Goal: Task Accomplishment & Management: Manage account settings

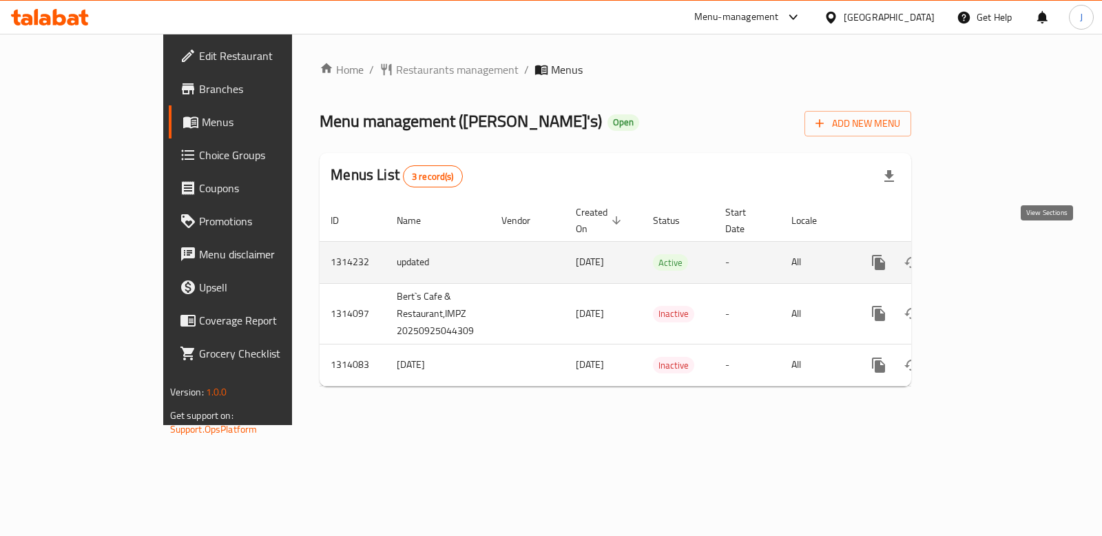
click at [987, 254] on icon "enhanced table" at bounding box center [978, 262] width 17 height 17
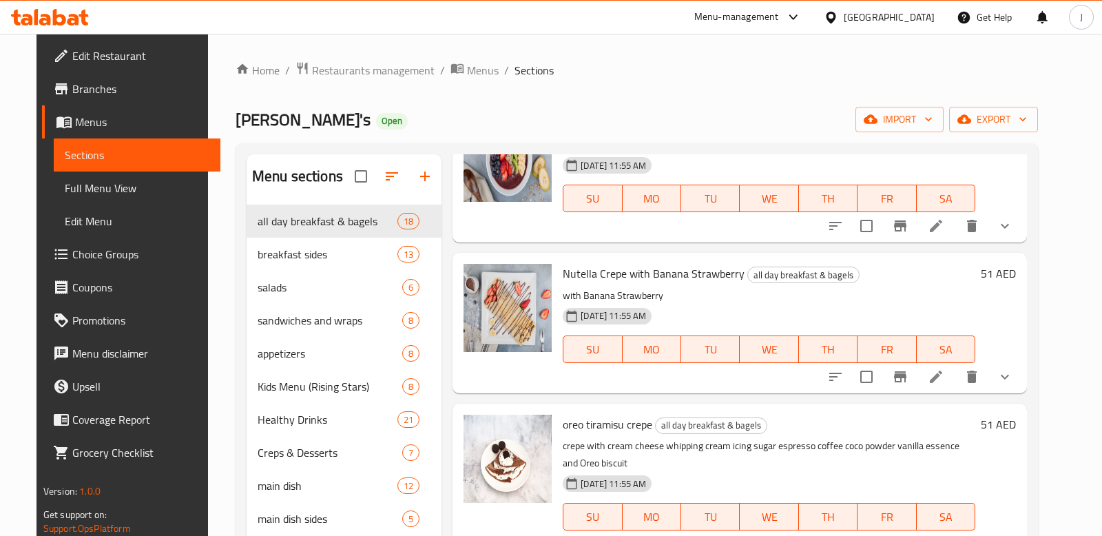
scroll to position [100, 0]
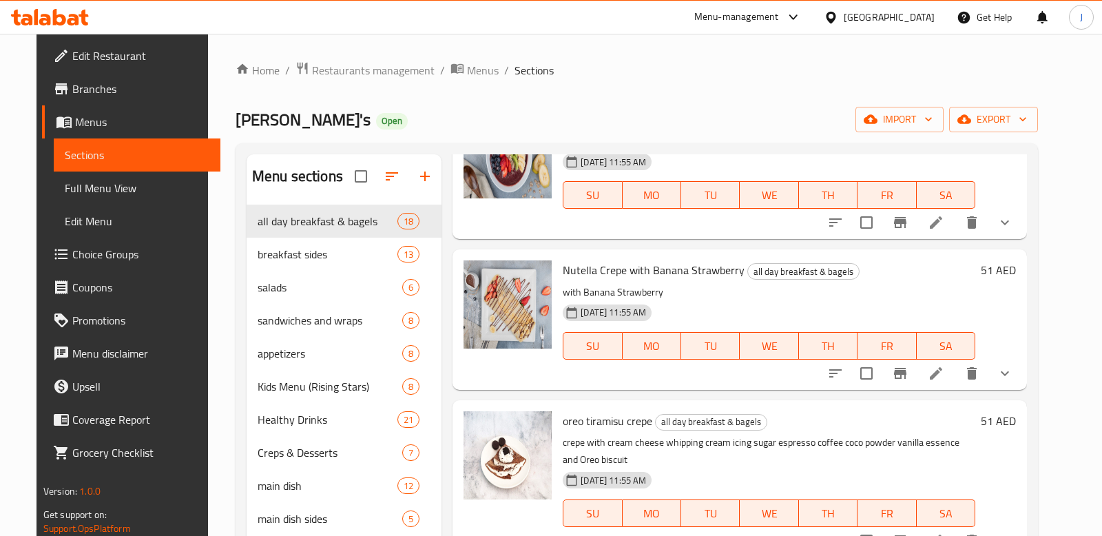
click at [1022, 369] on button "show more" at bounding box center [1005, 373] width 33 height 33
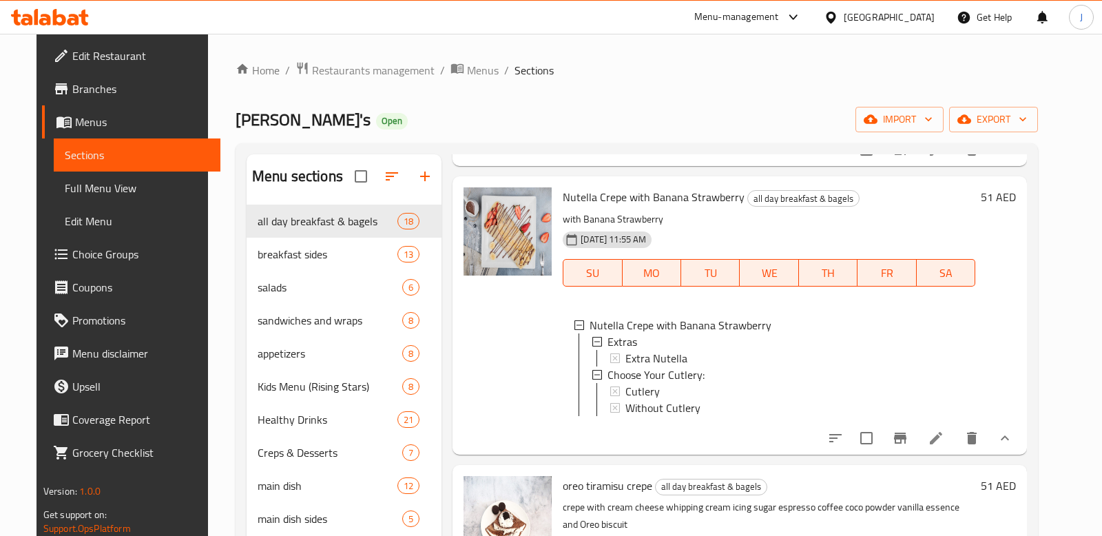
scroll to position [174, 0]
click at [1014, 437] on icon "show more" at bounding box center [1005, 437] width 17 height 17
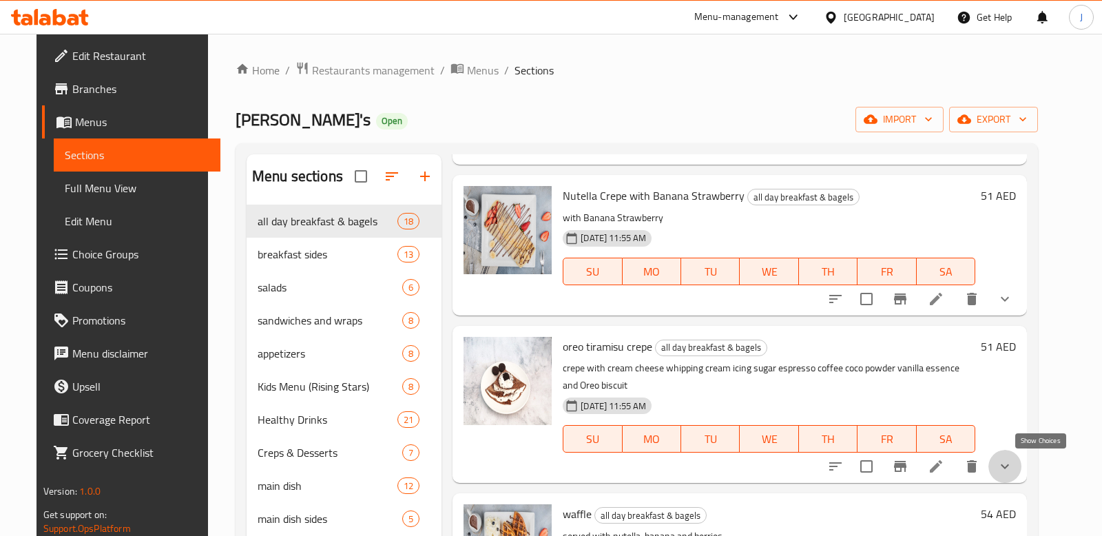
click at [1014, 463] on icon "show more" at bounding box center [1005, 466] width 17 height 17
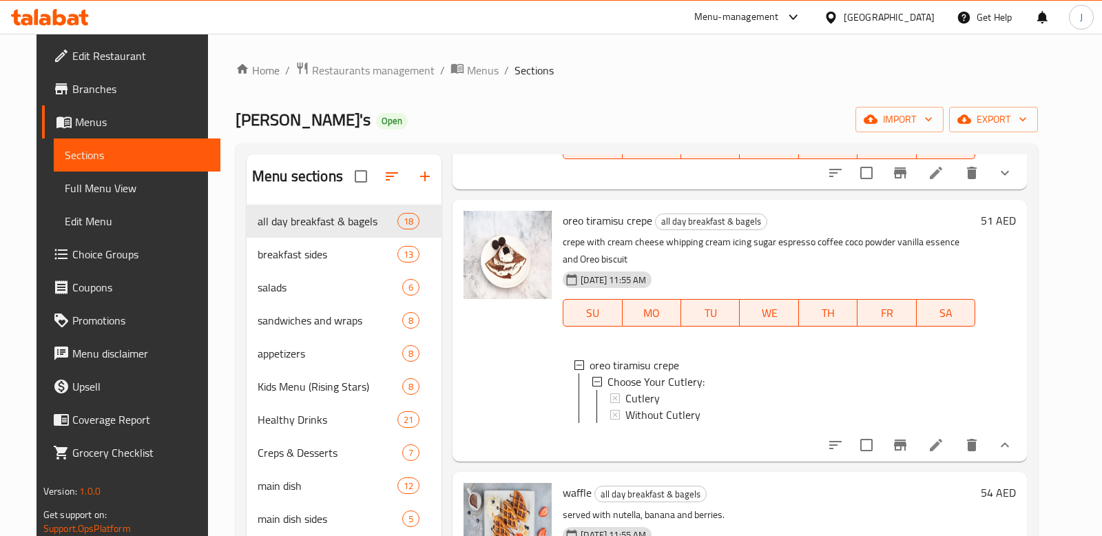
scroll to position [302, 0]
click at [1014, 438] on icon "show more" at bounding box center [1005, 443] width 17 height 17
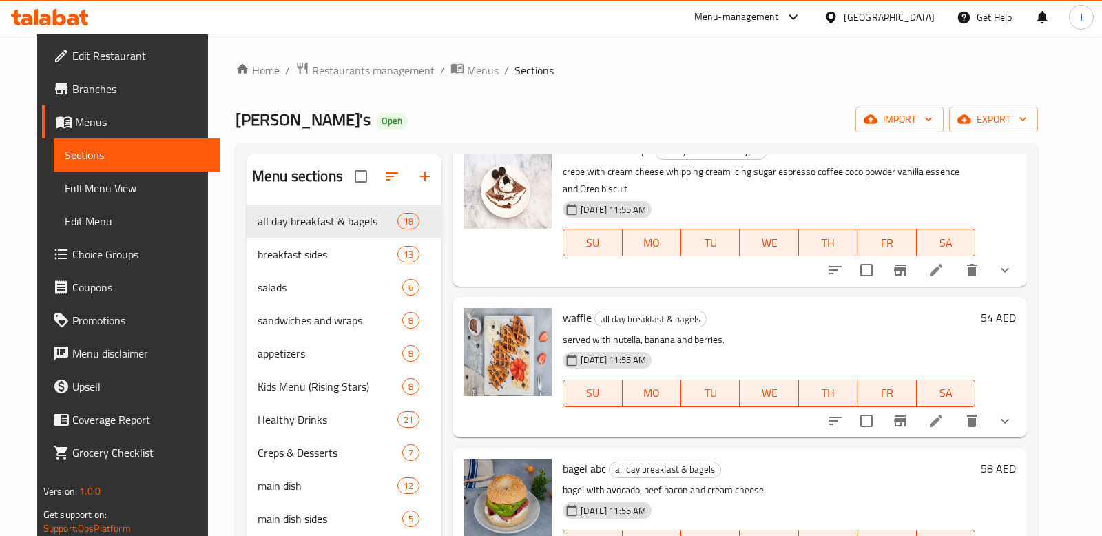
scroll to position [373, 0]
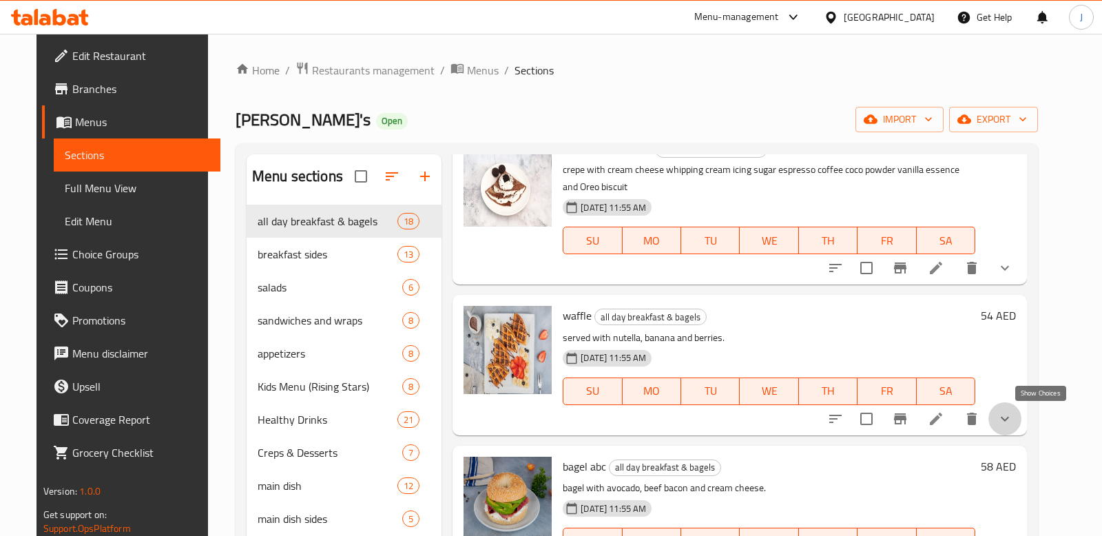
click at [1014, 418] on icon "show more" at bounding box center [1005, 419] width 17 height 17
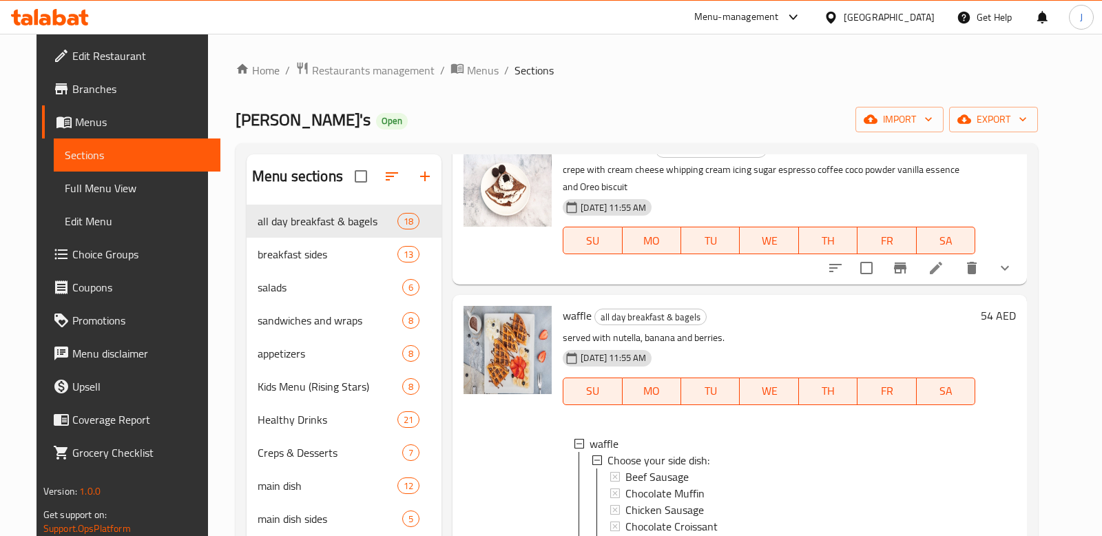
scroll to position [0, 0]
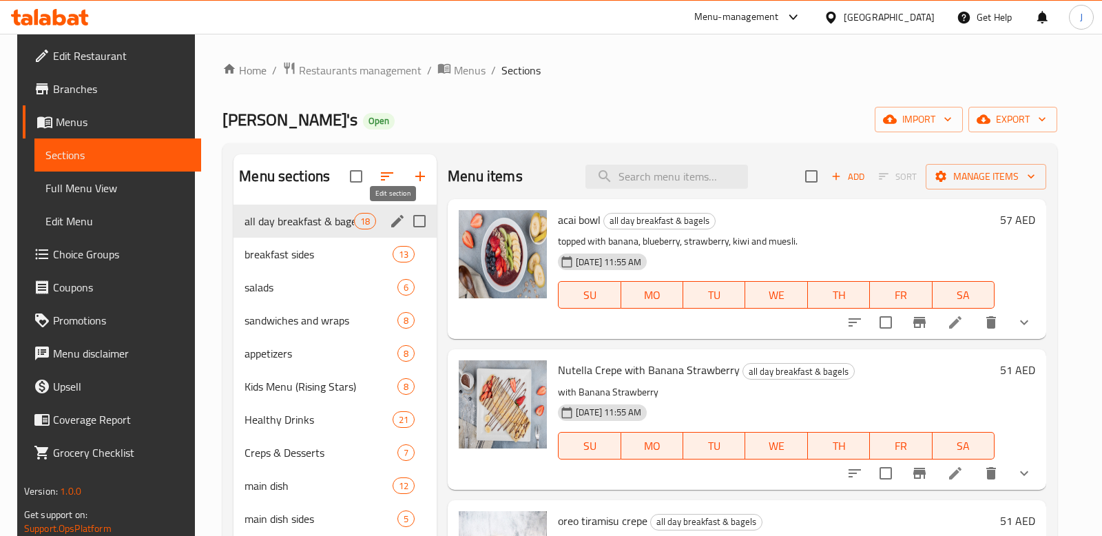
click at [393, 224] on icon "edit" at bounding box center [397, 221] width 17 height 17
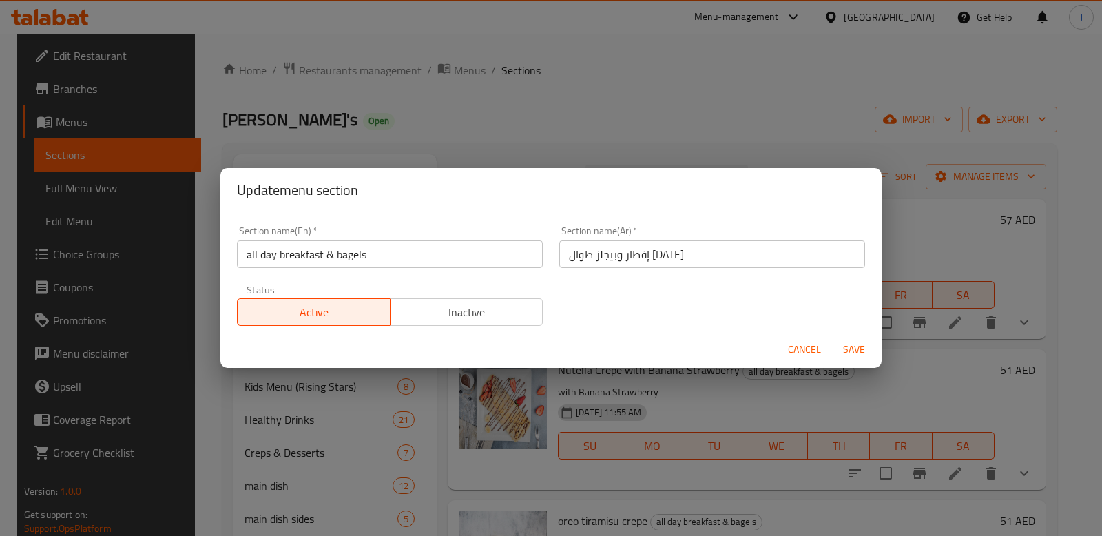
click at [800, 341] on span "Cancel" at bounding box center [804, 349] width 33 height 17
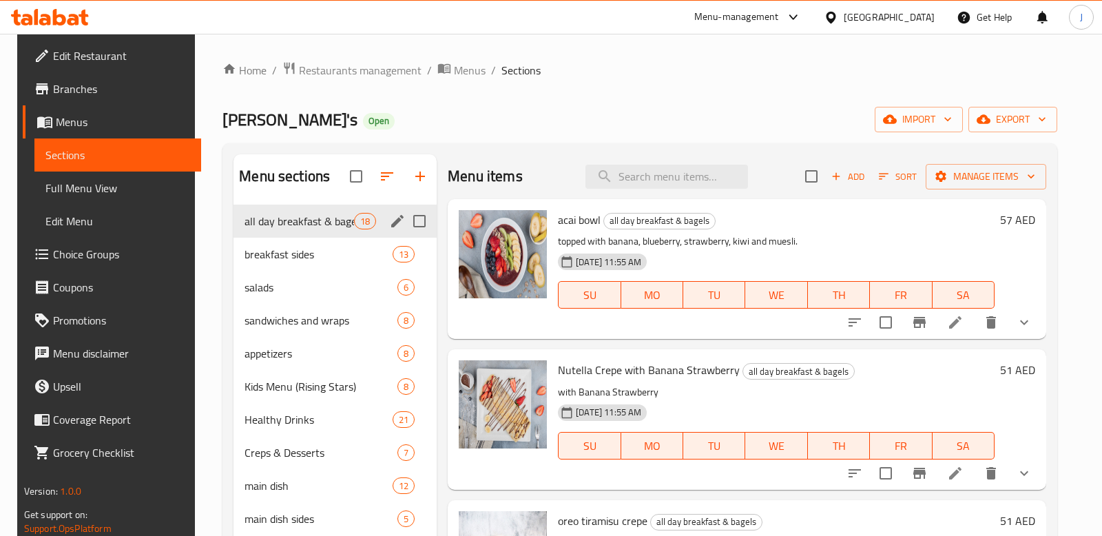
click at [275, 218] on span "all day breakfast & bagels" at bounding box center [300, 221] width 110 height 17
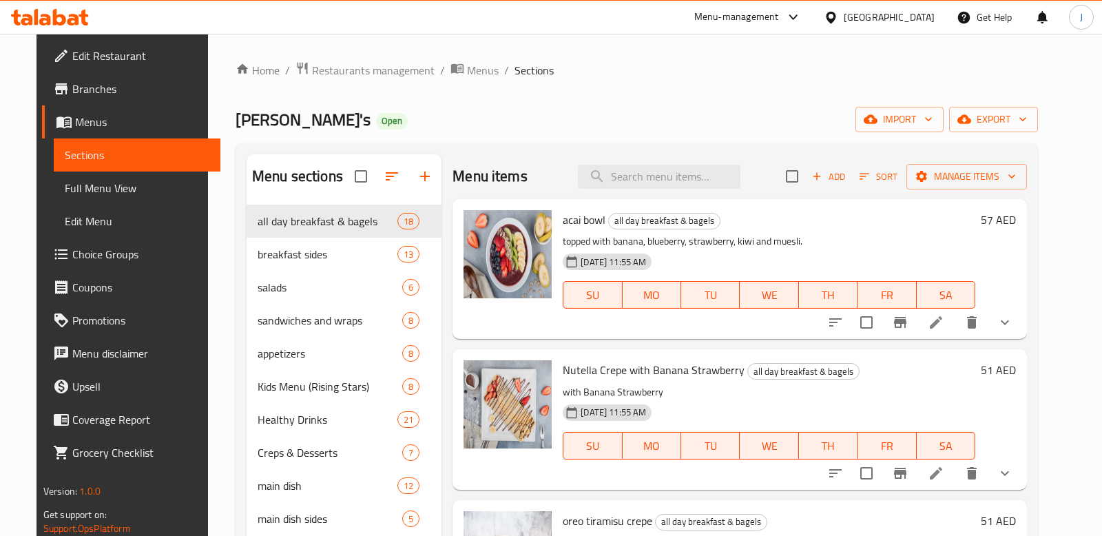
click at [85, 147] on span "Sections" at bounding box center [137, 155] width 145 height 17
click at [92, 192] on span "Full Menu View" at bounding box center [137, 188] width 145 height 17
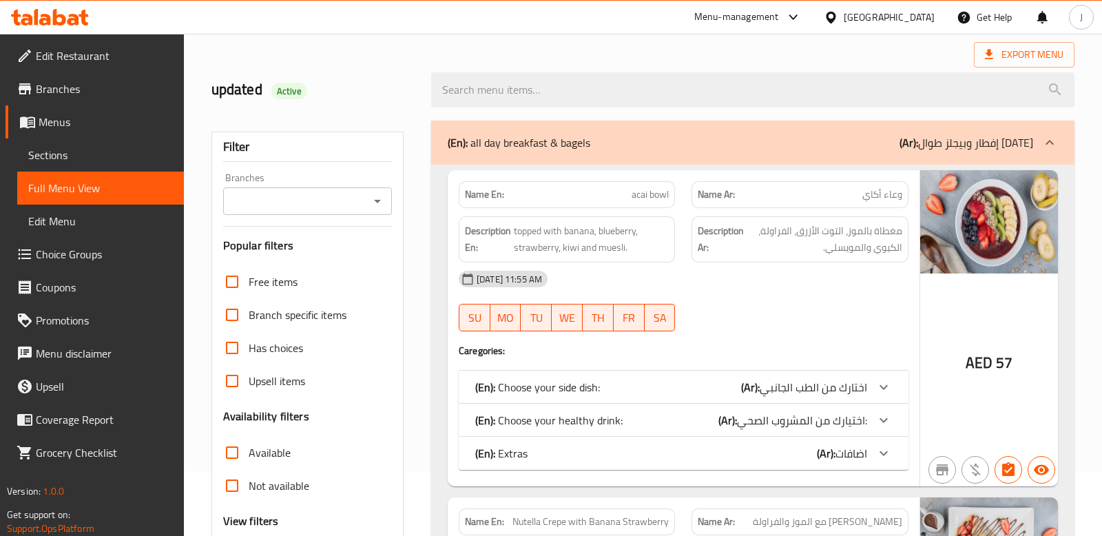
scroll to position [70, 0]
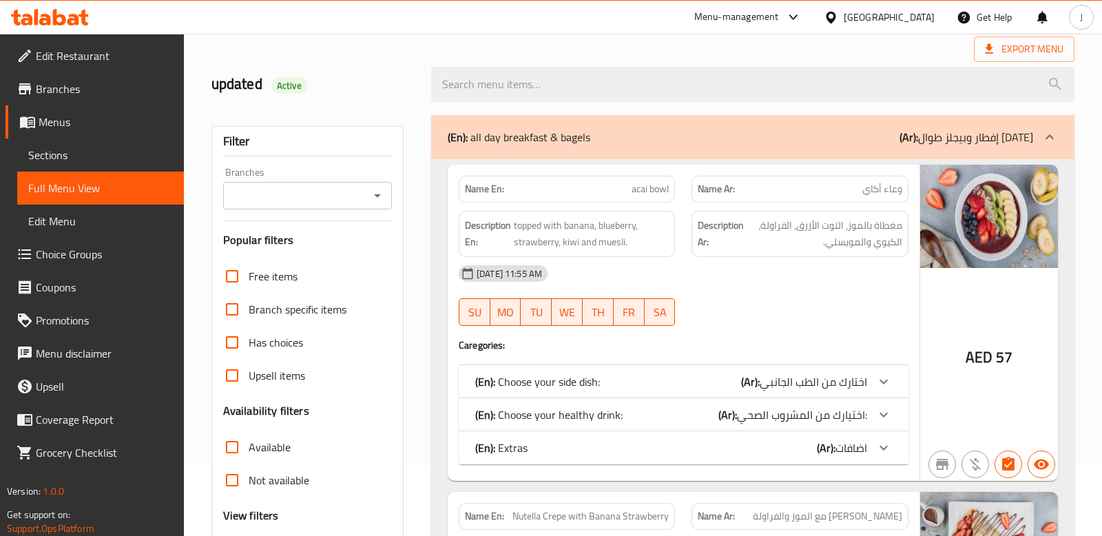
click at [809, 387] on span "اختارك من الطب الجانبي" at bounding box center [813, 381] width 107 height 21
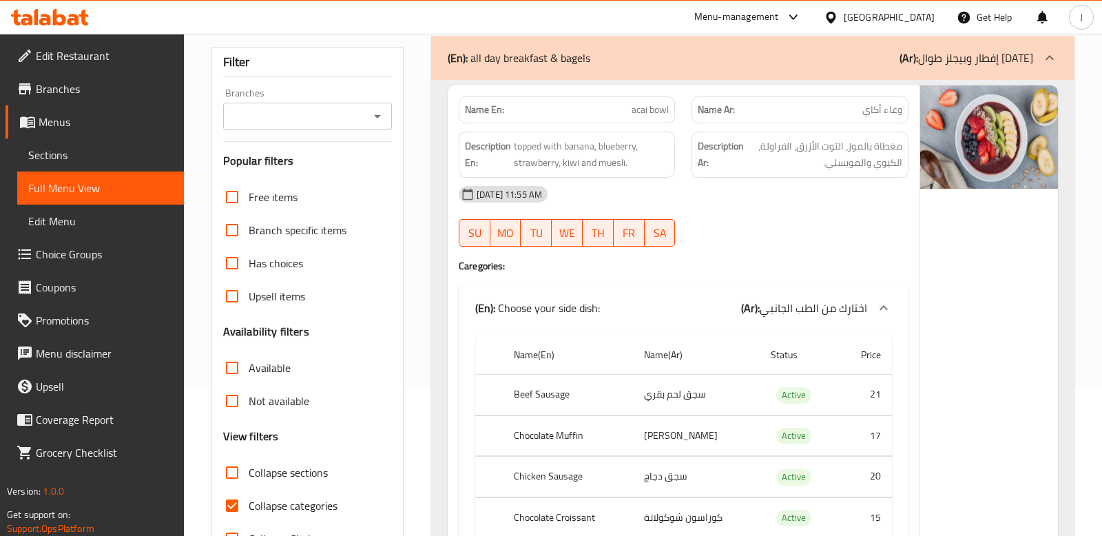
scroll to position [125, 0]
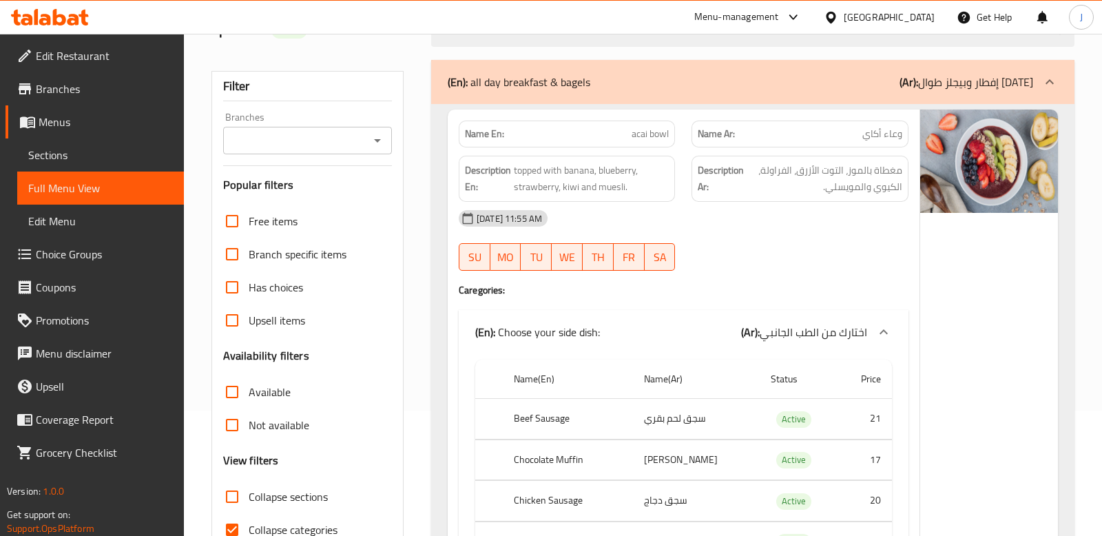
click at [880, 335] on icon at bounding box center [884, 332] width 17 height 17
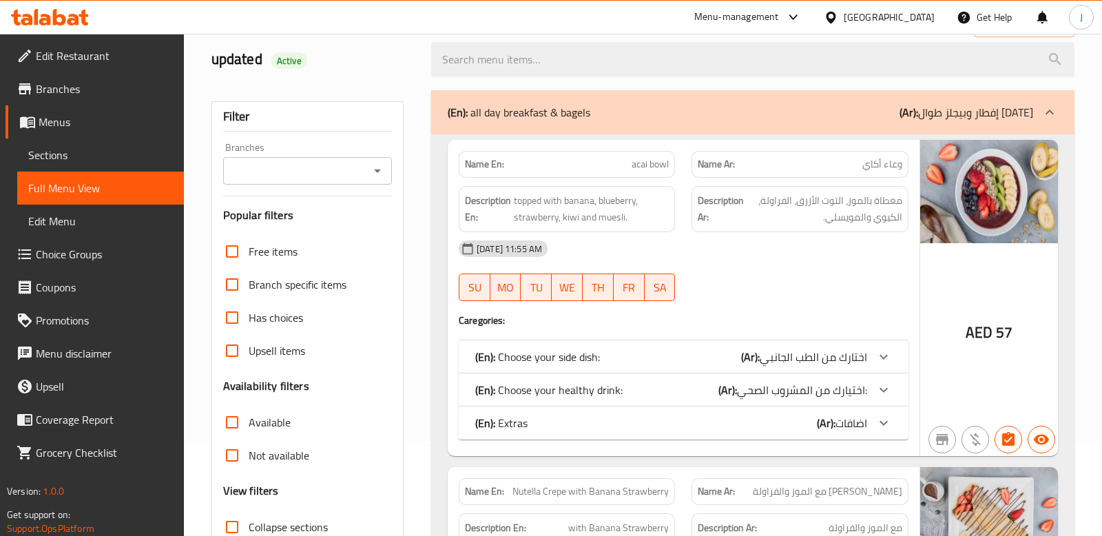
scroll to position [96, 0]
click at [254, 167] on input "Branches" at bounding box center [296, 170] width 138 height 19
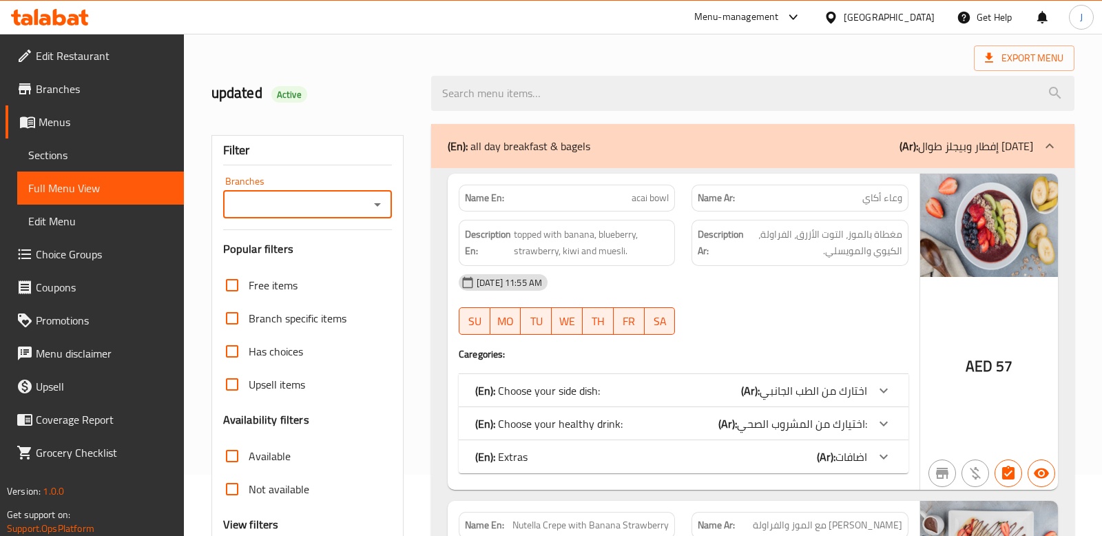
scroll to position [0, 0]
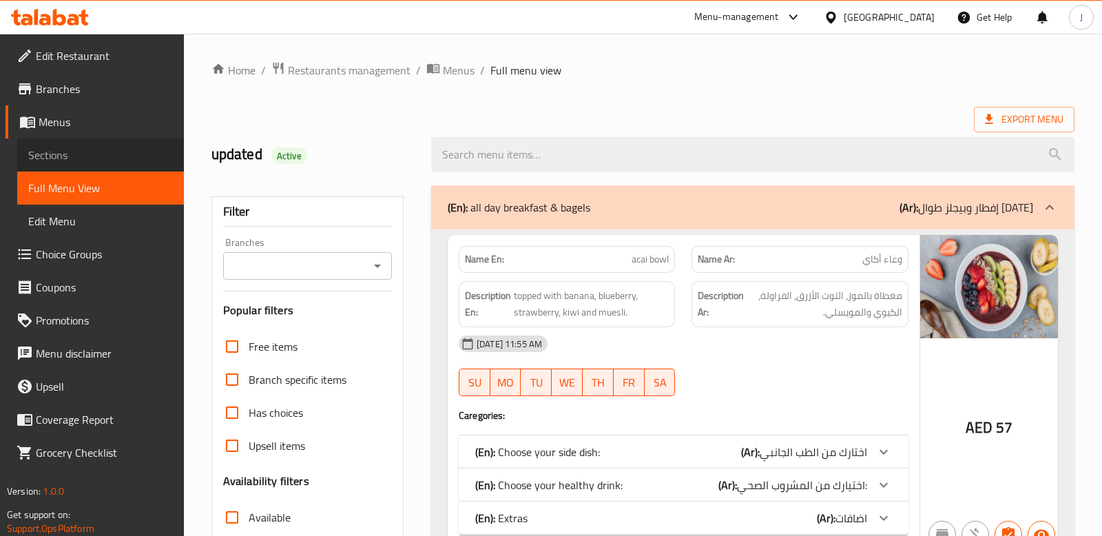
click at [52, 156] on span "Sections" at bounding box center [100, 155] width 145 height 17
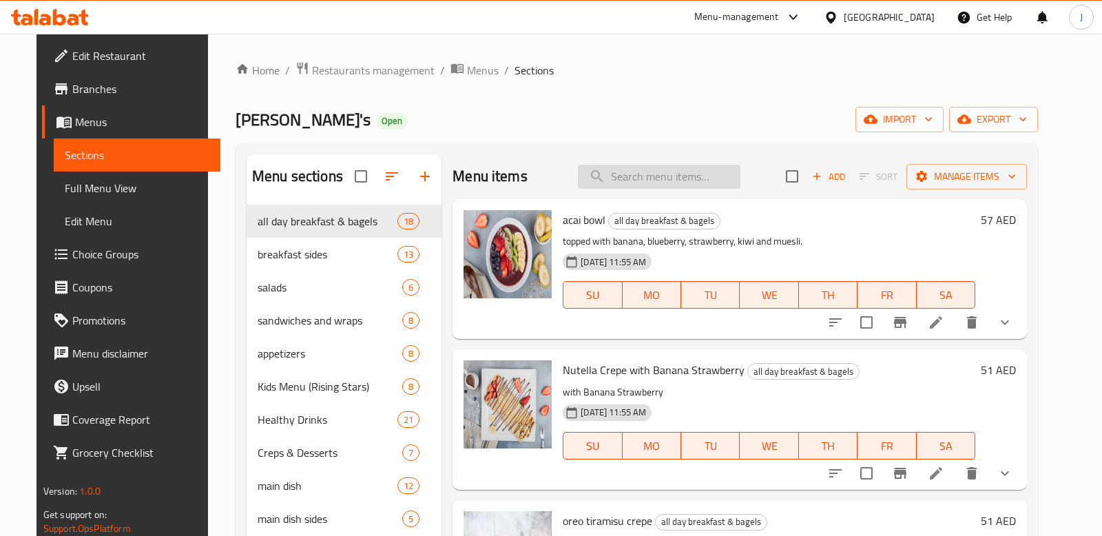
click at [667, 173] on input "search" at bounding box center [659, 177] width 163 height 24
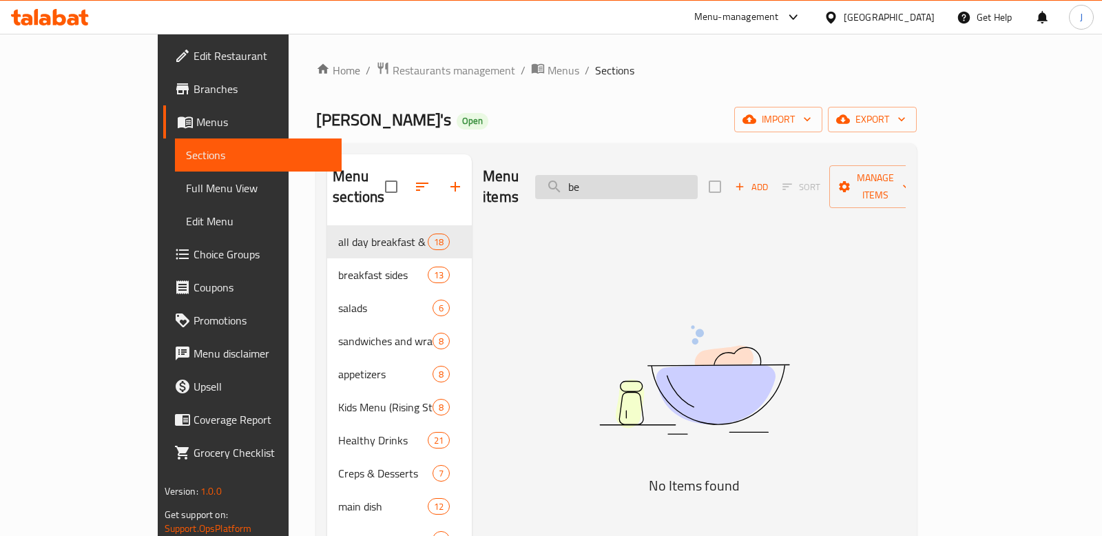
type input "b"
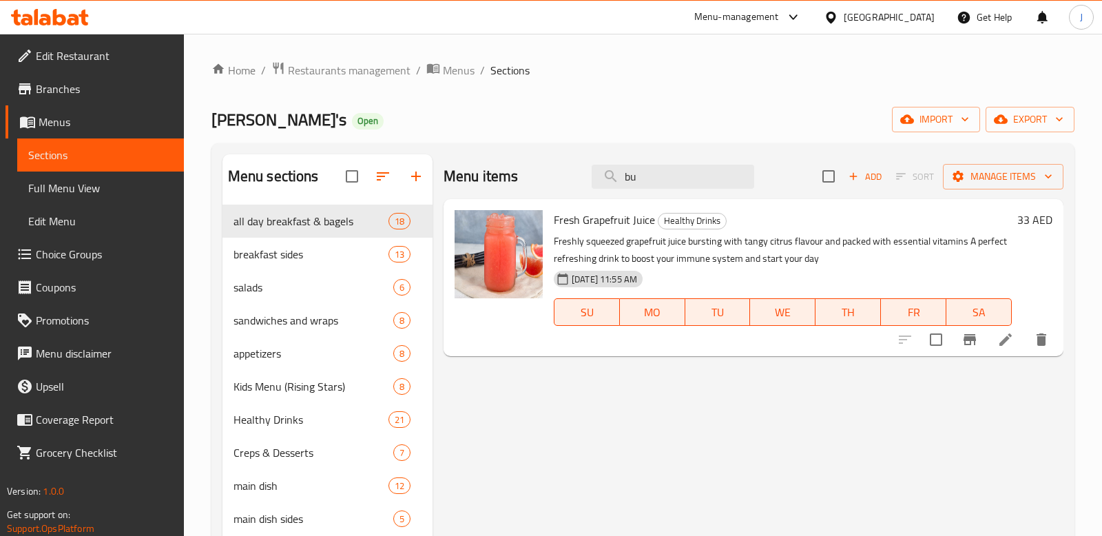
type input "b"
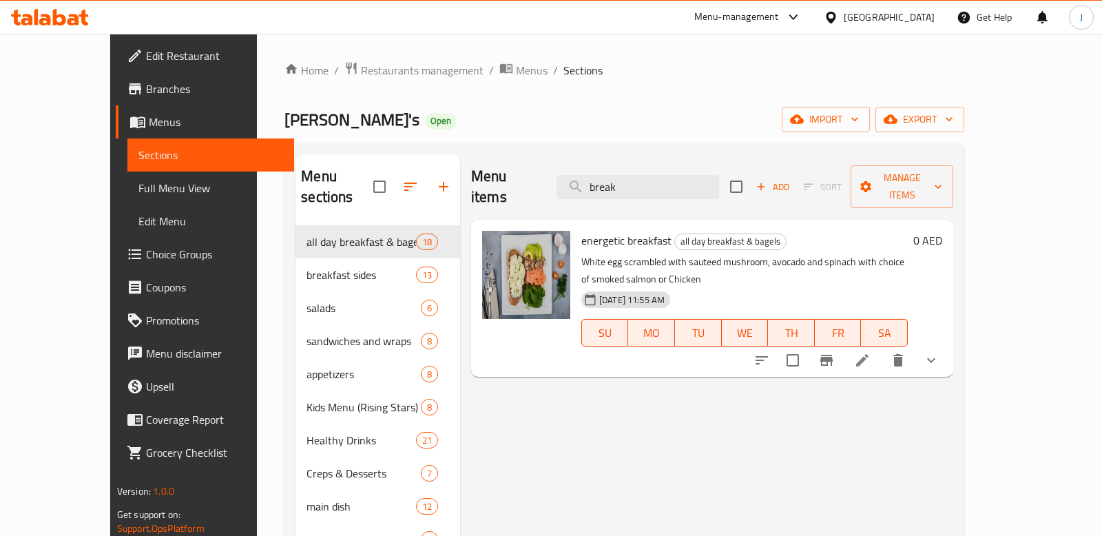
type input "break"
click at [936, 358] on icon "show more" at bounding box center [931, 360] width 8 height 5
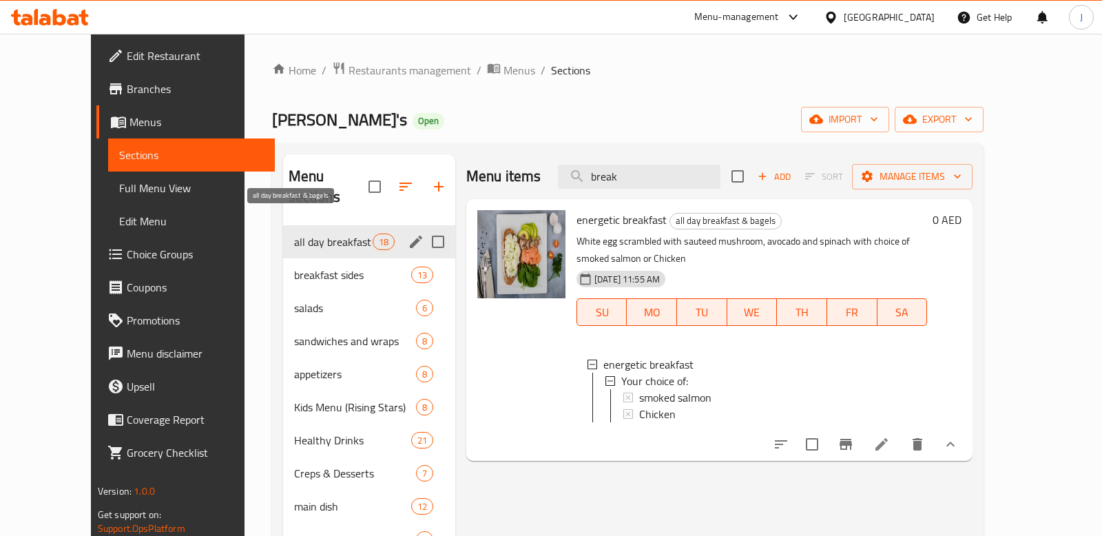
click at [318, 234] on span "all day breakfast & bagels" at bounding box center [333, 242] width 79 height 17
click at [306, 267] on span "breakfast sides" at bounding box center [333, 275] width 79 height 17
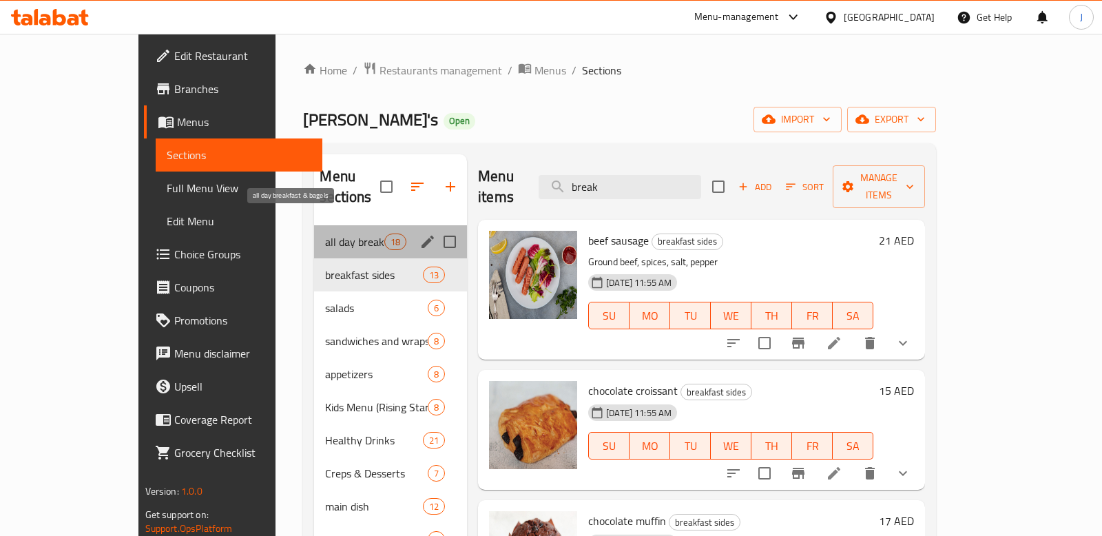
click at [325, 234] on span "all day breakfast & bagels" at bounding box center [354, 242] width 59 height 17
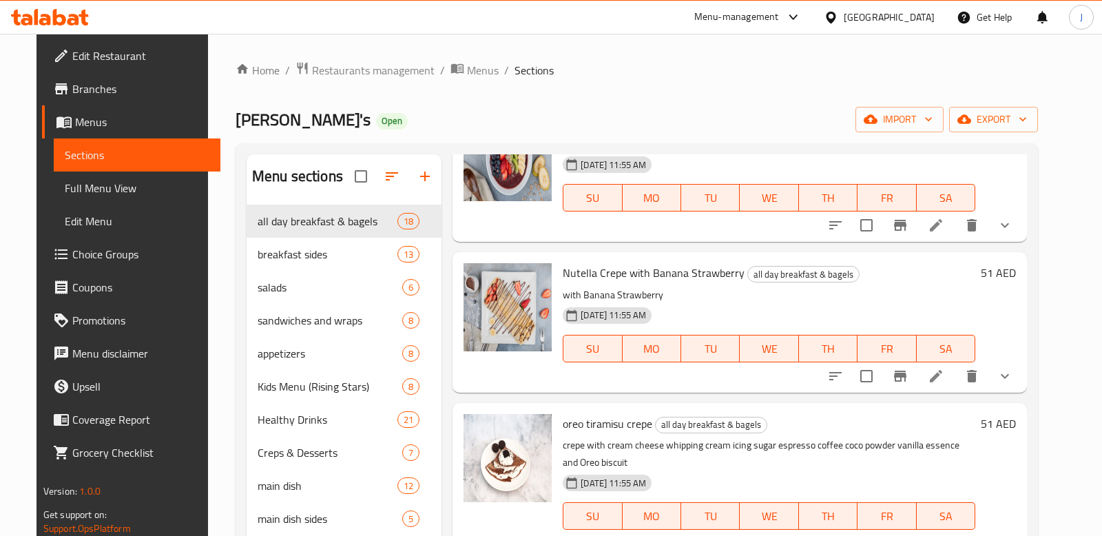
scroll to position [101, 0]
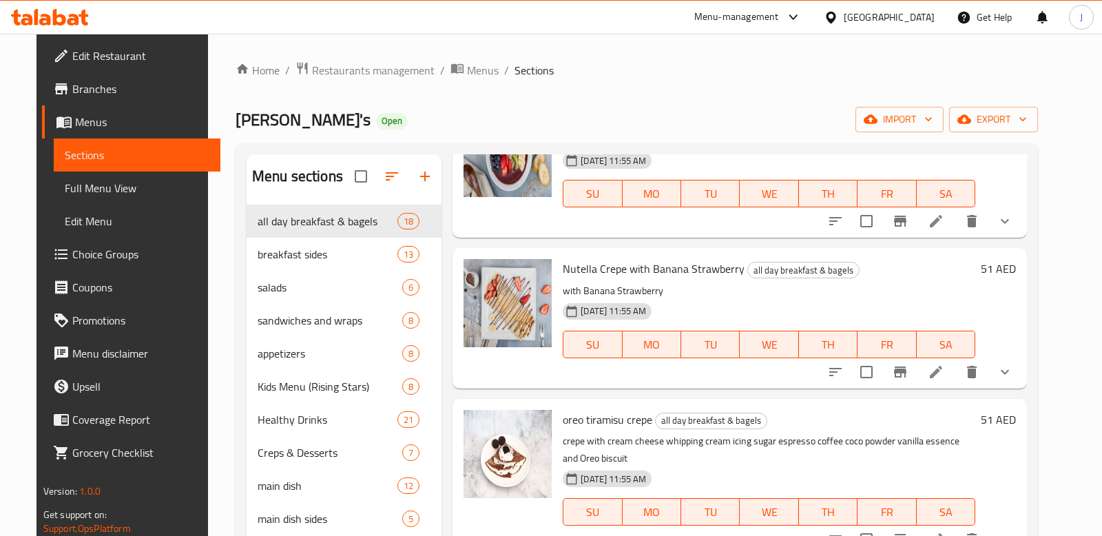
click at [1014, 366] on icon "show more" at bounding box center [1005, 372] width 17 height 17
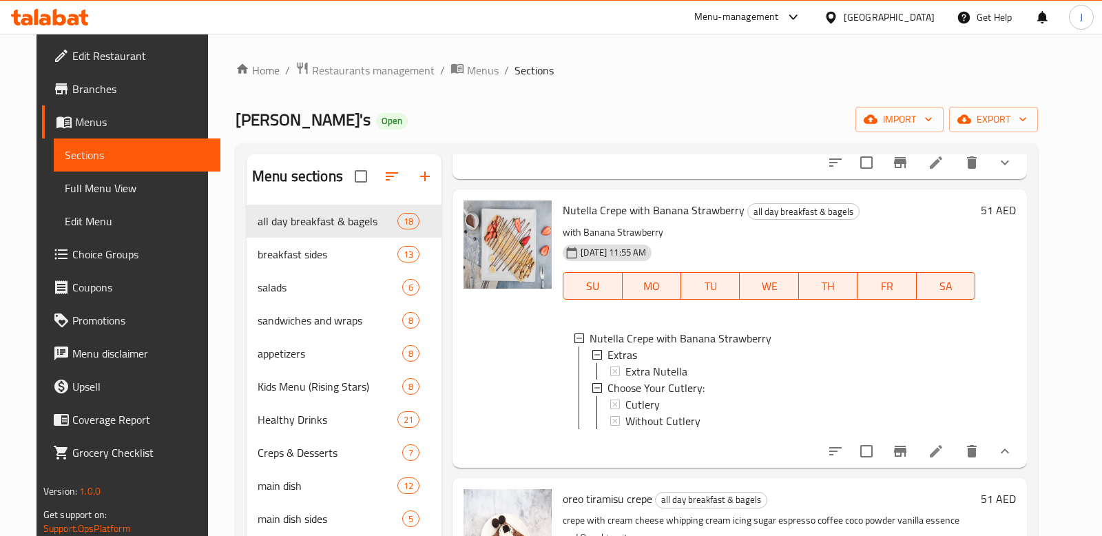
scroll to position [0, 0]
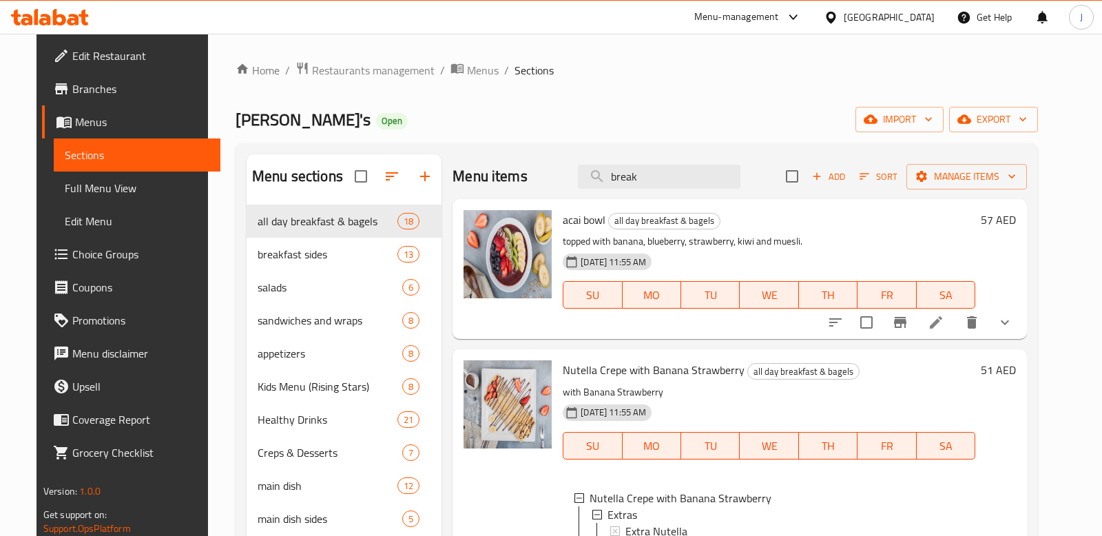
click at [565, 61] on ol "Home / Restaurants management / Menus / Sections" at bounding box center [637, 70] width 803 height 18
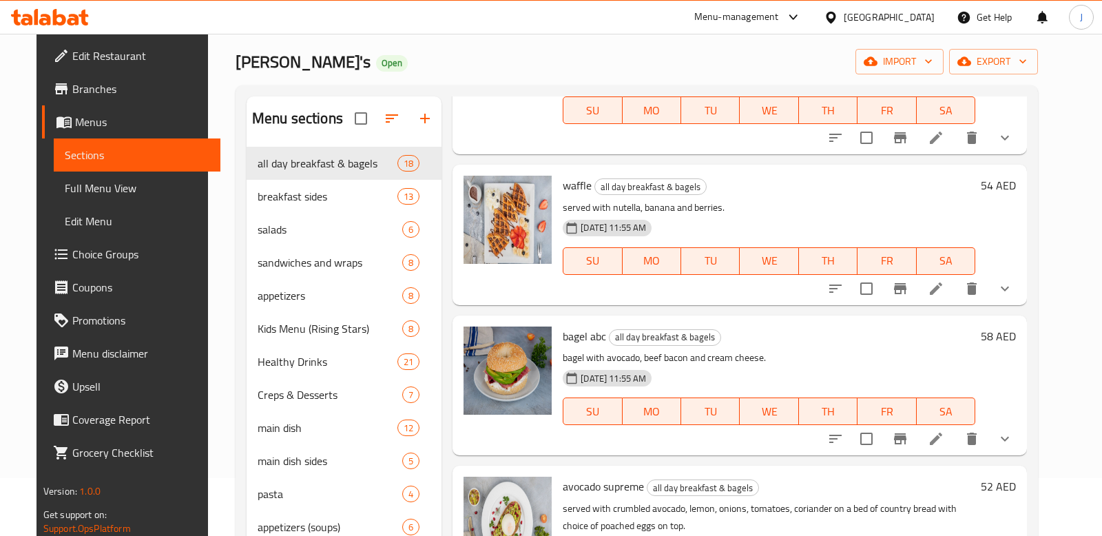
scroll to position [620, 0]
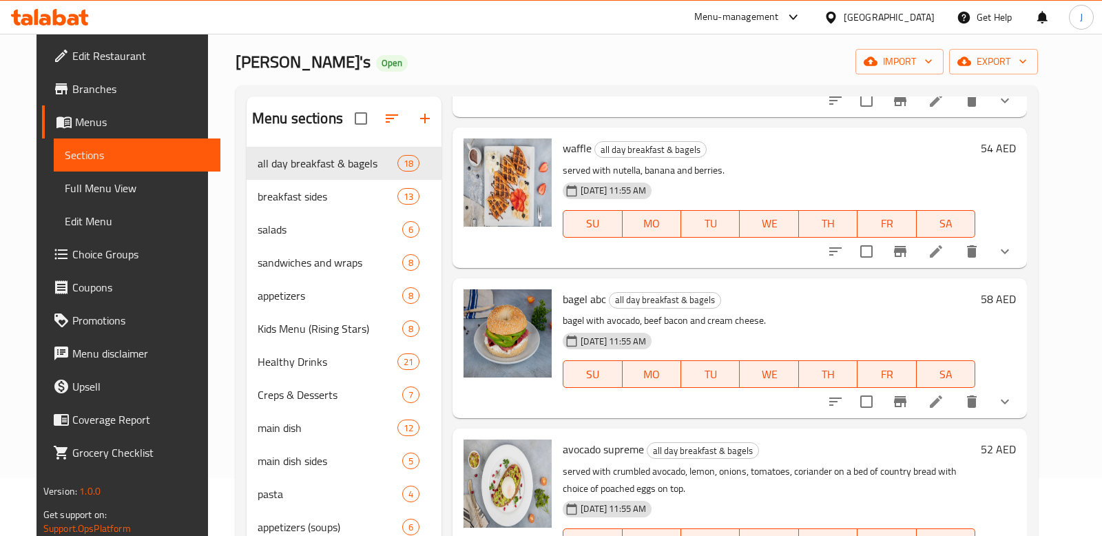
click at [1014, 398] on icon "show more" at bounding box center [1005, 401] width 17 height 17
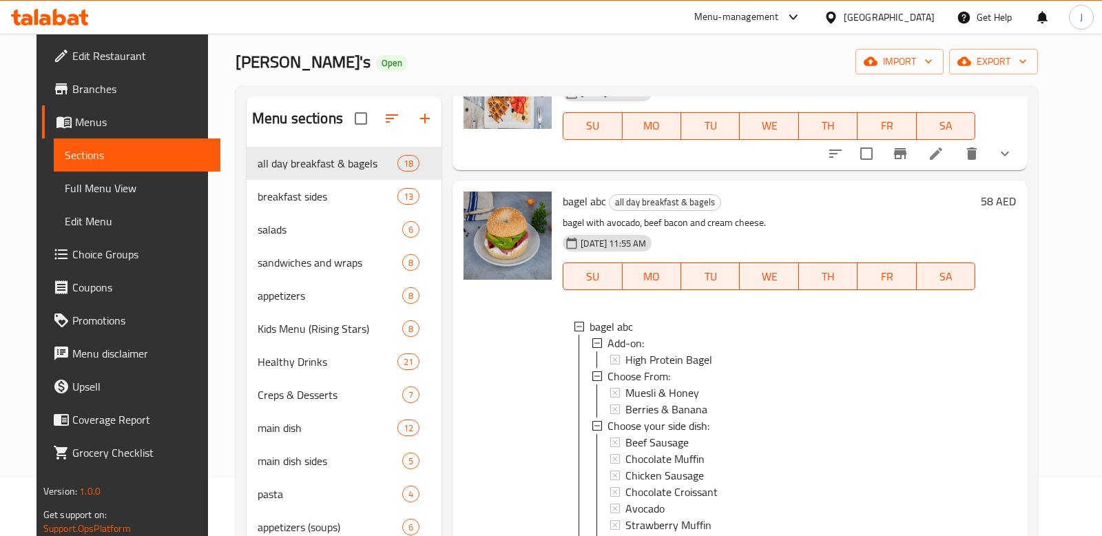
scroll to position [725, 0]
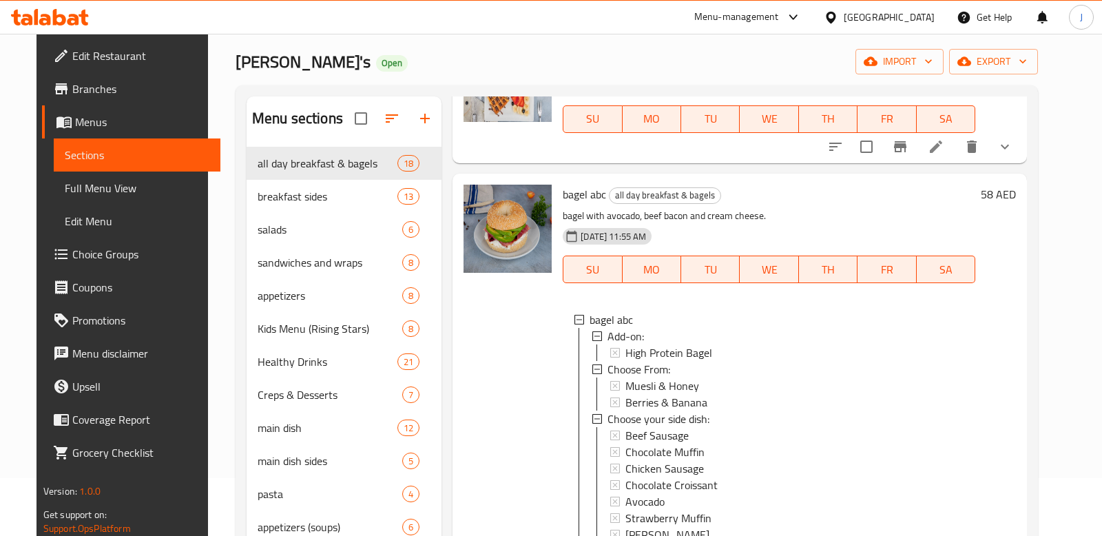
click at [792, 21] on icon at bounding box center [793, 17] width 17 height 17
click at [657, 23] on div "Menu-management United Arab Emirates Get Help J" at bounding box center [551, 17] width 1102 height 33
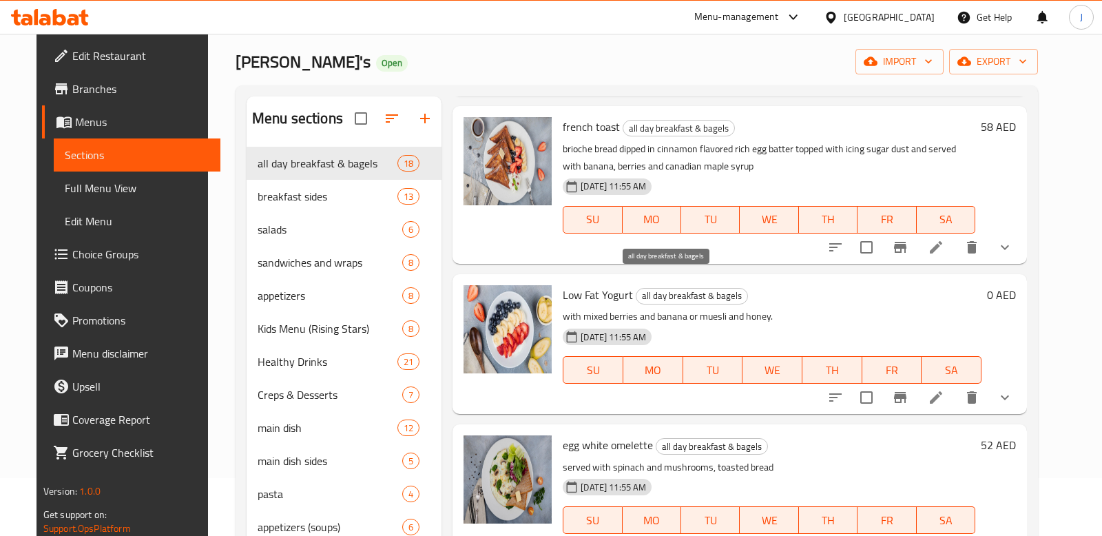
scroll to position [1980, 0]
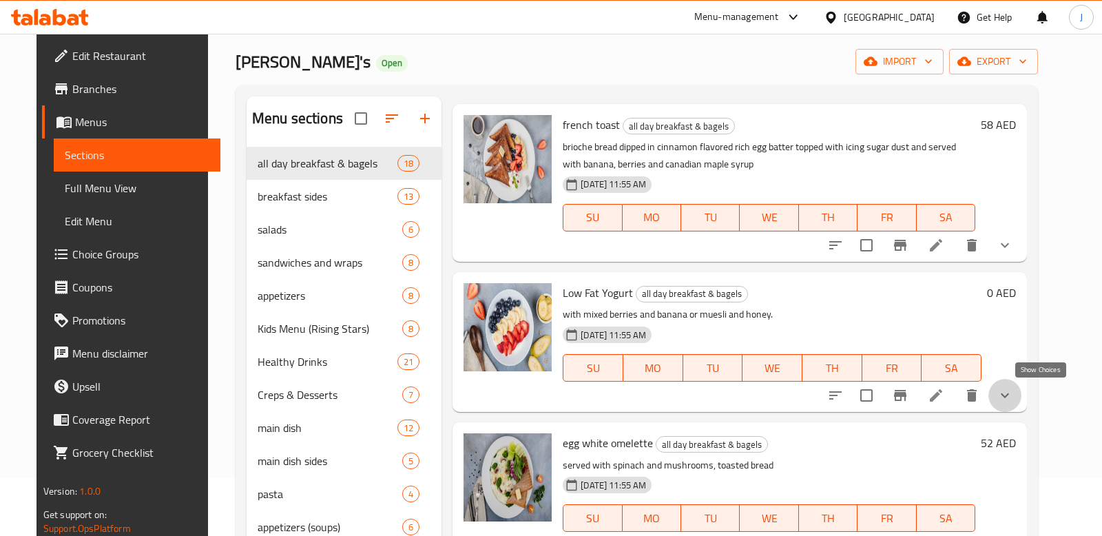
click at [1014, 401] on icon "show more" at bounding box center [1005, 395] width 17 height 17
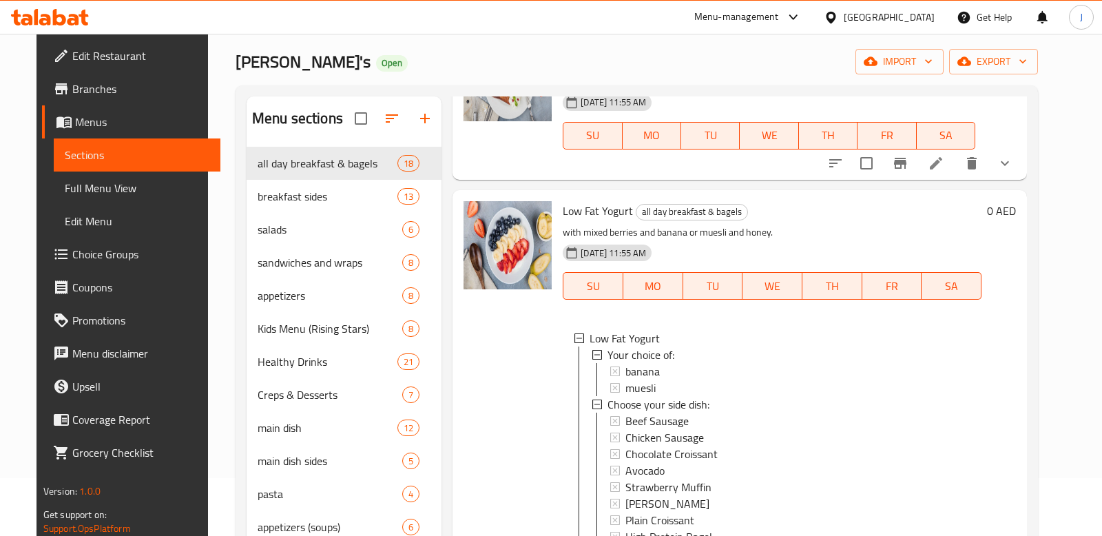
scroll to position [2068, 0]
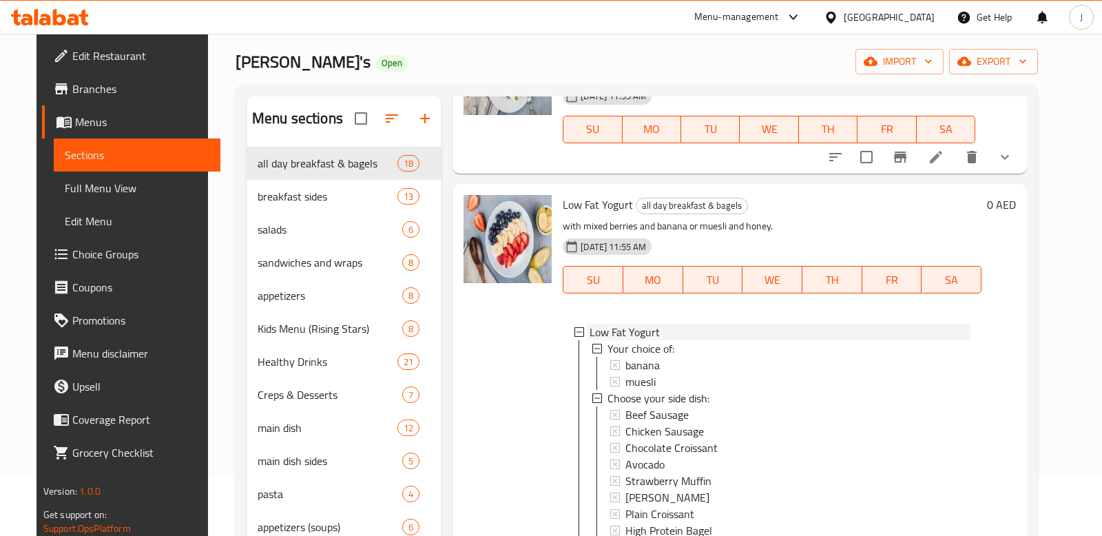
click at [575, 332] on icon at bounding box center [580, 332] width 10 height 10
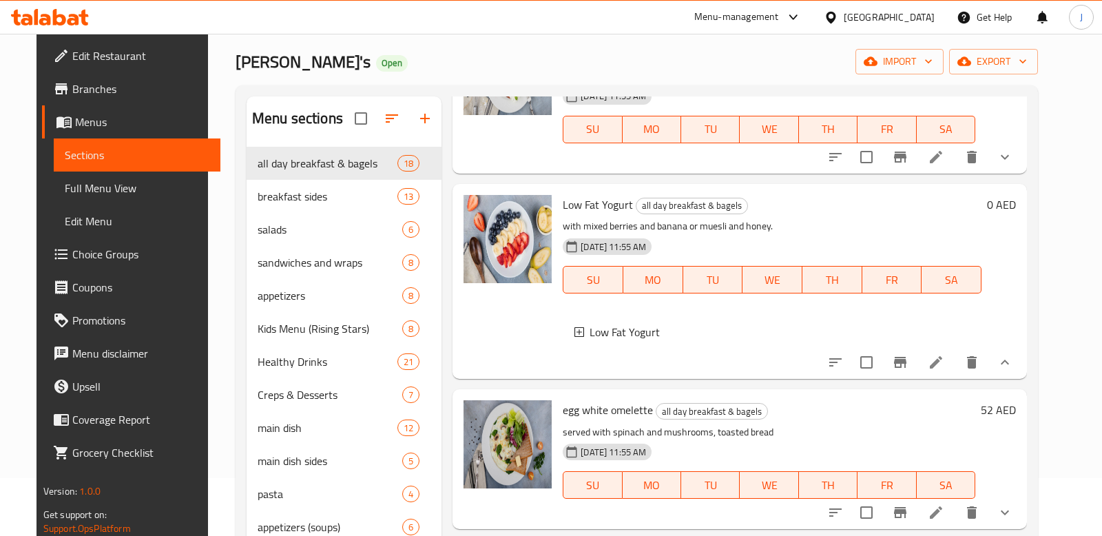
click at [575, 332] on icon at bounding box center [580, 332] width 10 height 10
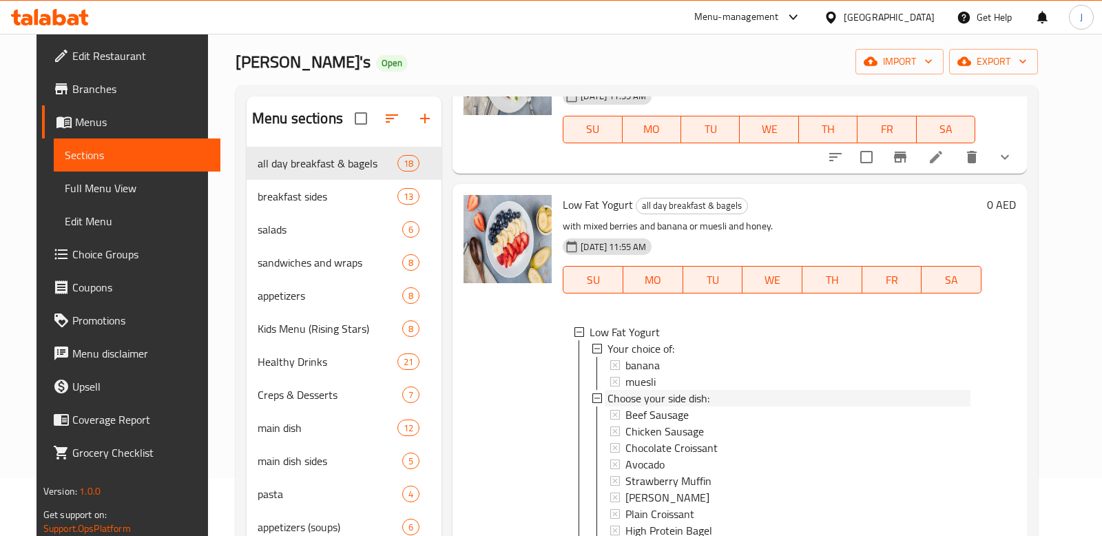
click at [593, 397] on icon at bounding box center [598, 398] width 10 height 10
click at [593, 393] on icon at bounding box center [598, 396] width 10 height 10
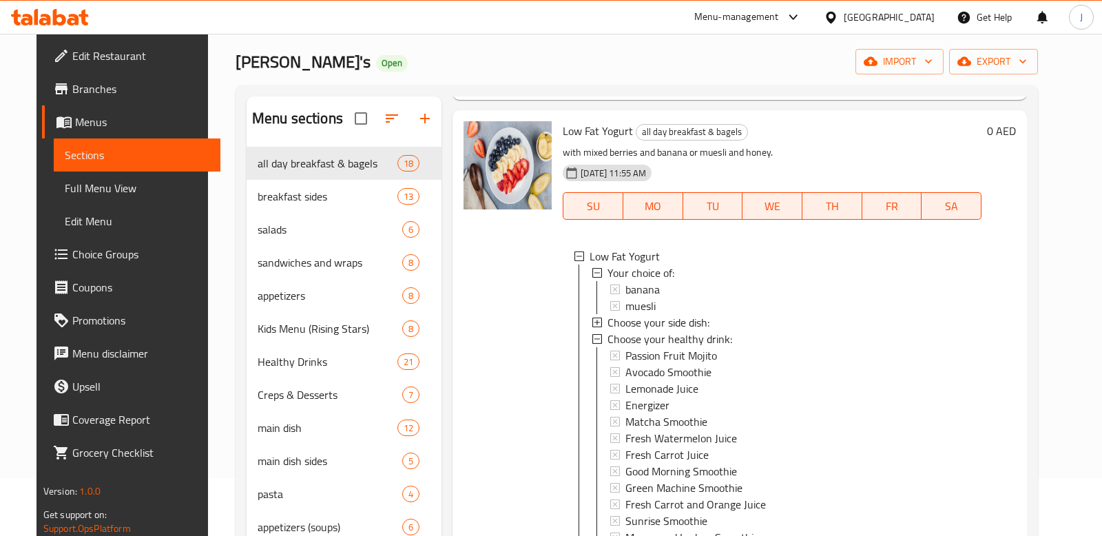
scroll to position [2143, 0]
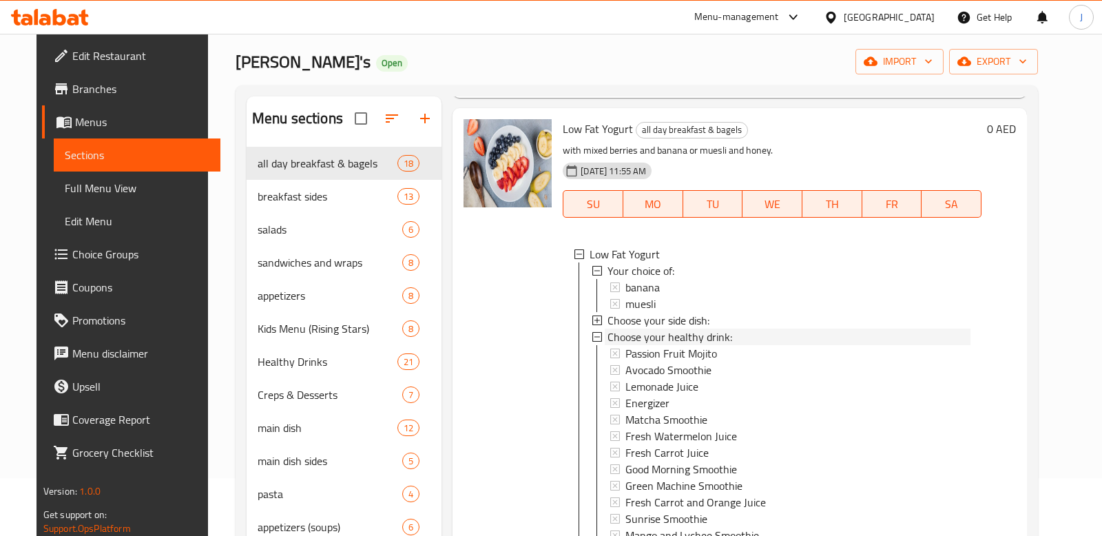
click at [593, 341] on div "Choose your healthy drink:" at bounding box center [781, 337] width 379 height 17
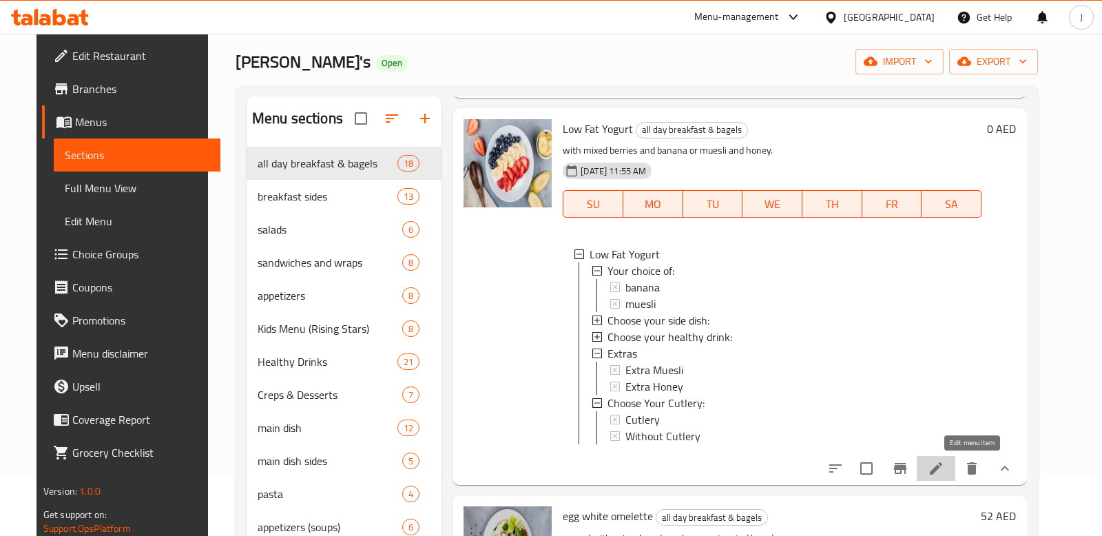
click at [945, 464] on icon at bounding box center [936, 468] width 17 height 17
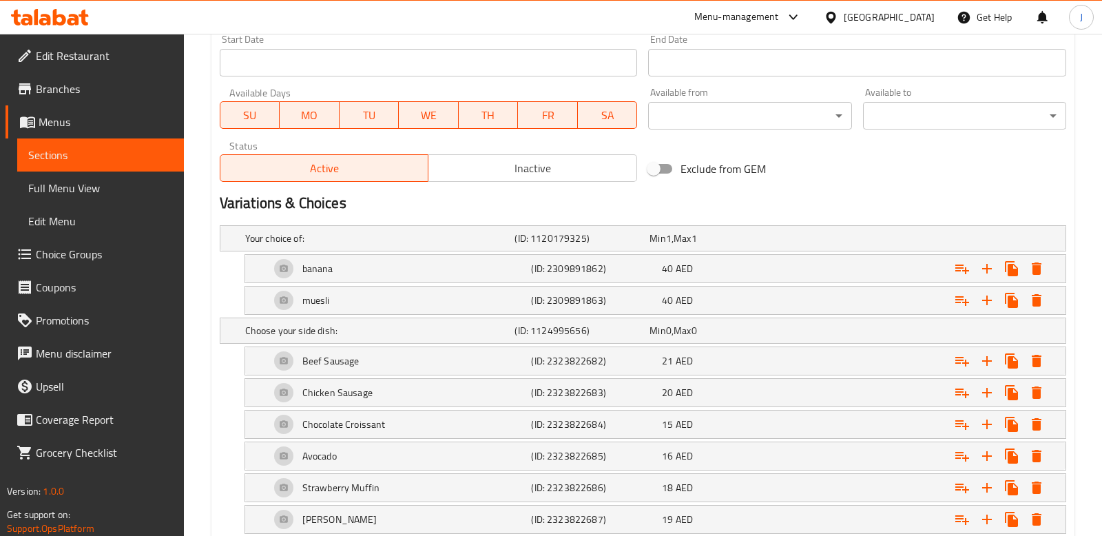
scroll to position [612, 0]
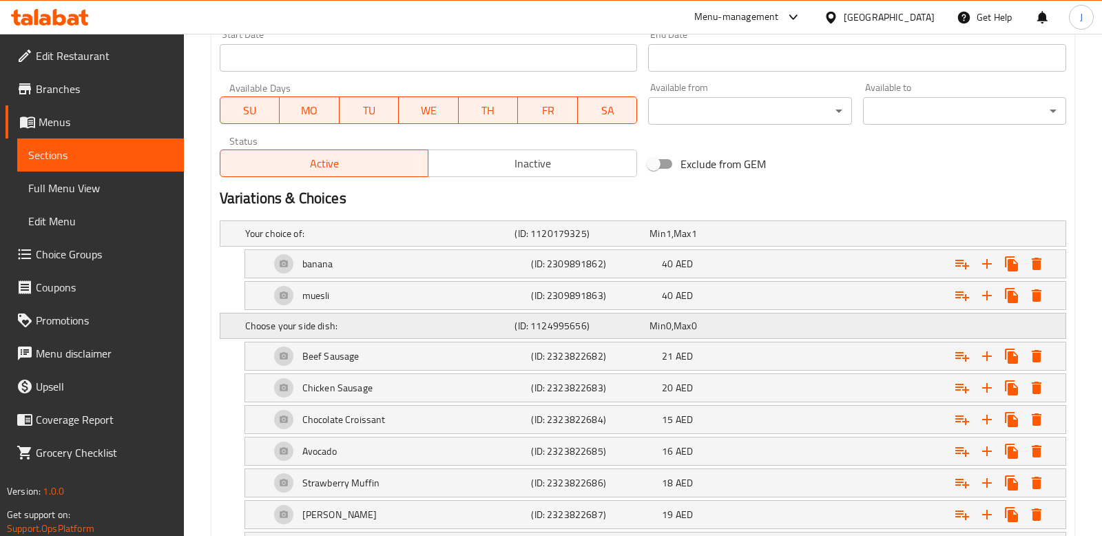
click at [1019, 320] on div "Choose your side dish: (ID: 1124995656) Min 0 , Max 0" at bounding box center [648, 326] width 810 height 30
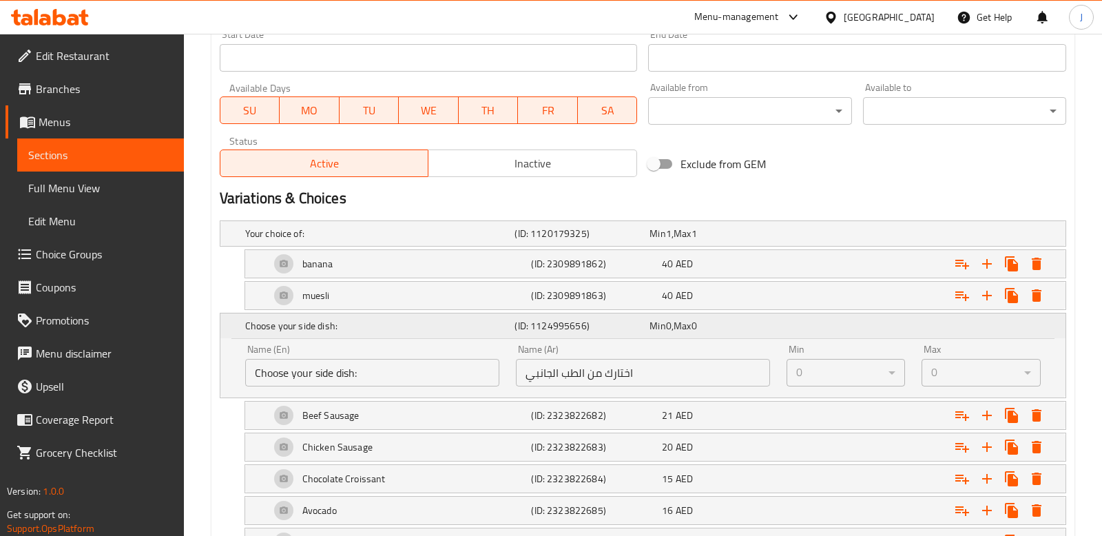
click at [1019, 320] on div "Choose your side dish: (ID: 1124995656) Min 0 , Max 0" at bounding box center [648, 326] width 810 height 30
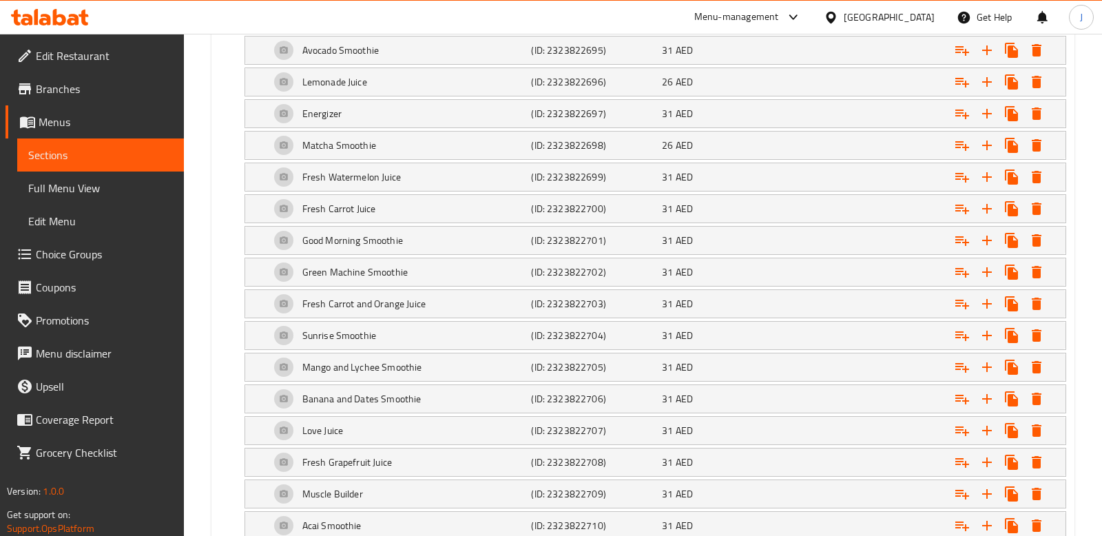
scroll to position [1012, 0]
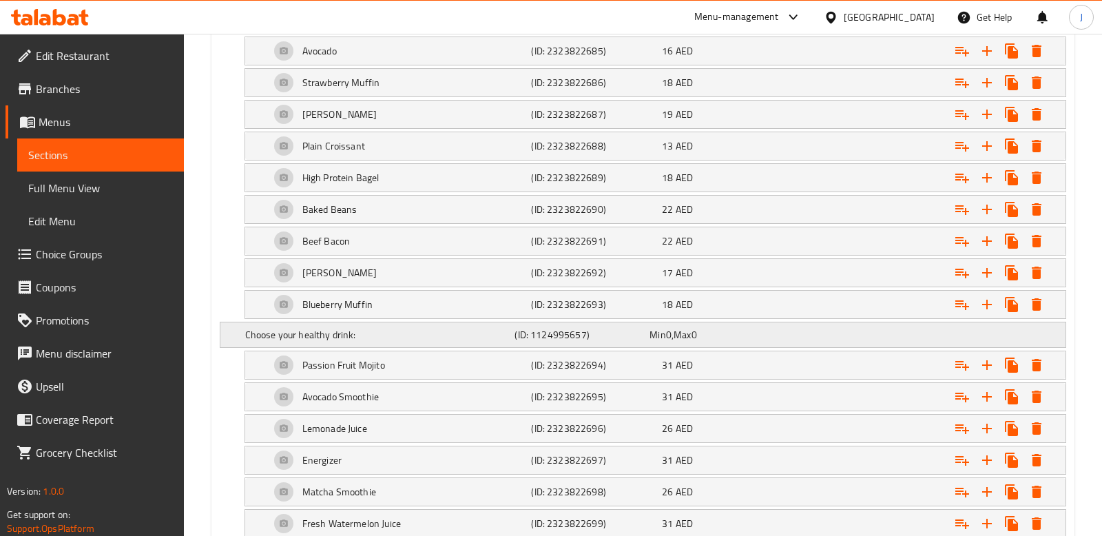
click at [227, 336] on div "Choose your healthy drink: (ID: 1124995657) Min 0 , Max 0" at bounding box center [642, 334] width 845 height 25
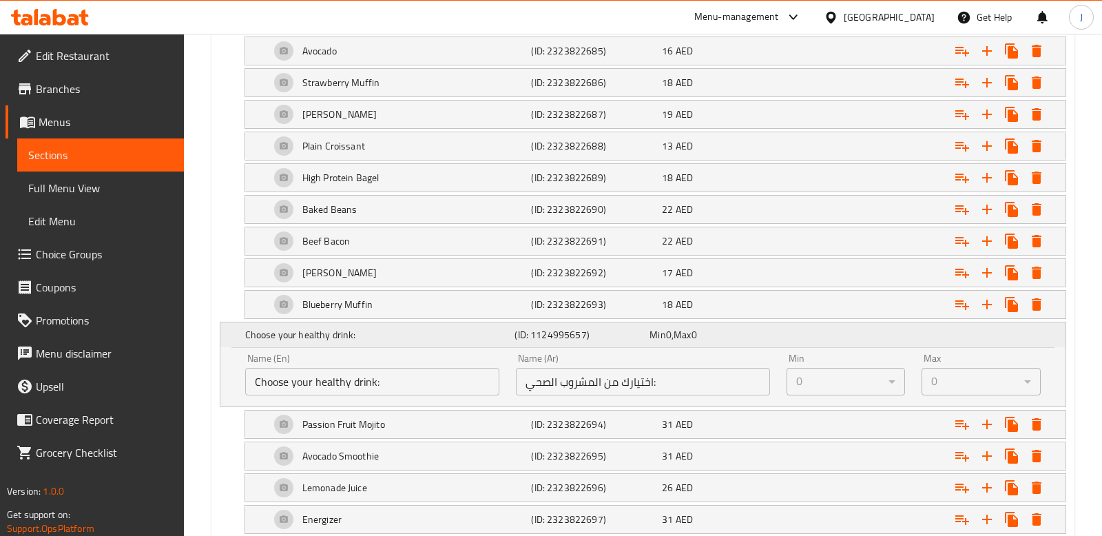
click at [227, 336] on div "Choose your healthy drink: (ID: 1124995657) Min 0 , Max 0" at bounding box center [642, 334] width 845 height 25
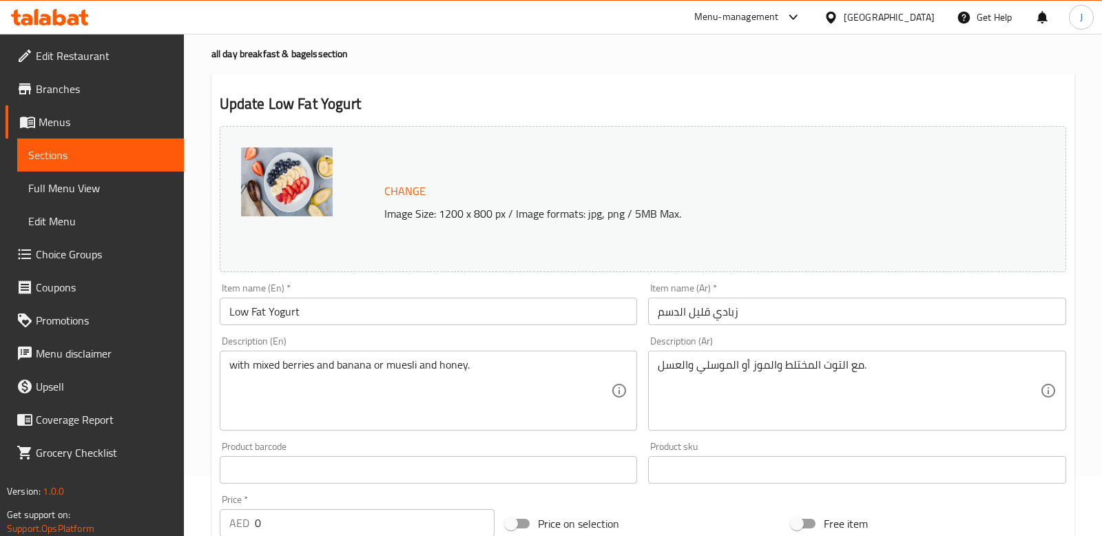
scroll to position [0, 0]
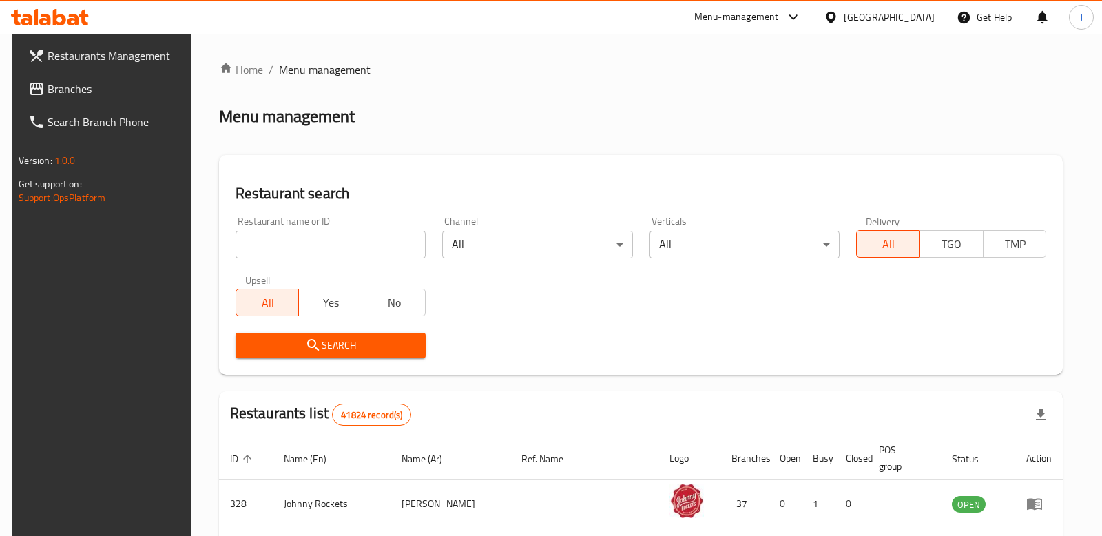
scroll to position [27, 0]
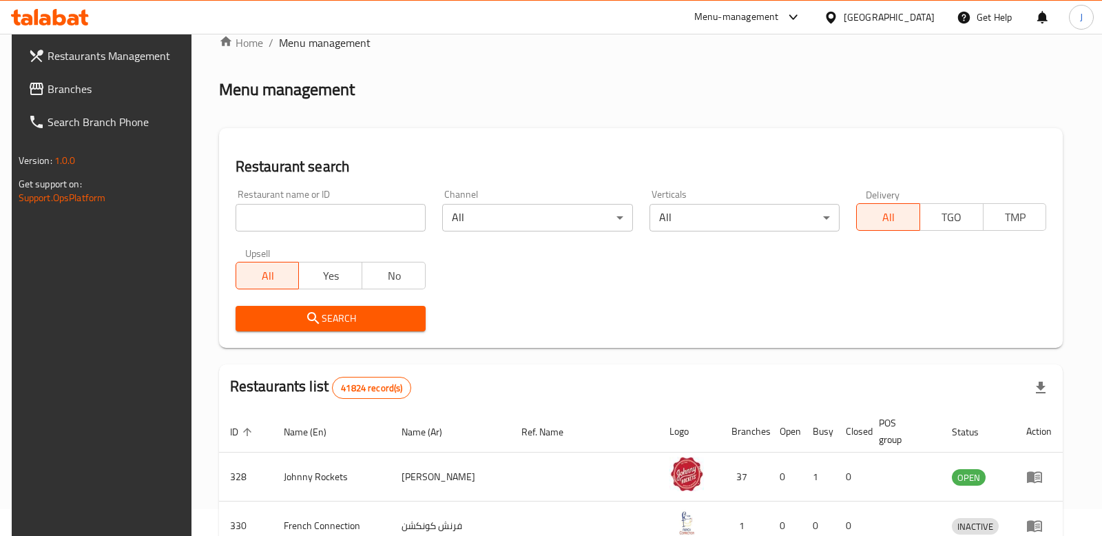
click at [278, 214] on input "search" at bounding box center [331, 218] width 190 height 28
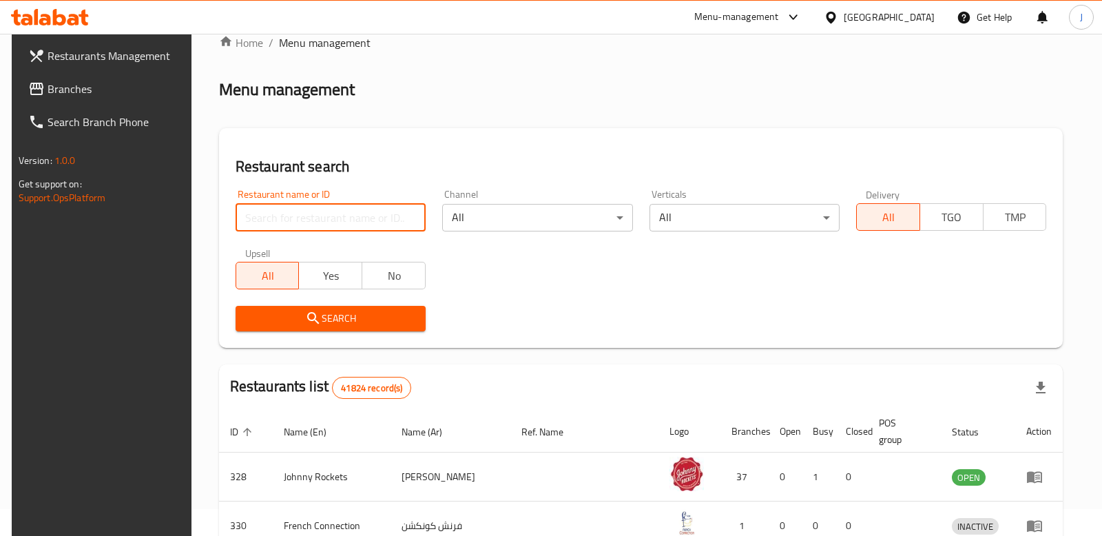
paste input "778751"
type input "778751"
click button "Search" at bounding box center [331, 318] width 190 height 25
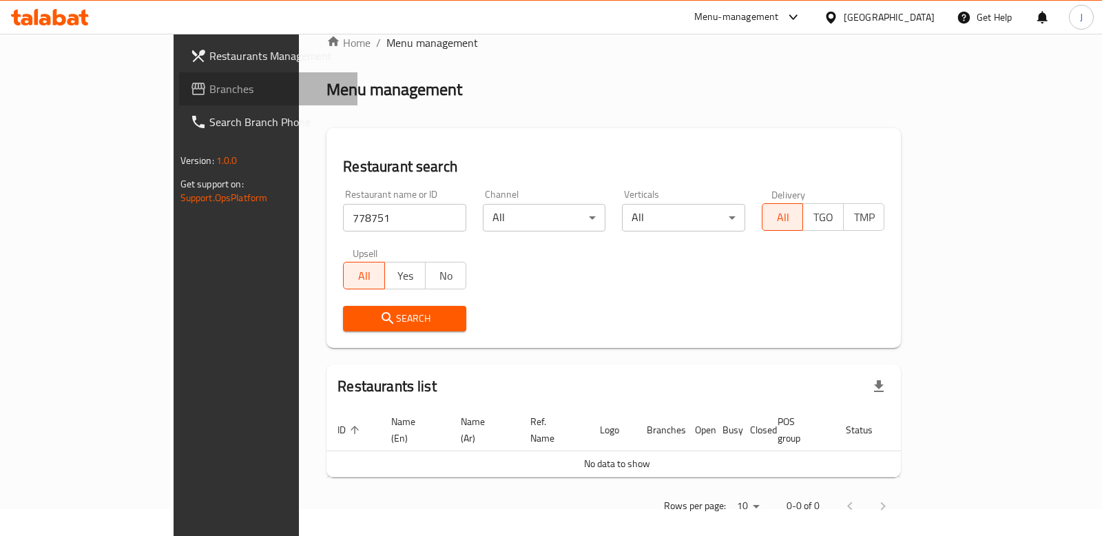
click at [179, 99] on link "Branches" at bounding box center [268, 88] width 178 height 33
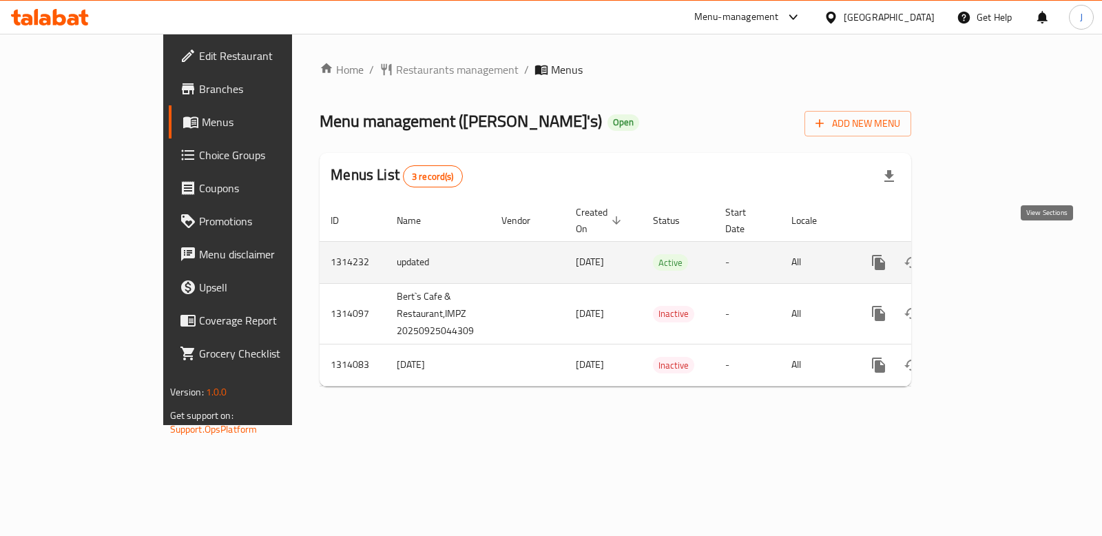
click at [995, 259] on link "enhanced table" at bounding box center [978, 262] width 33 height 33
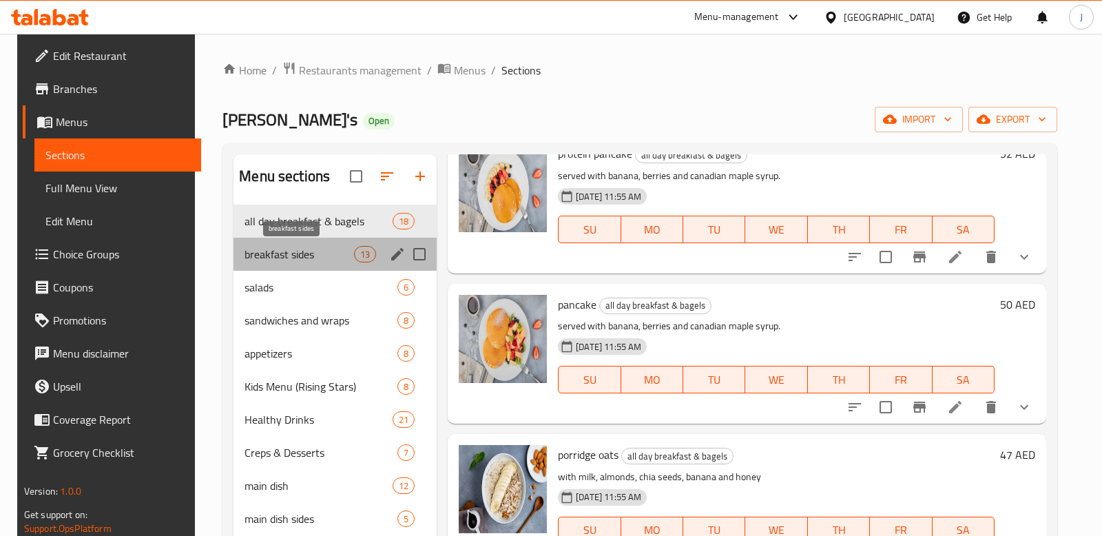
click at [295, 253] on span "breakfast sides" at bounding box center [300, 254] width 110 height 17
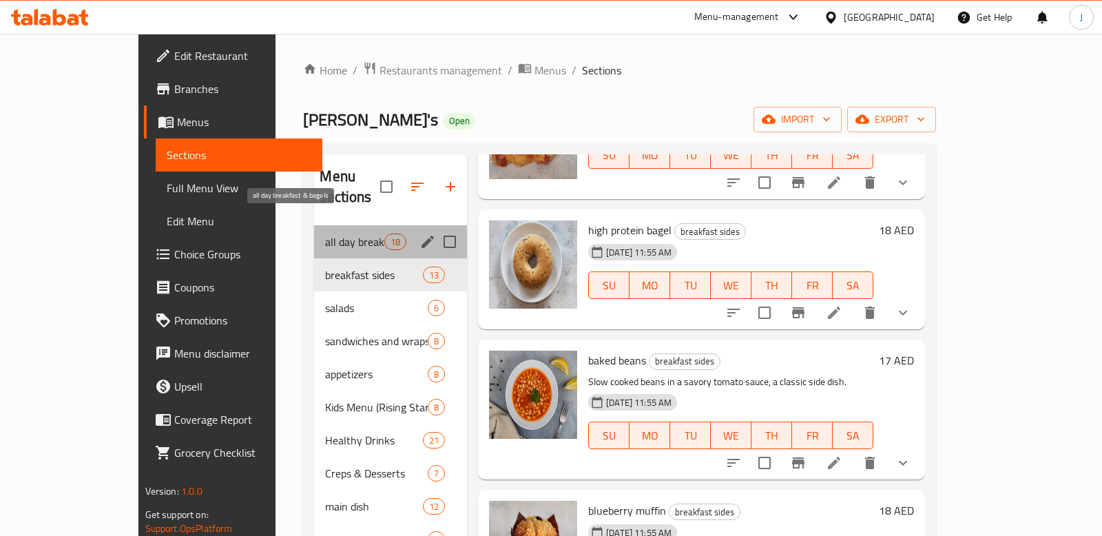
click at [325, 234] on span "all day breakfast & bagels" at bounding box center [354, 242] width 59 height 17
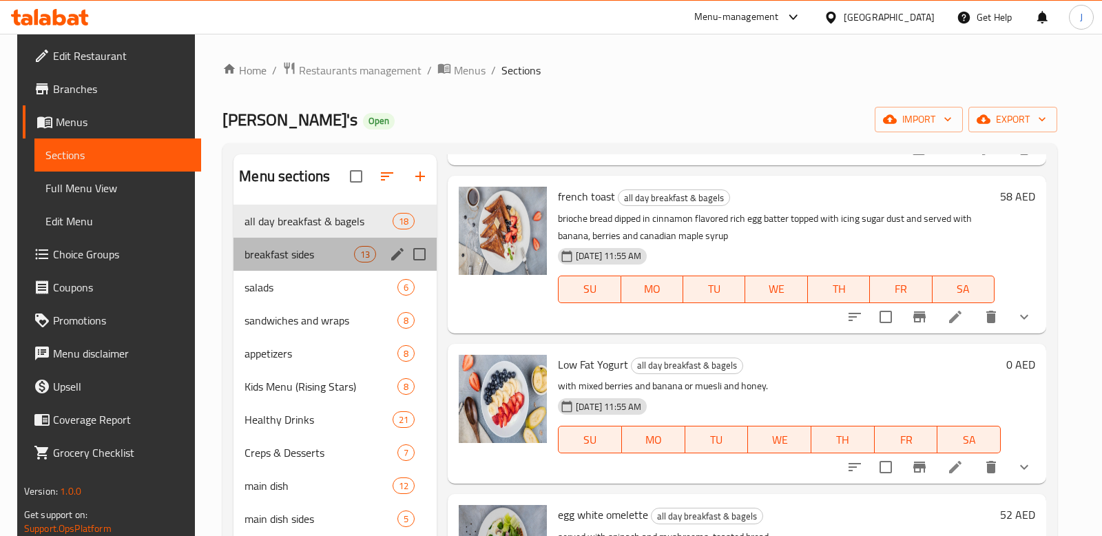
click at [285, 263] on div "breakfast sides 13" at bounding box center [335, 254] width 203 height 33
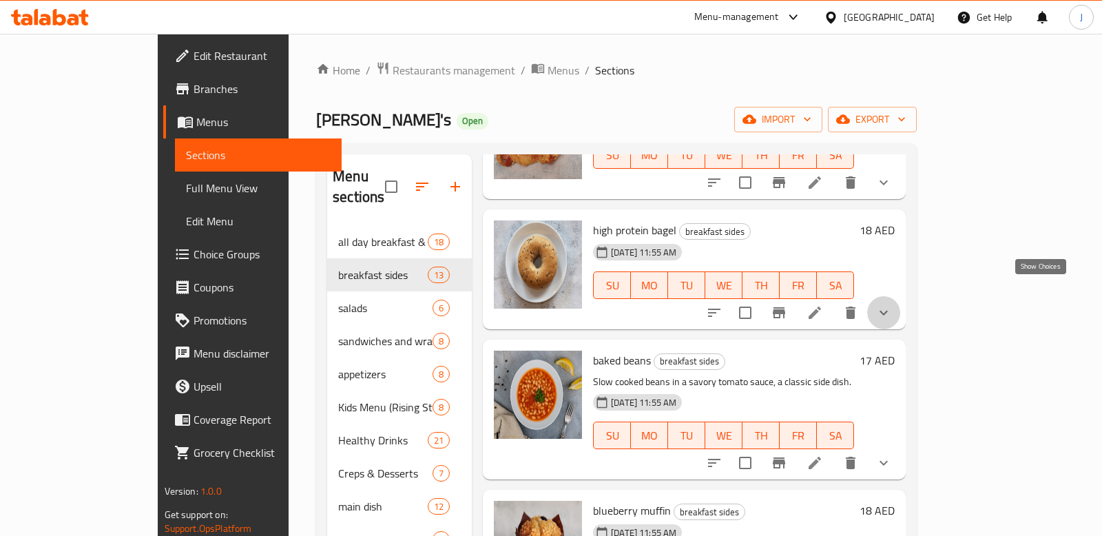
click at [892, 305] on icon "show more" at bounding box center [884, 313] width 17 height 17
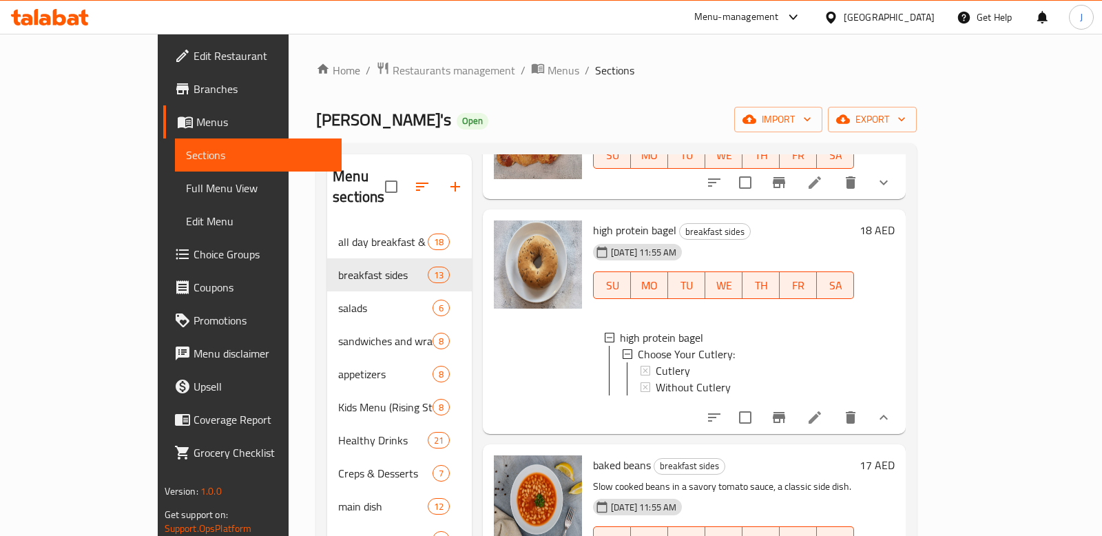
click at [892, 409] on icon "show more" at bounding box center [884, 417] width 17 height 17
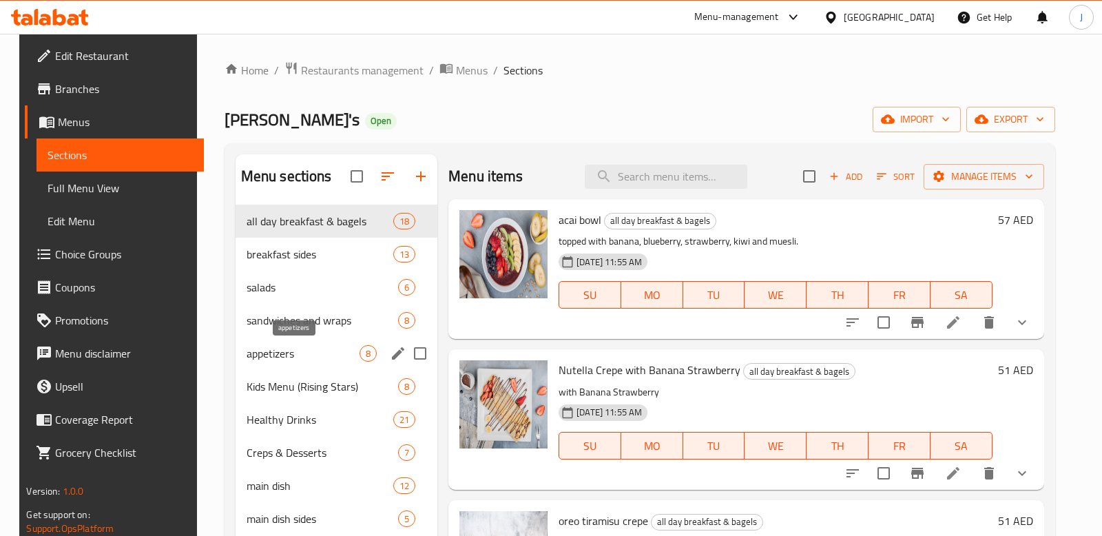
click at [287, 349] on span "appetizers" at bounding box center [303, 353] width 113 height 17
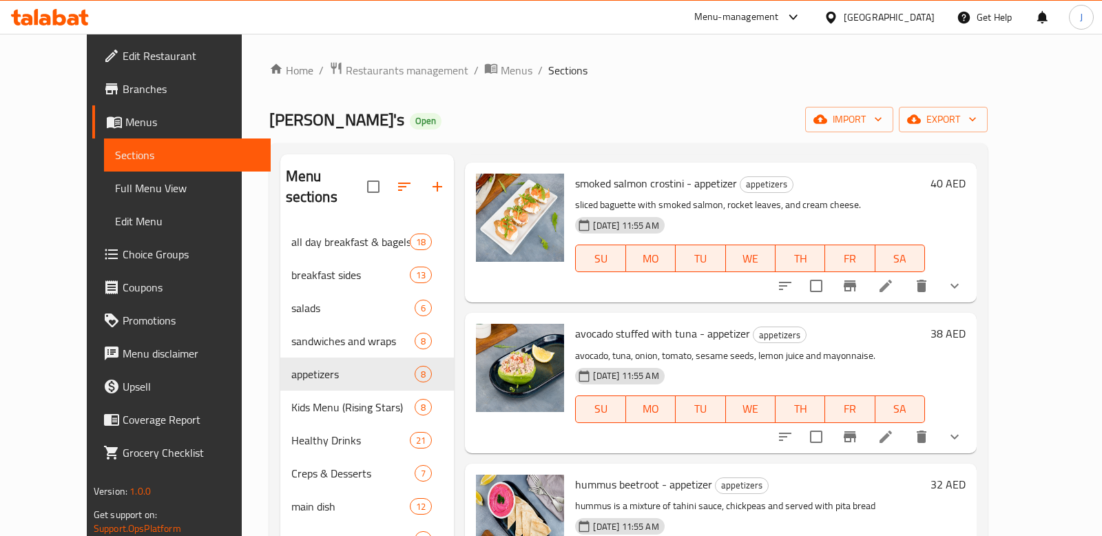
scroll to position [373, 0]
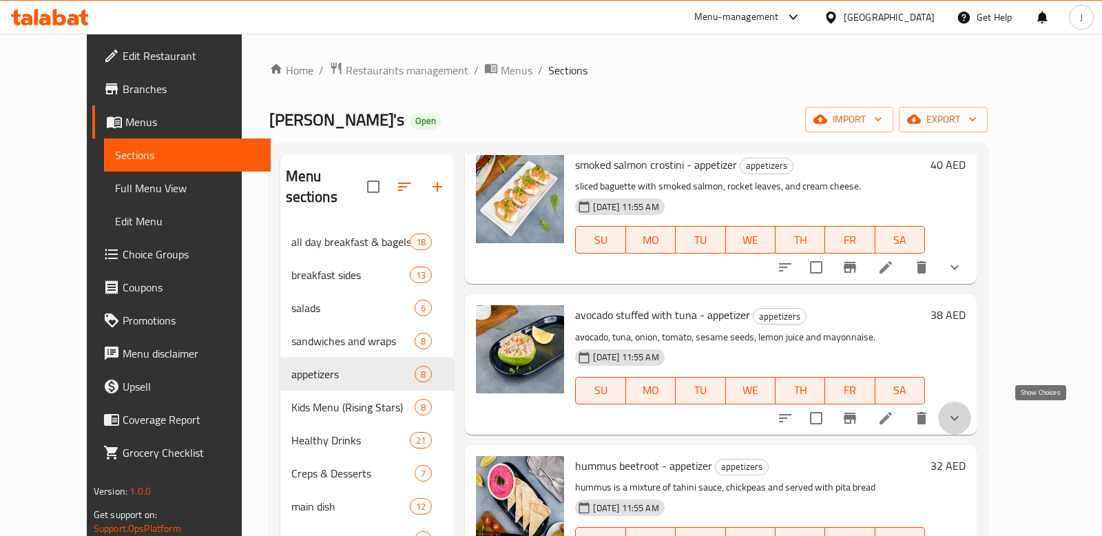
click at [959, 418] on icon "show more" at bounding box center [955, 417] width 8 height 5
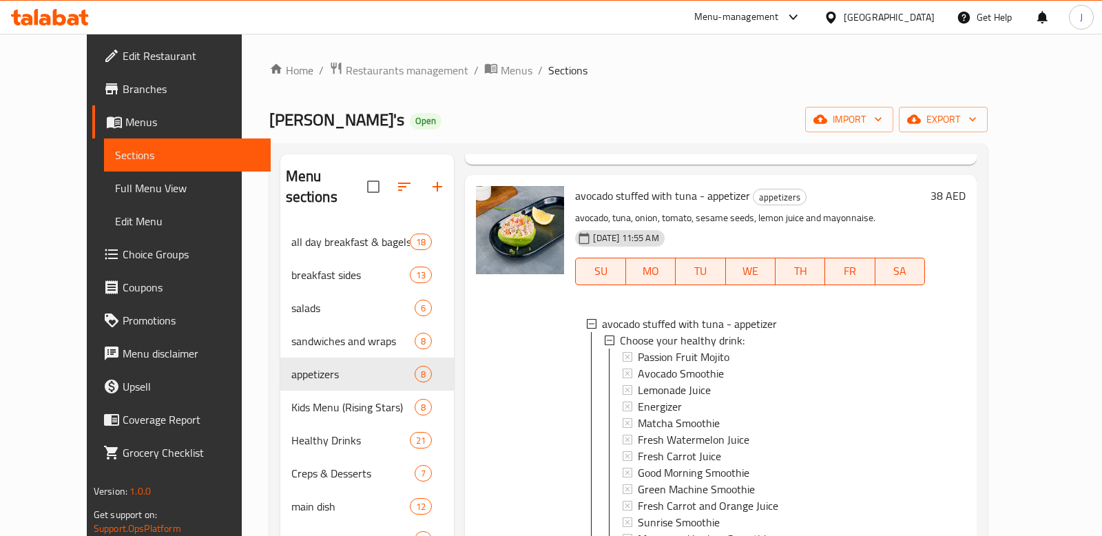
scroll to position [2, 0]
click at [605, 339] on icon at bounding box center [610, 338] width 10 height 10
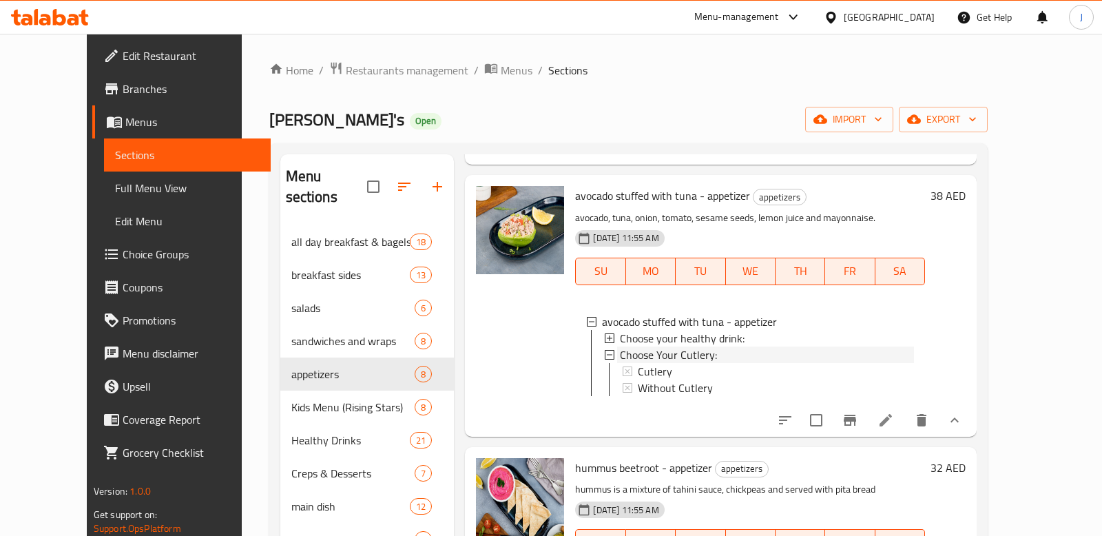
click at [605, 353] on icon at bounding box center [610, 355] width 10 height 10
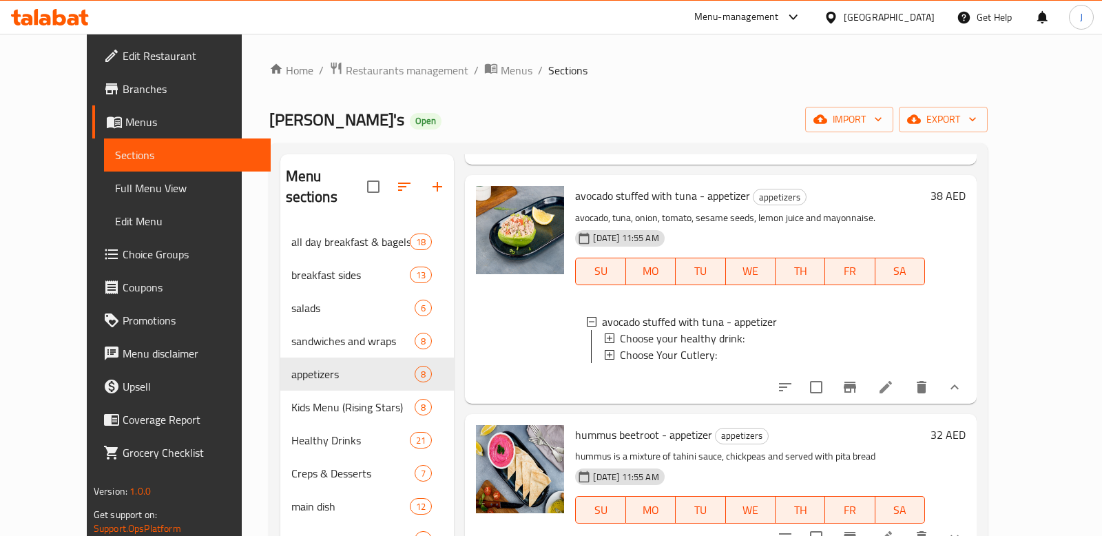
scroll to position [0, 0]
click at [605, 353] on icon at bounding box center [610, 357] width 10 height 10
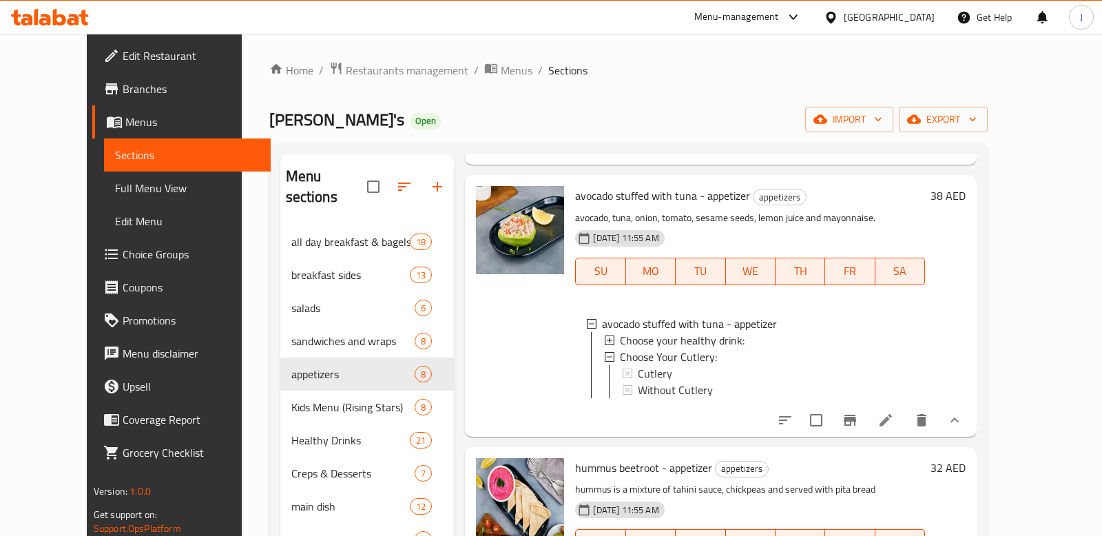
click at [605, 353] on icon at bounding box center [610, 357] width 10 height 10
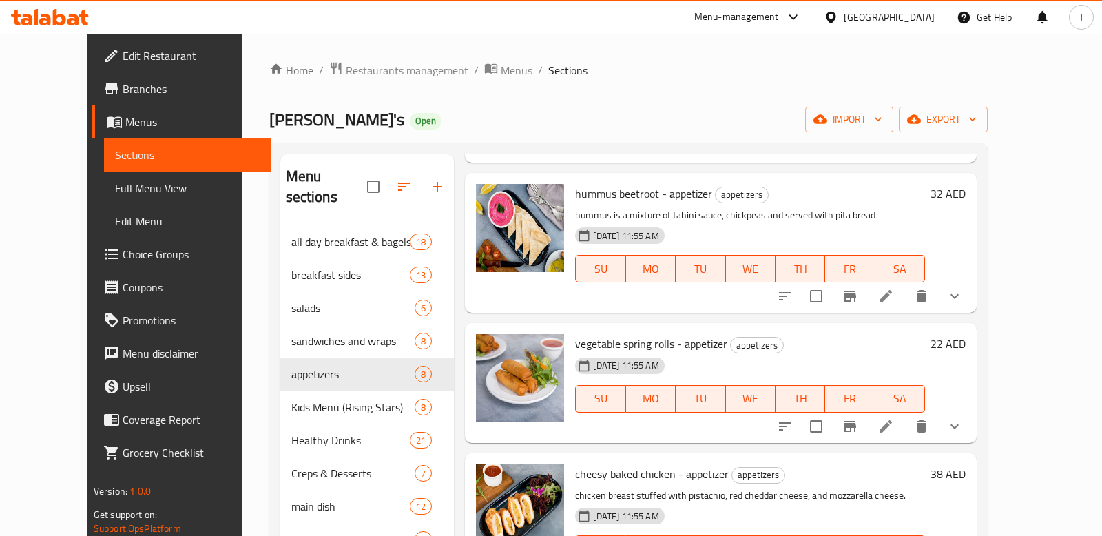
scroll to position [775, 0]
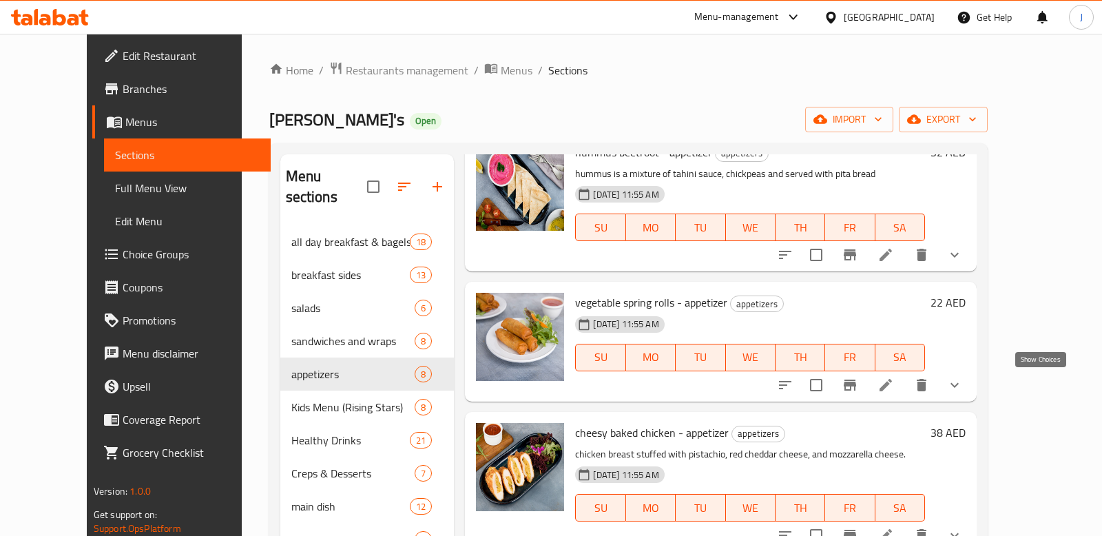
click at [963, 382] on icon "show more" at bounding box center [955, 385] width 17 height 17
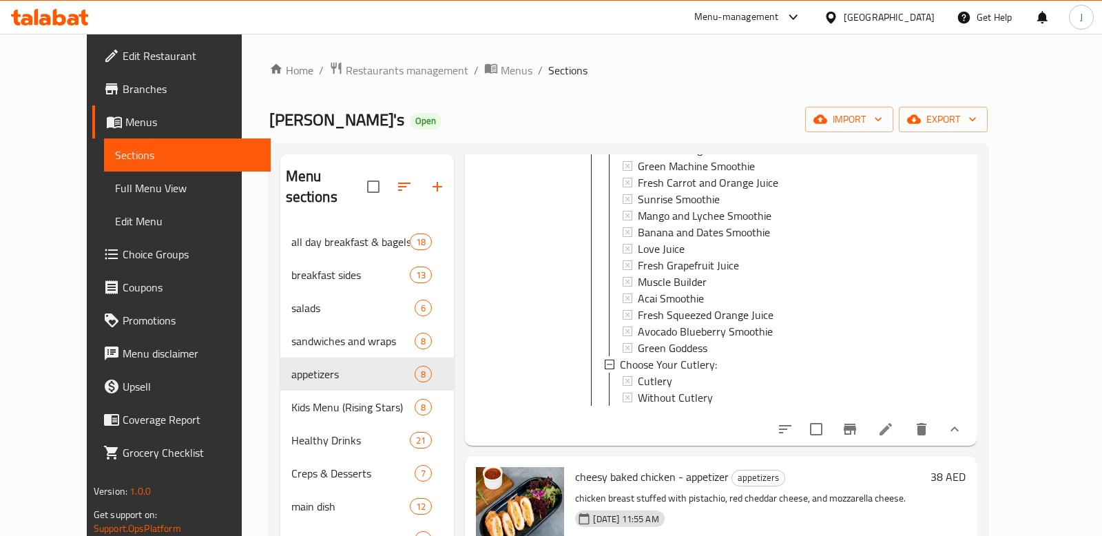
scroll to position [1204, 0]
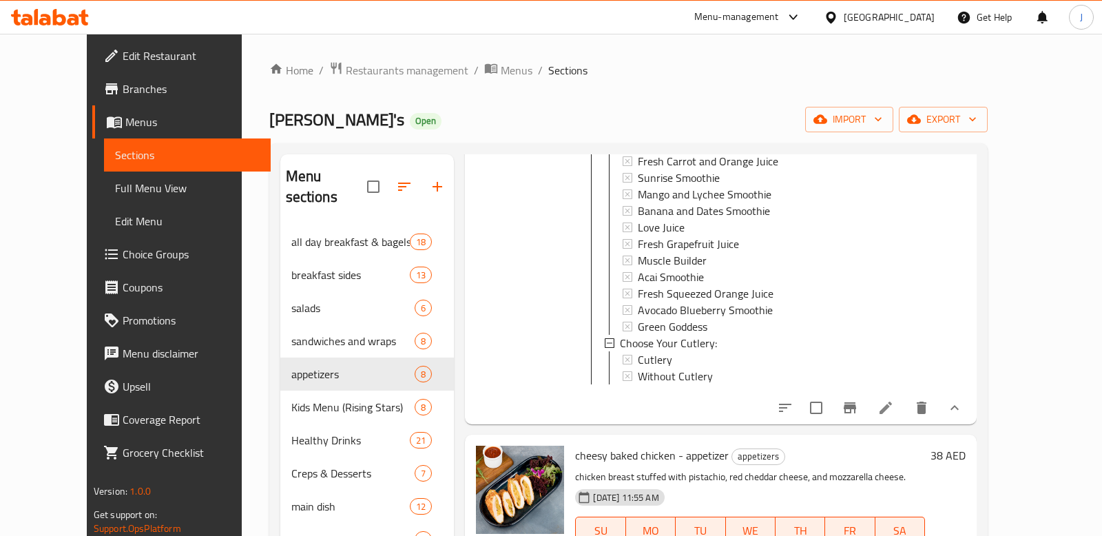
click at [971, 416] on button "show more" at bounding box center [954, 407] width 33 height 33
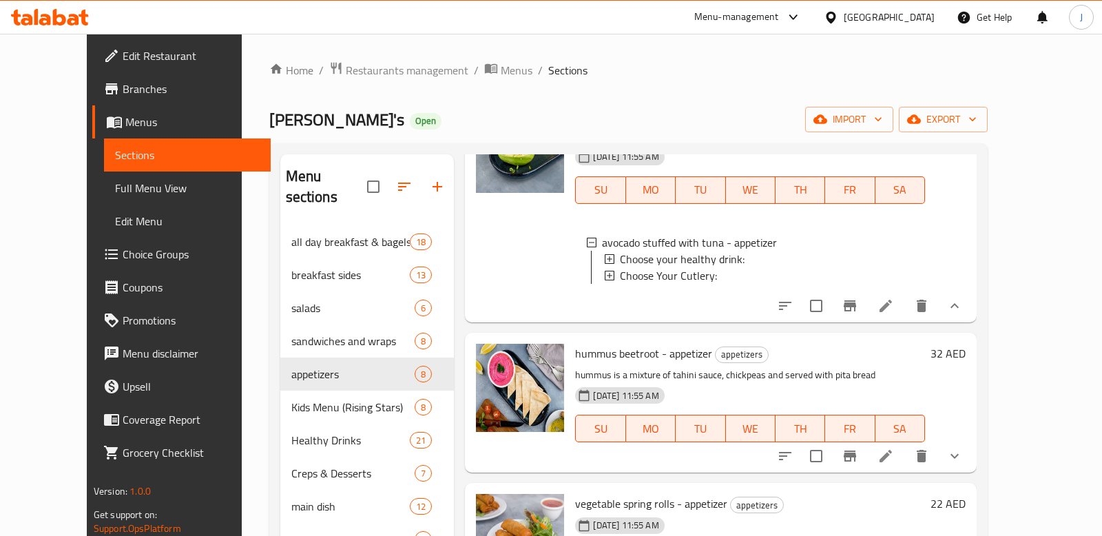
scroll to position [565, 0]
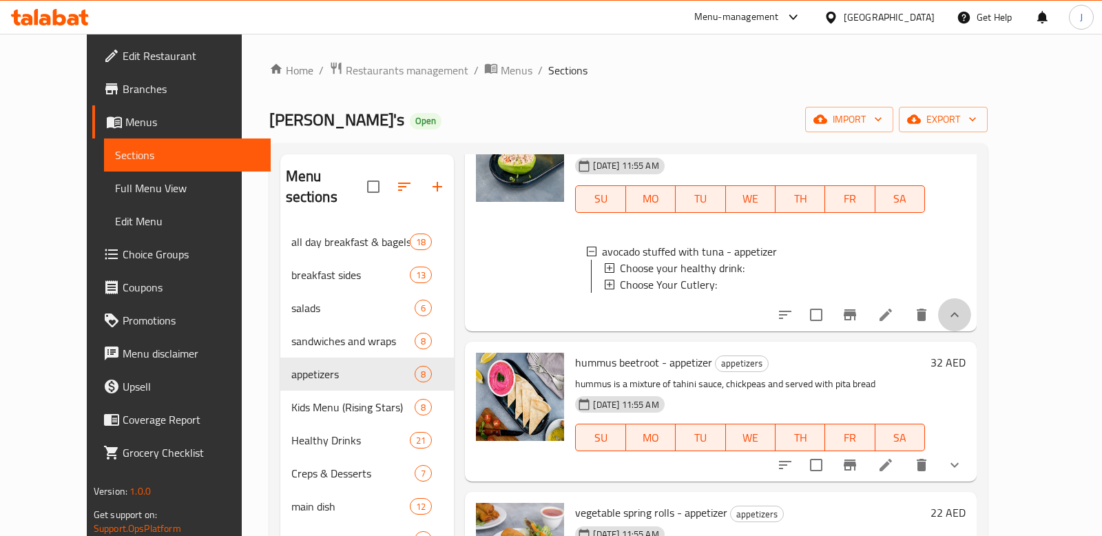
click at [971, 325] on button "show more" at bounding box center [954, 314] width 33 height 33
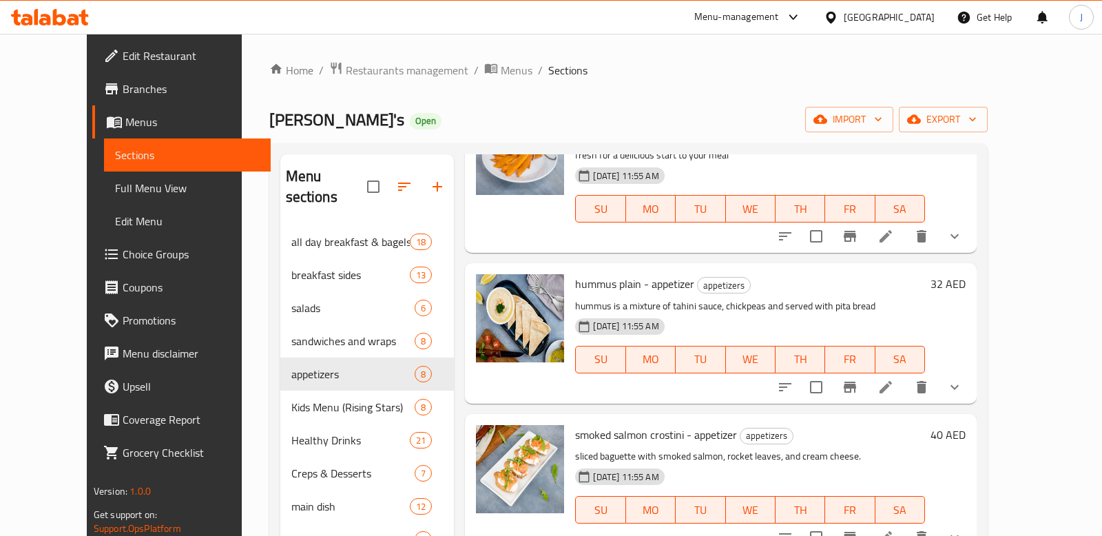
scroll to position [104, 0]
click at [963, 381] on icon "show more" at bounding box center [955, 386] width 17 height 17
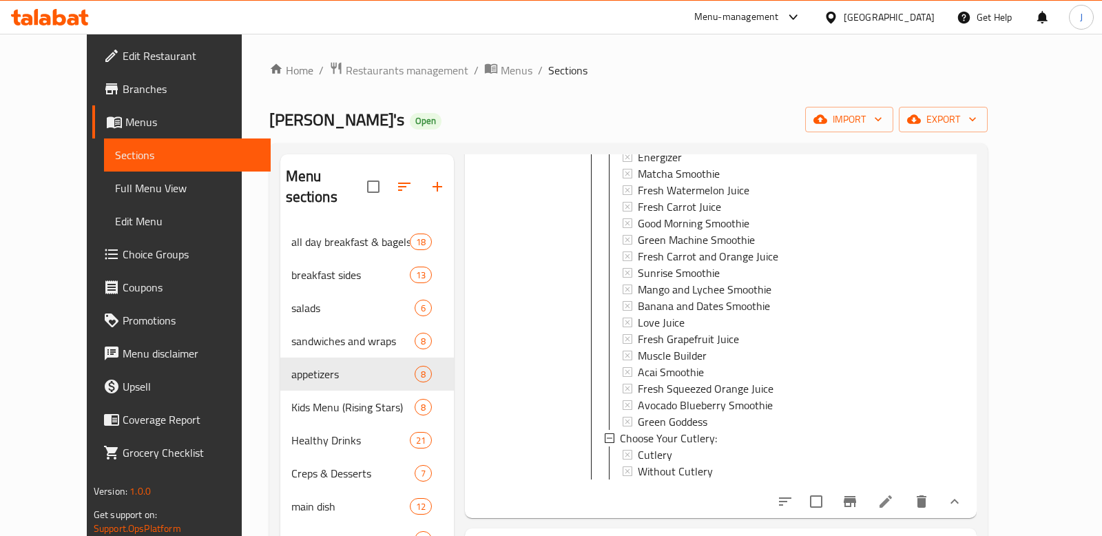
scroll to position [2, 0]
click at [963, 495] on icon "show more" at bounding box center [955, 501] width 17 height 17
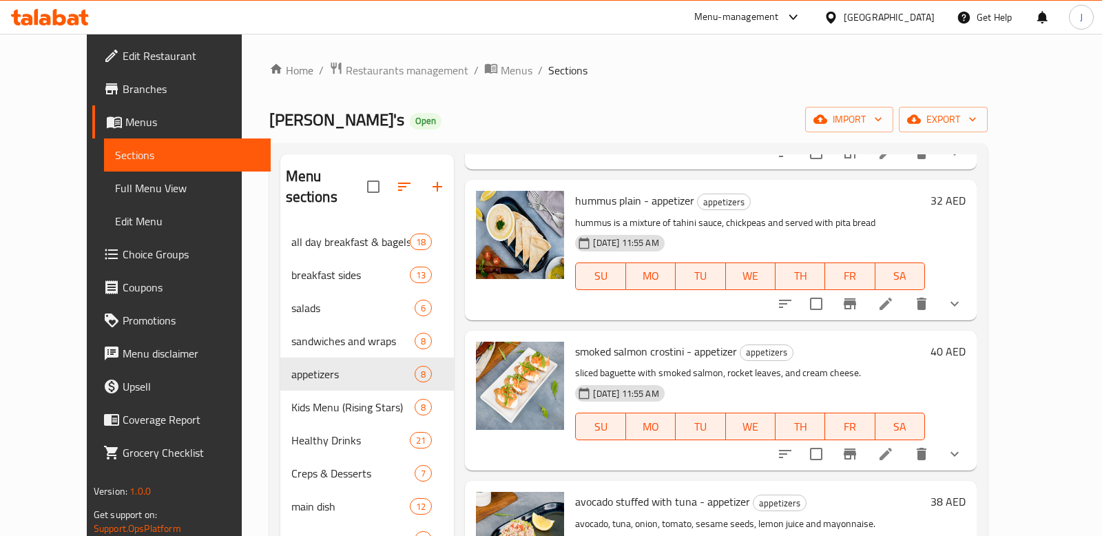
scroll to position [193, 0]
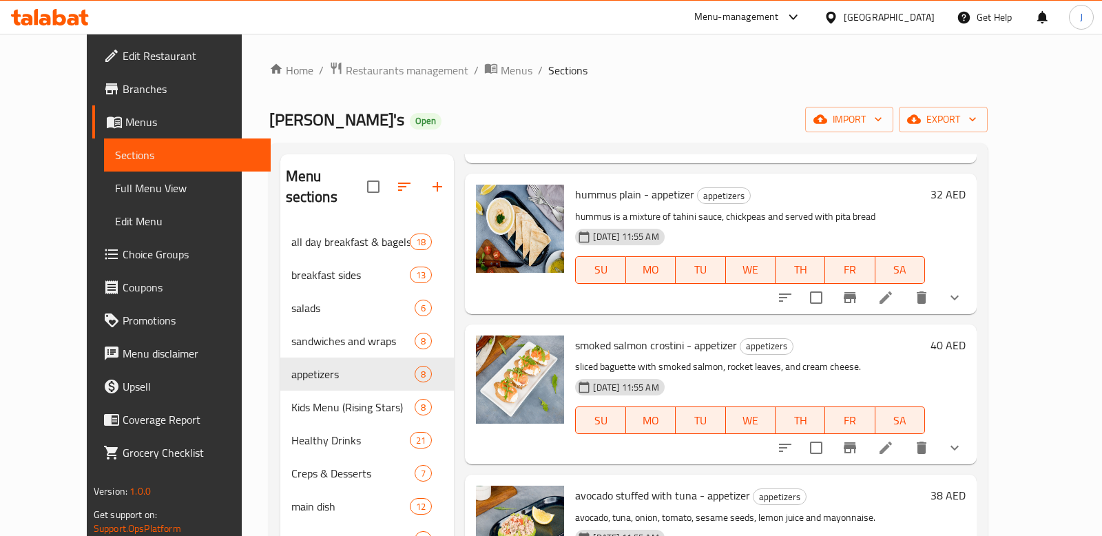
click at [963, 444] on icon "show more" at bounding box center [955, 448] width 17 height 17
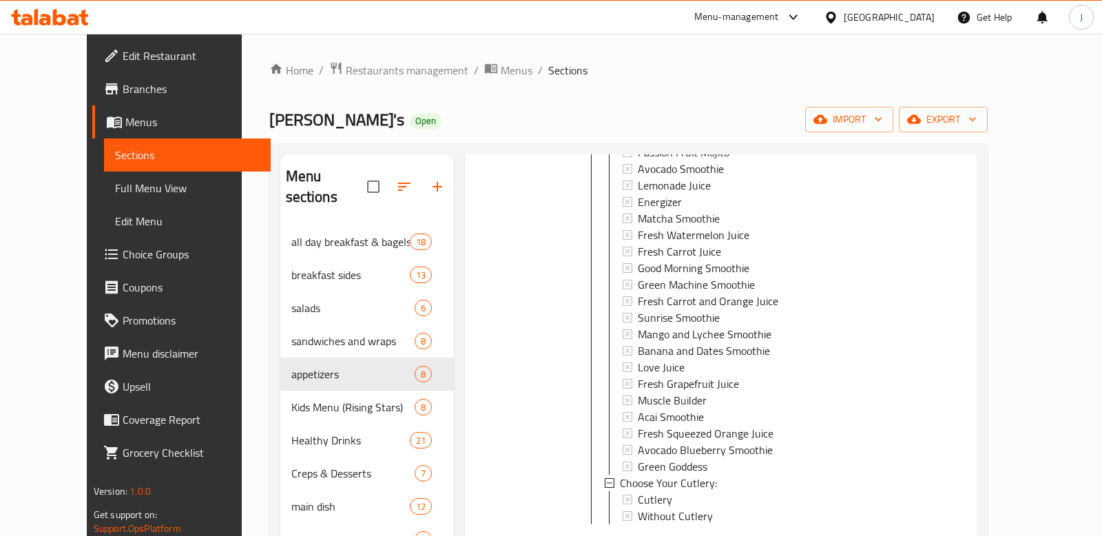
scroll to position [671, 0]
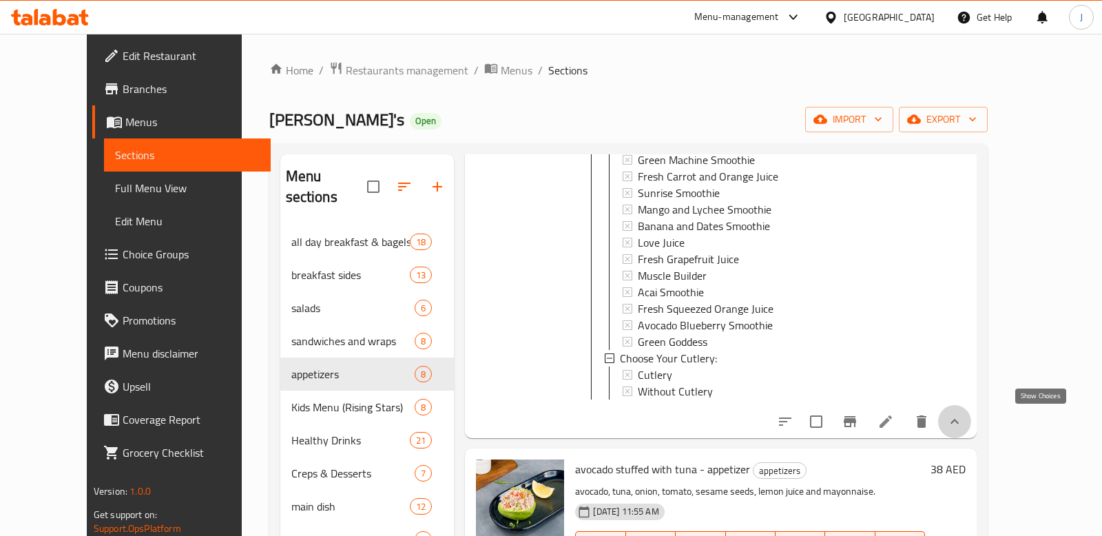
click at [963, 413] on icon "show more" at bounding box center [955, 421] width 17 height 17
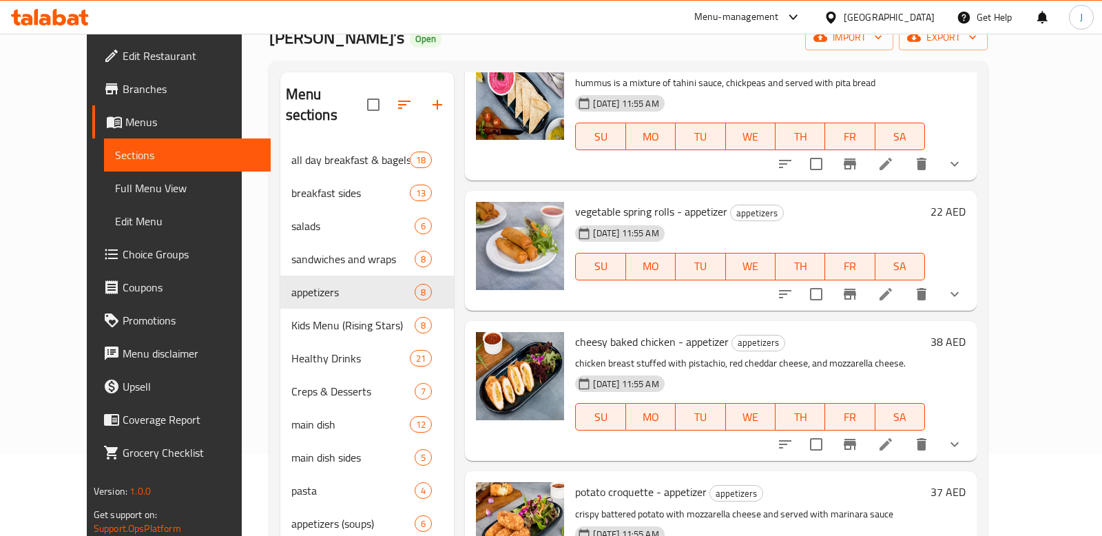
scroll to position [99, 0]
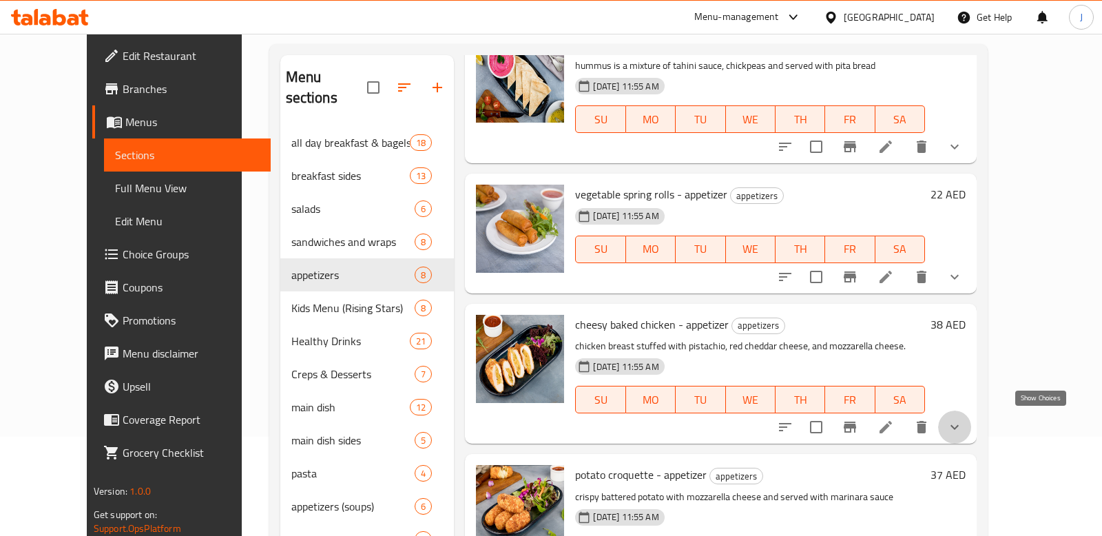
click at [963, 422] on icon "show more" at bounding box center [955, 427] width 17 height 17
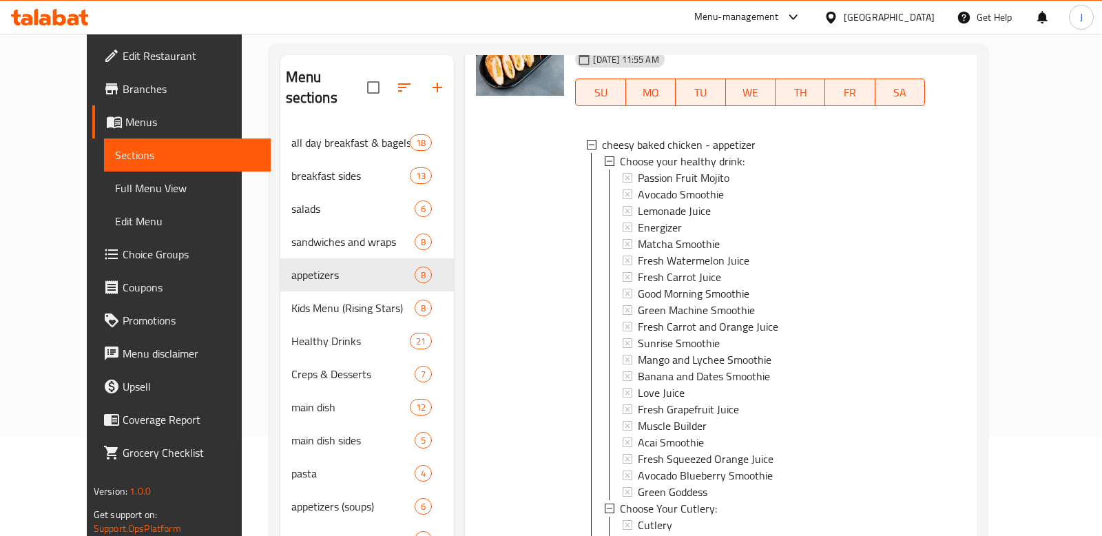
scroll to position [1075, 0]
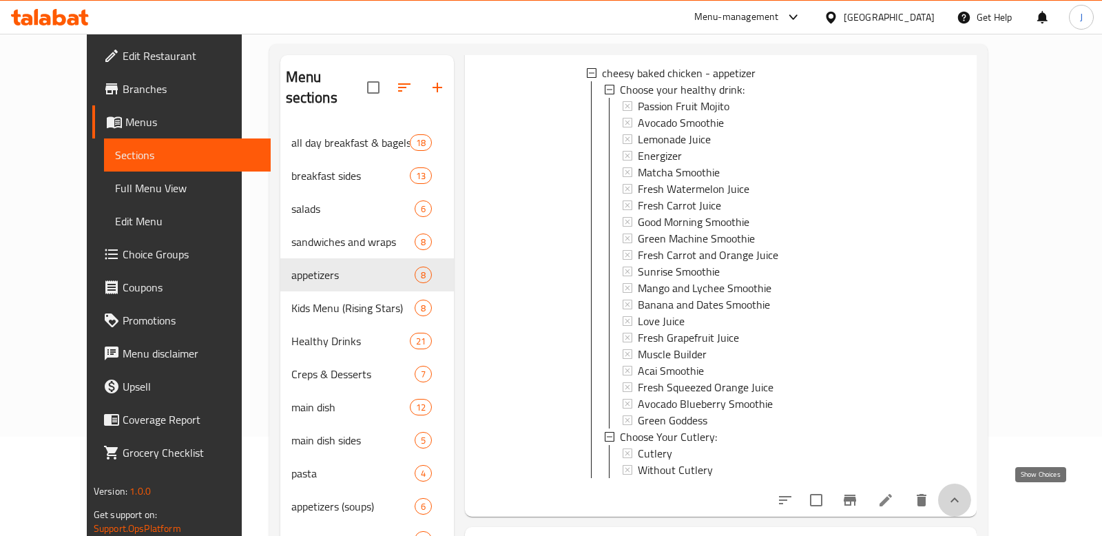
click at [963, 504] on icon "show more" at bounding box center [955, 500] width 17 height 17
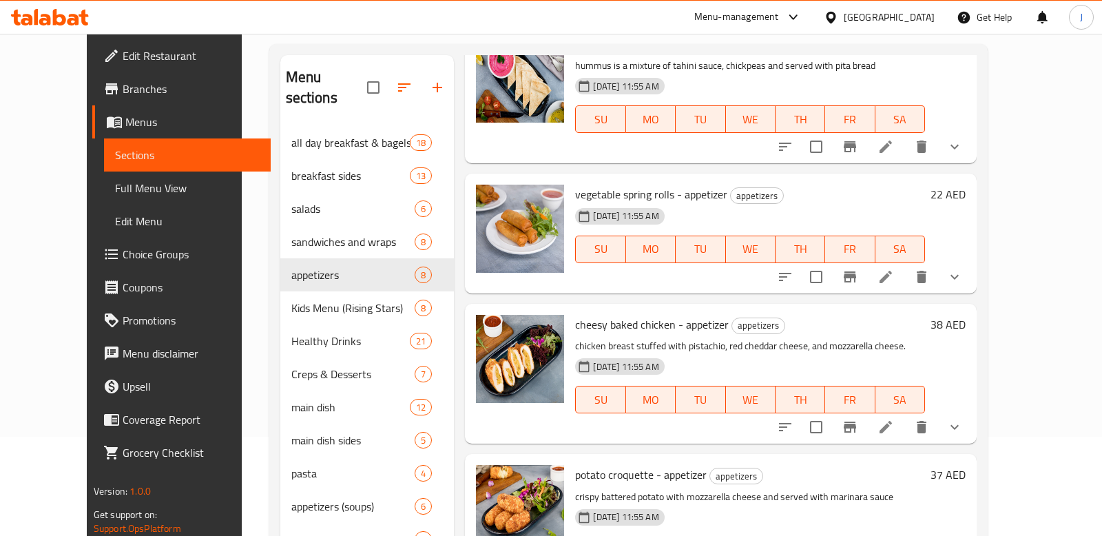
scroll to position [193, 0]
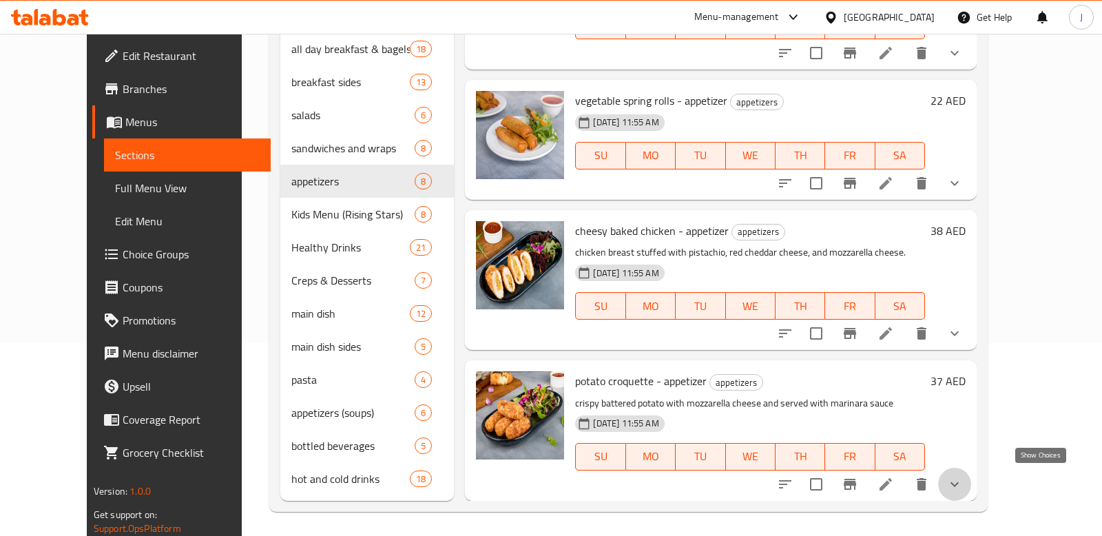
click at [963, 483] on icon "show more" at bounding box center [955, 484] width 17 height 17
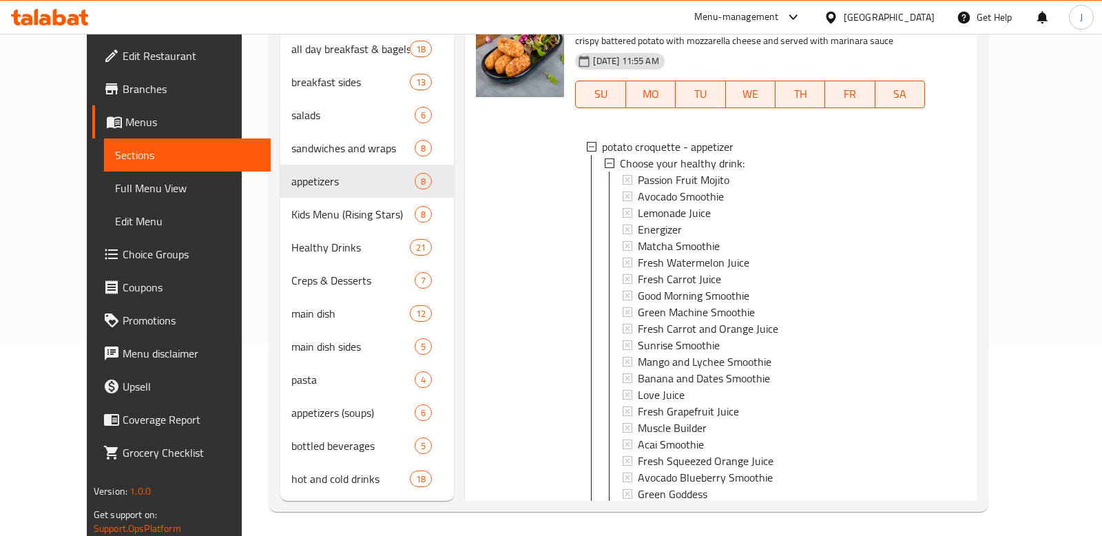
scroll to position [1151, 0]
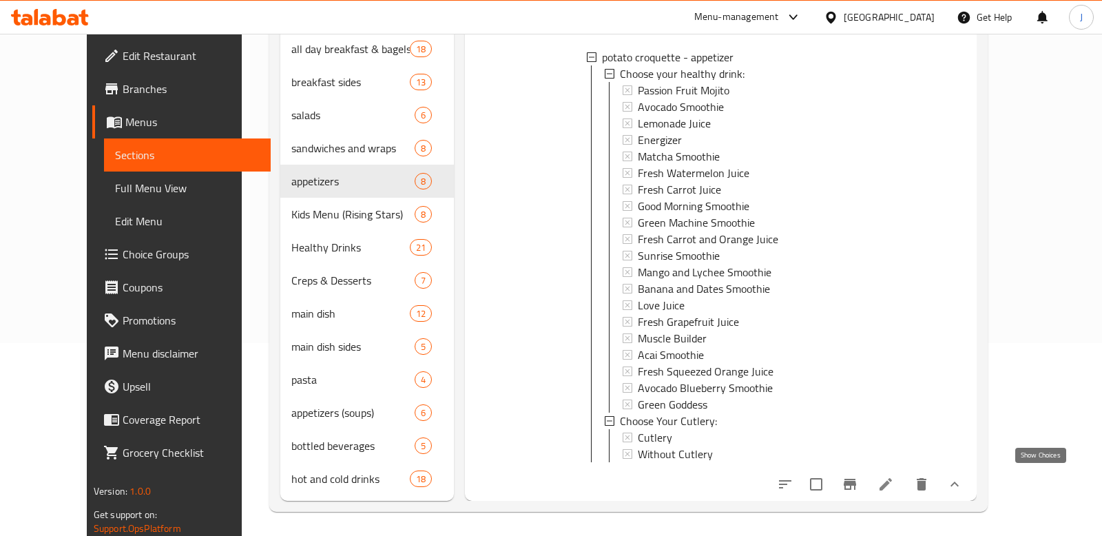
click at [963, 476] on icon "show more" at bounding box center [955, 484] width 17 height 17
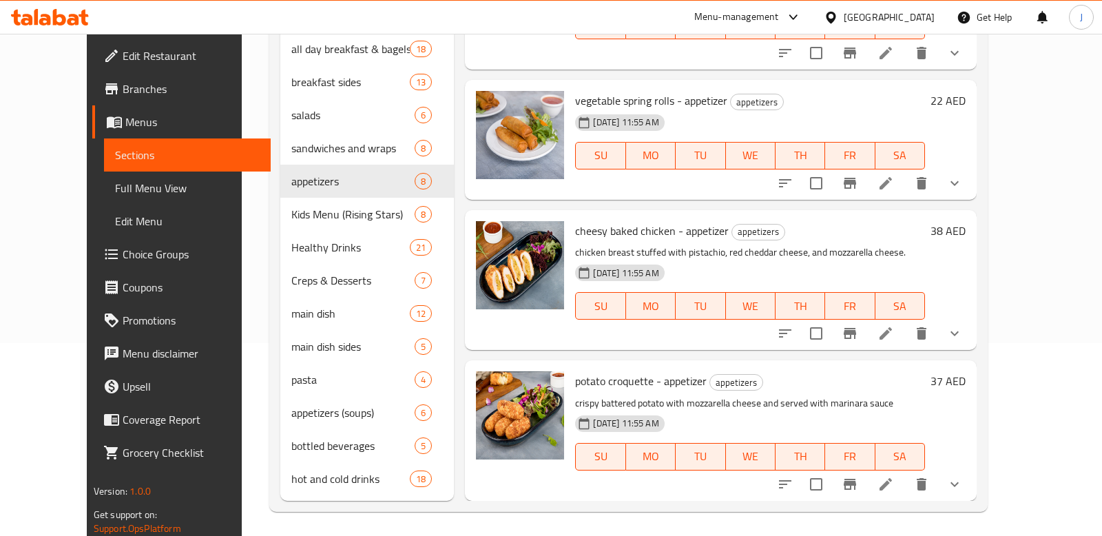
scroll to position [0, 0]
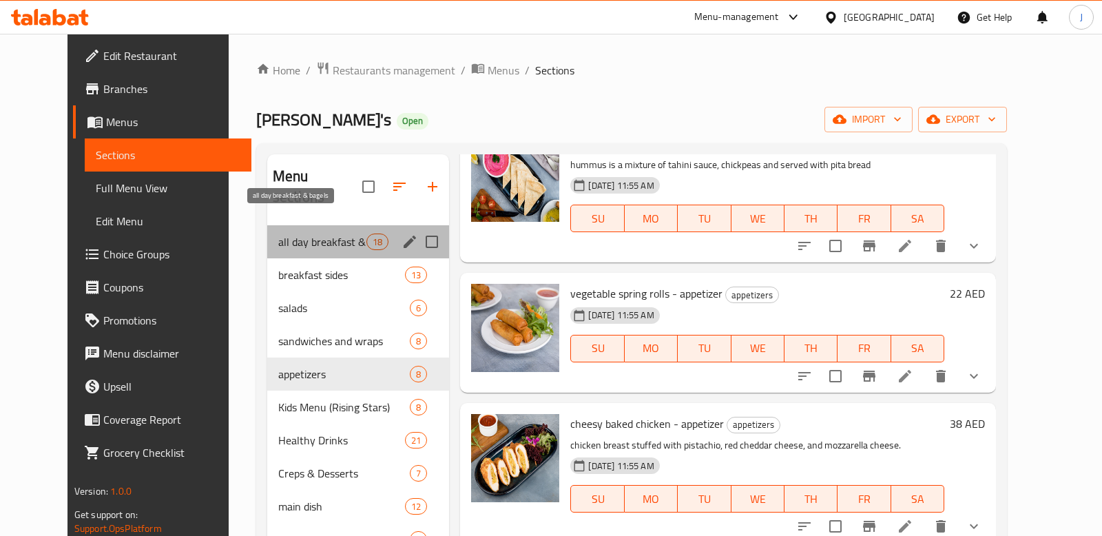
click at [333, 234] on span "all day breakfast & bagels" at bounding box center [322, 242] width 88 height 17
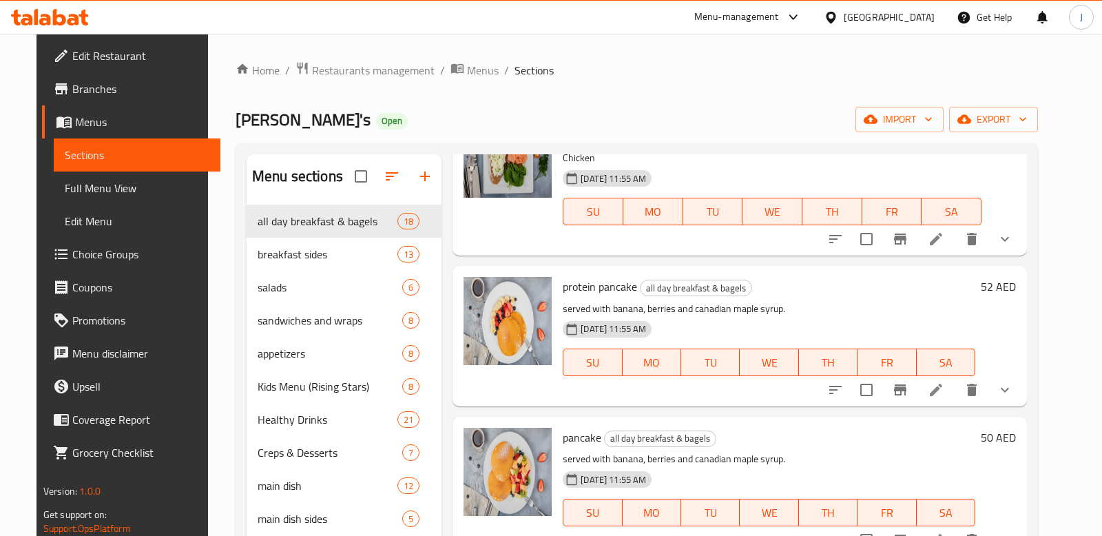
scroll to position [2159, 0]
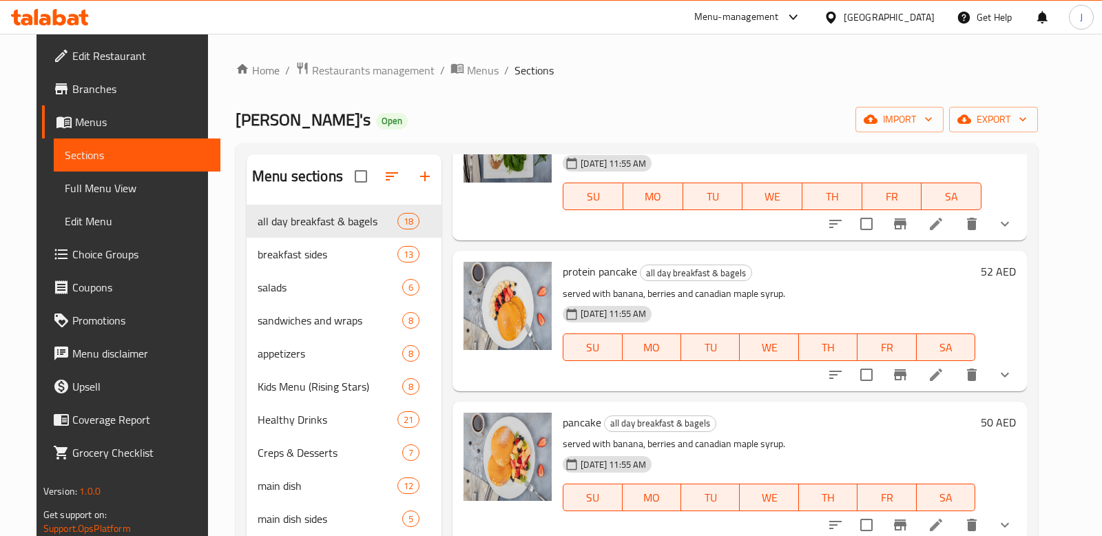
click at [1014, 367] on icon "show more" at bounding box center [1005, 375] width 17 height 17
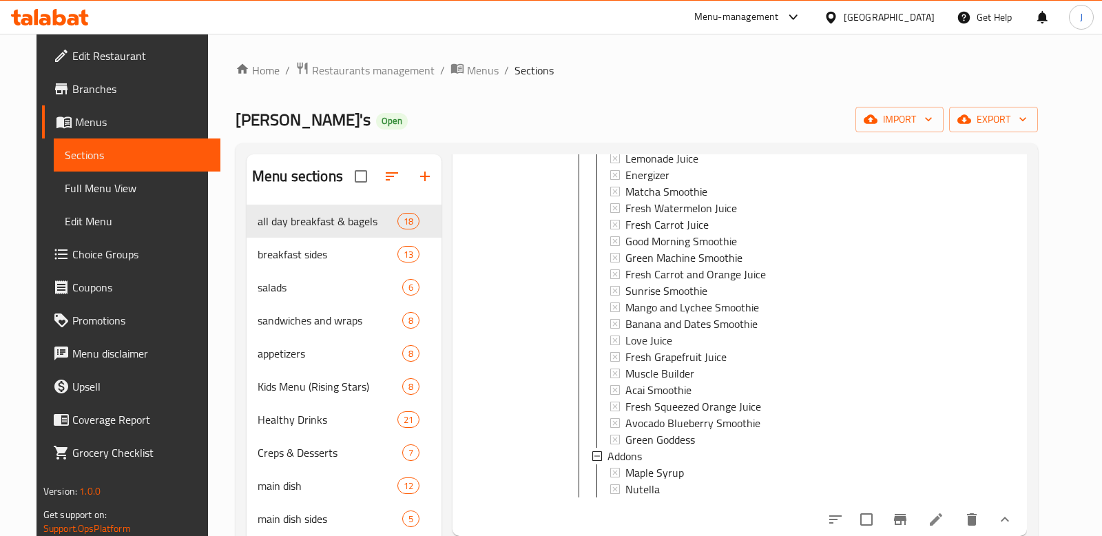
scroll to position [2696, 0]
click at [296, 202] on nav "all day breakfast & bagels 18 breakfast sides 13 salads 6 sandwiches and wraps …" at bounding box center [344, 436] width 195 height 474
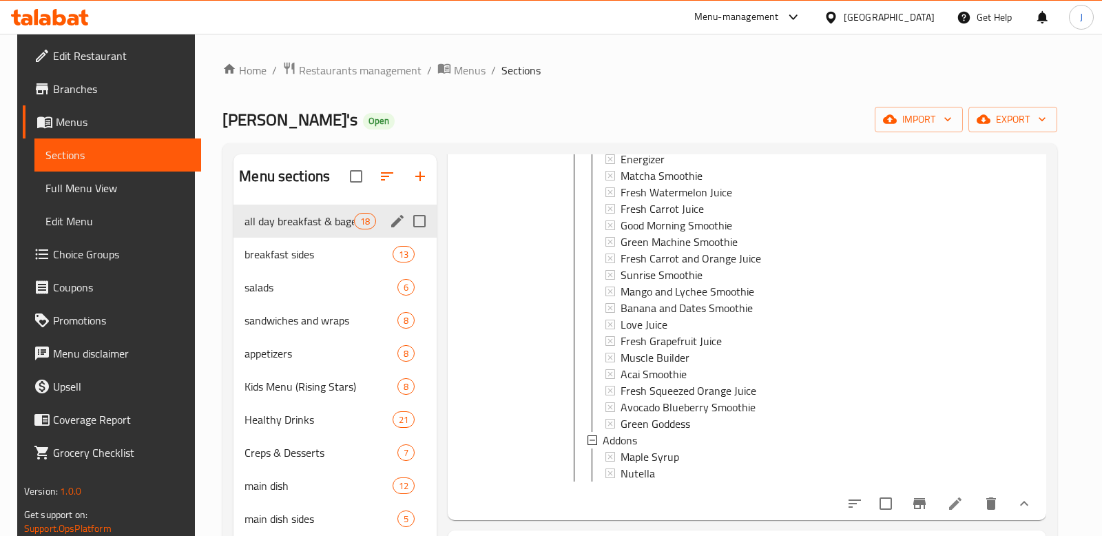
click at [297, 219] on span "all day breakfast & bagels" at bounding box center [300, 221] width 110 height 17
click at [291, 222] on span "all day breakfast & bagels" at bounding box center [300, 221] width 110 height 17
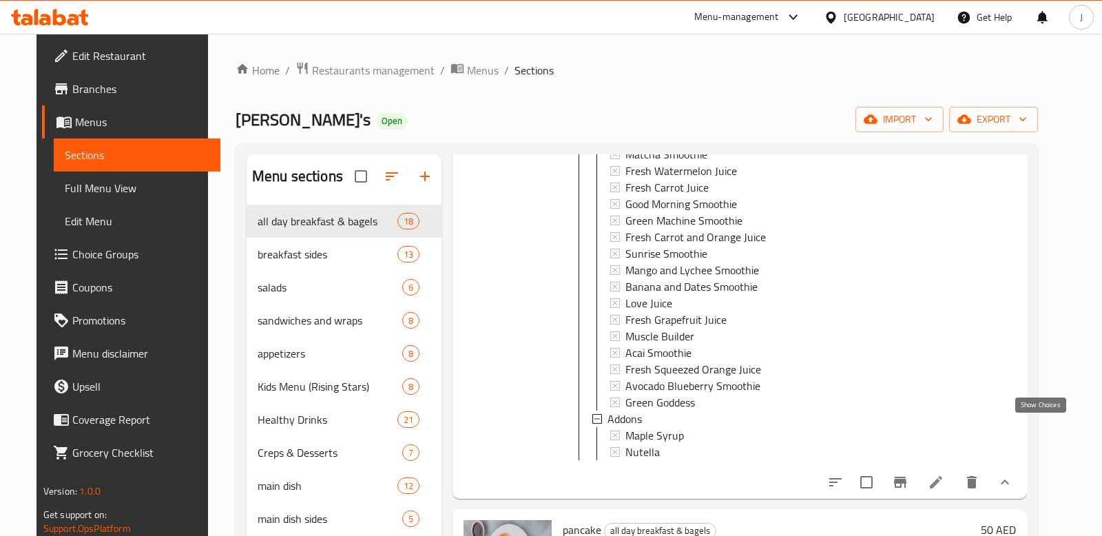
click at [1009, 480] on icon "show more" at bounding box center [1005, 482] width 8 height 5
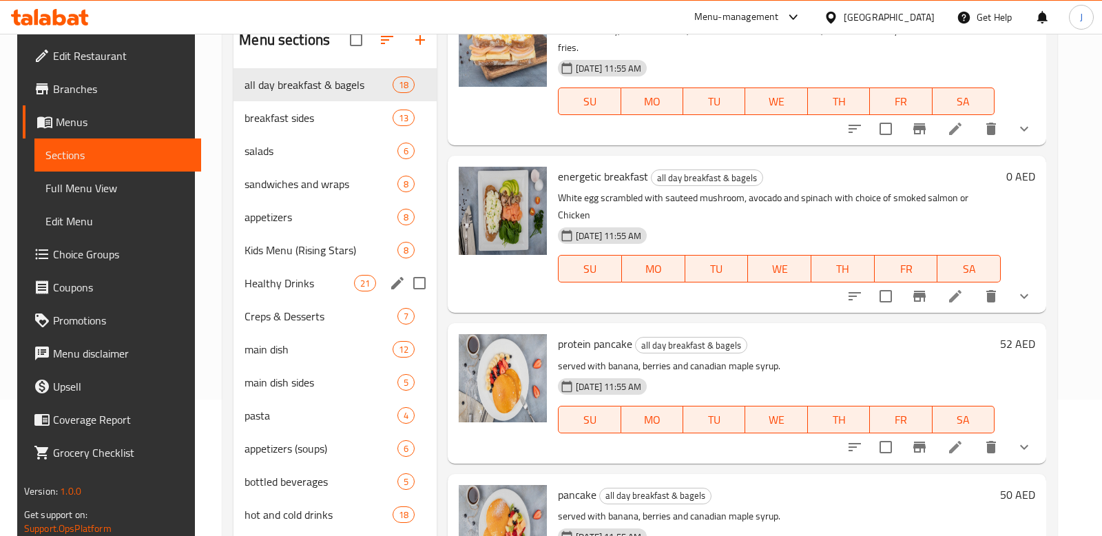
scroll to position [0, 0]
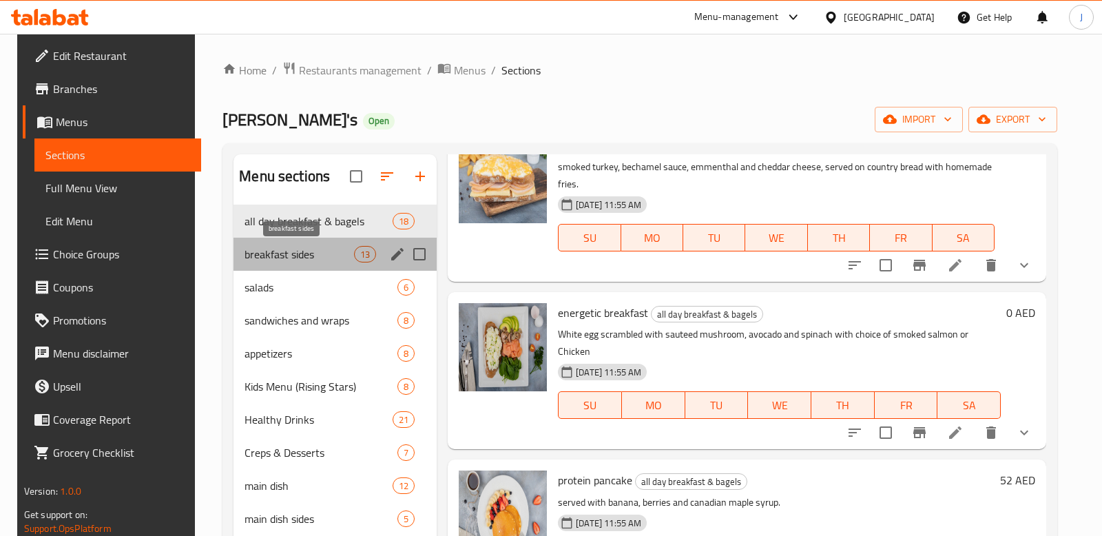
click at [298, 247] on span "breakfast sides" at bounding box center [300, 254] width 110 height 17
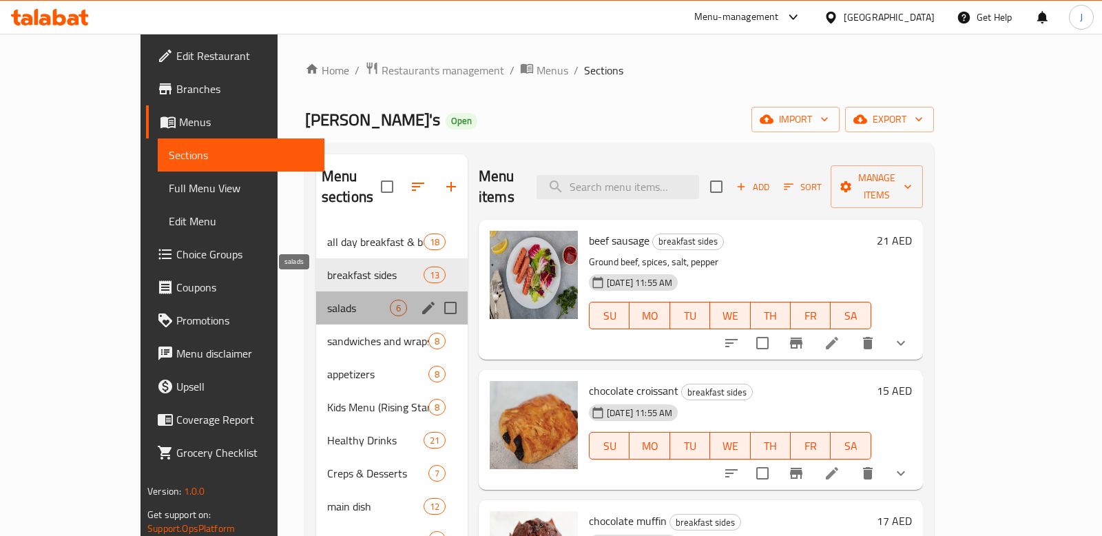
click at [329, 300] on span "salads" at bounding box center [358, 308] width 63 height 17
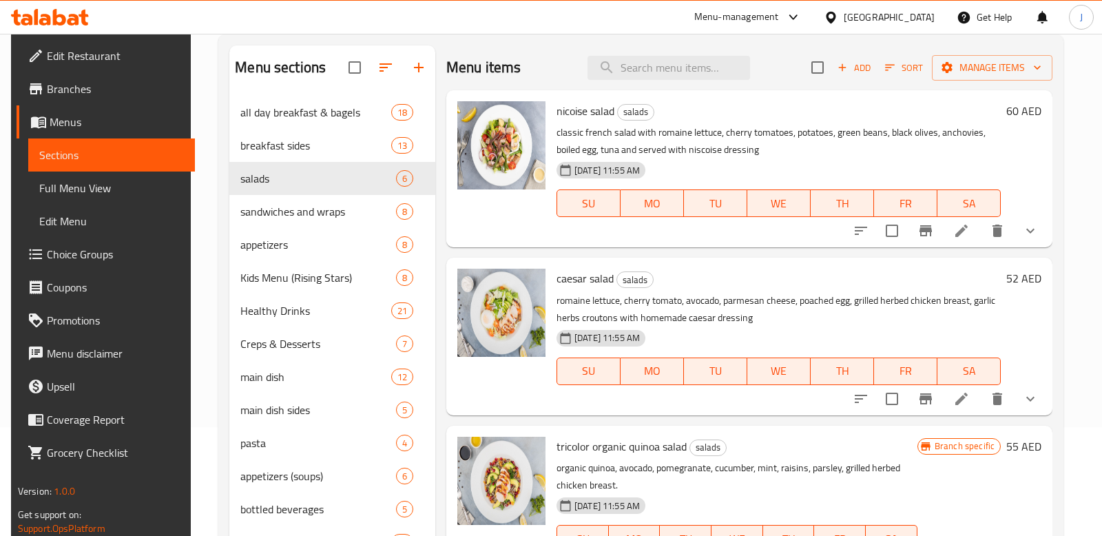
scroll to position [81, 0]
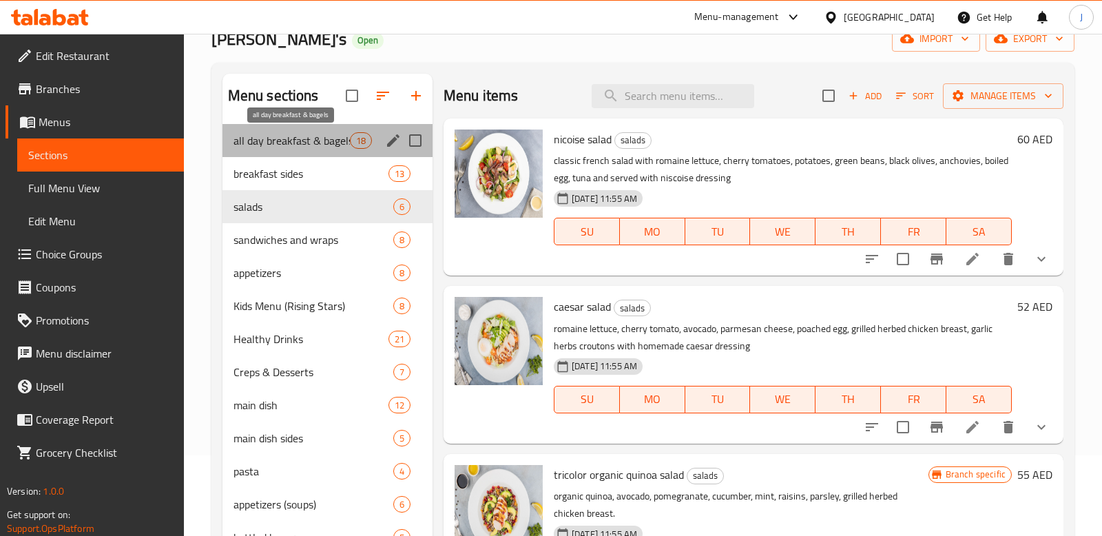
click at [317, 134] on span "all day breakfast & bagels" at bounding box center [292, 140] width 116 height 17
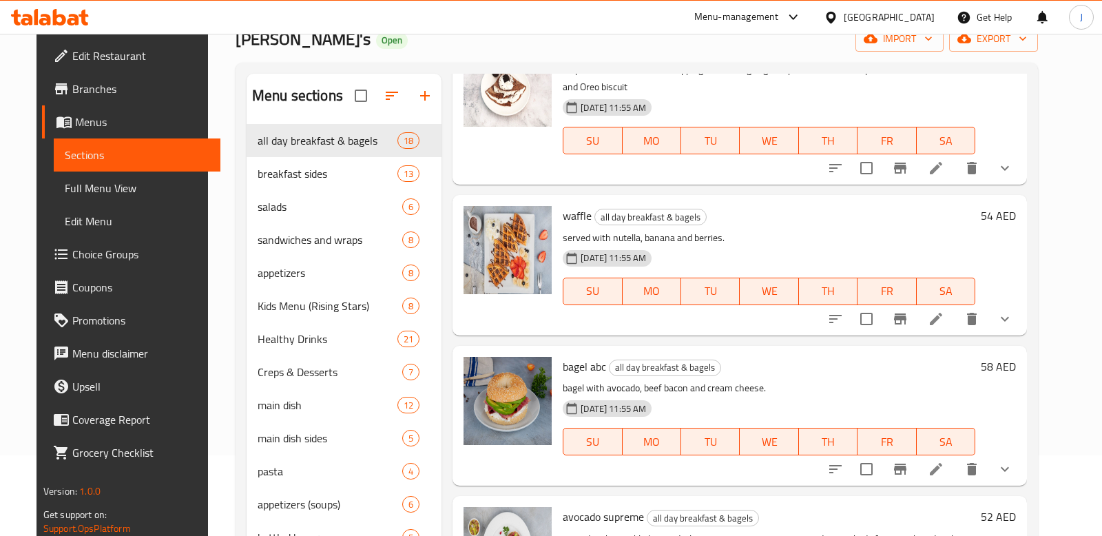
scroll to position [393, 0]
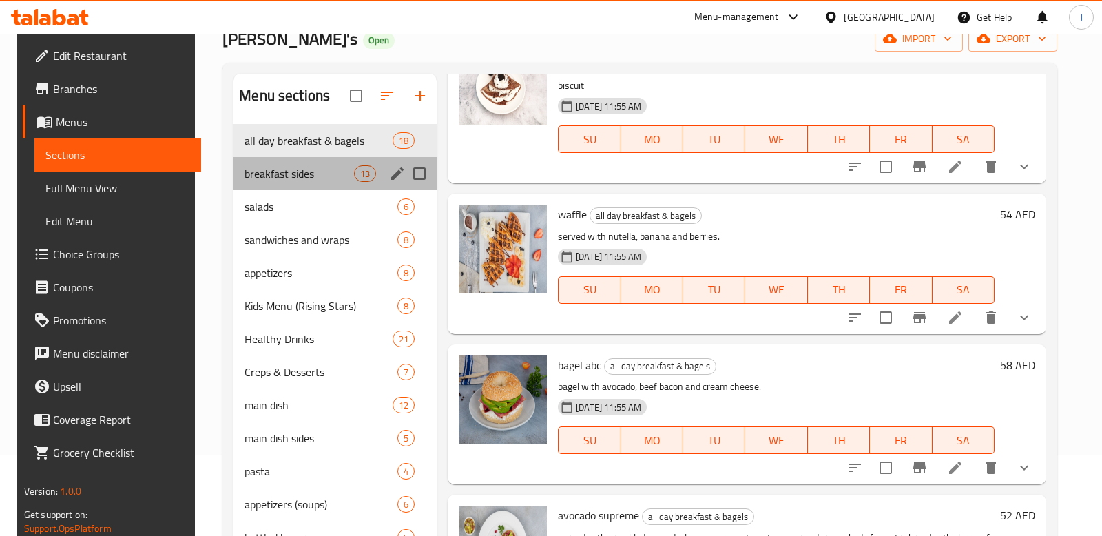
click at [299, 183] on div "breakfast sides 13" at bounding box center [335, 173] width 203 height 33
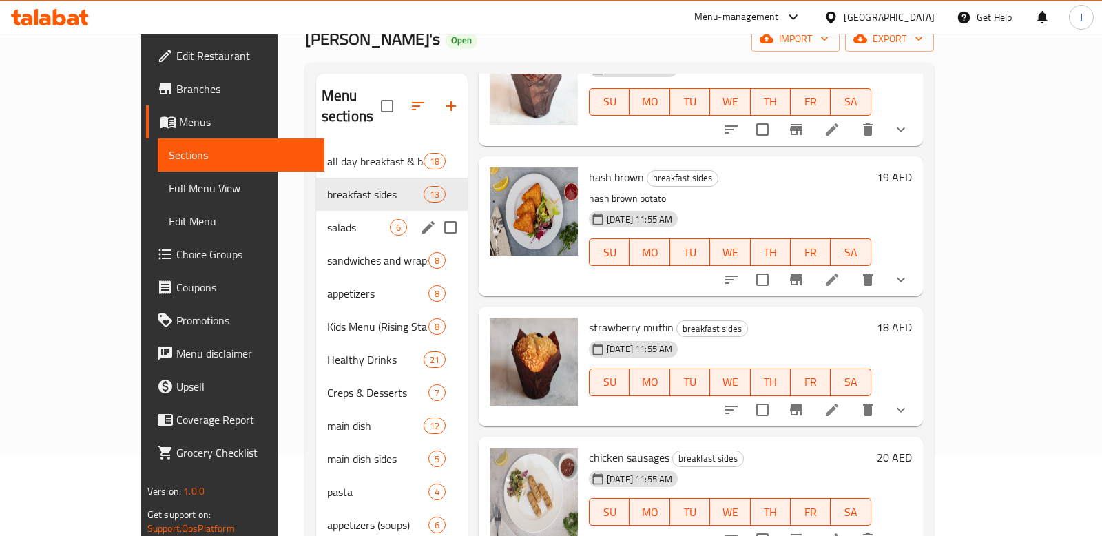
click at [327, 219] on span "salads" at bounding box center [358, 227] width 63 height 17
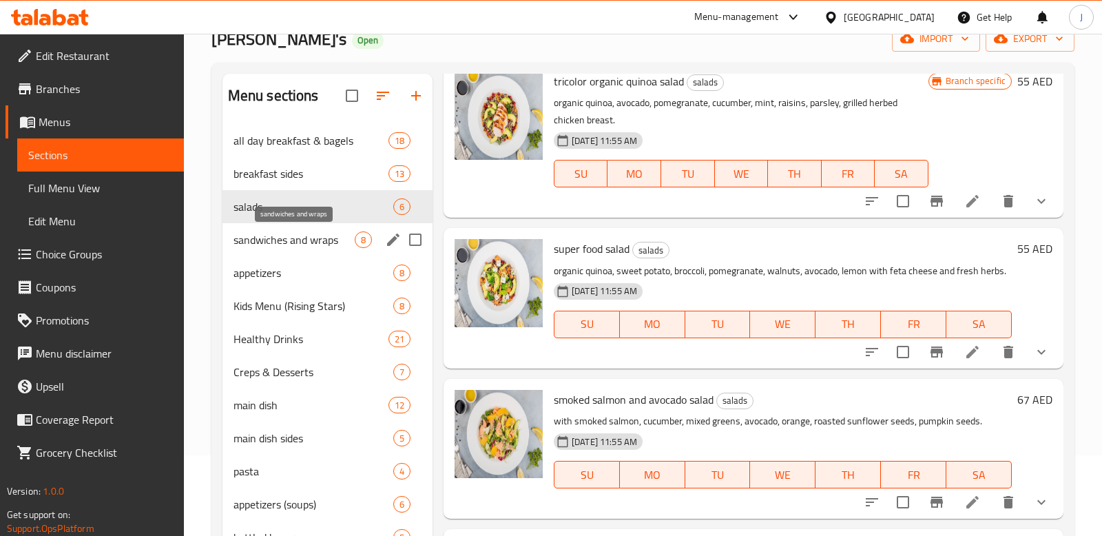
click at [307, 241] on span "sandwiches and wraps" at bounding box center [294, 240] width 121 height 17
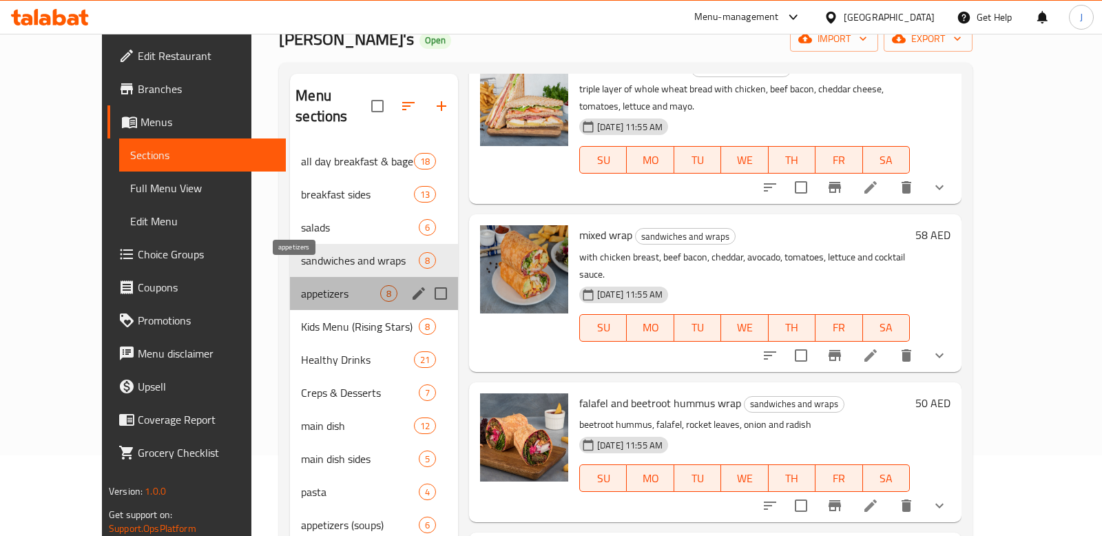
drag, startPoint x: 308, startPoint y: 274, endPoint x: 301, endPoint y: 271, distance: 7.4
click at [301, 285] on span "appetizers" at bounding box center [340, 293] width 79 height 17
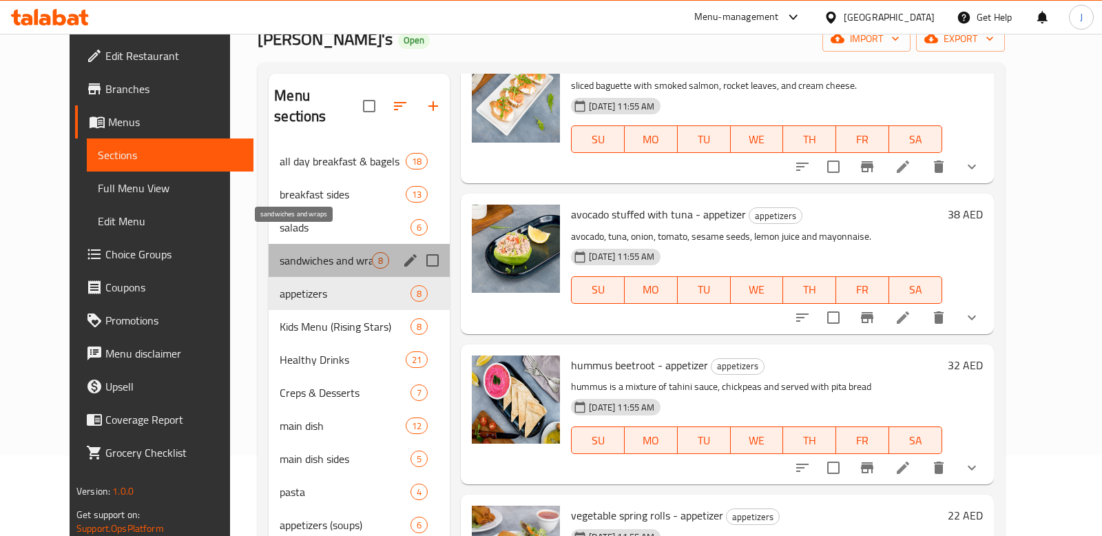
click at [296, 252] on span "sandwiches and wraps" at bounding box center [326, 260] width 92 height 17
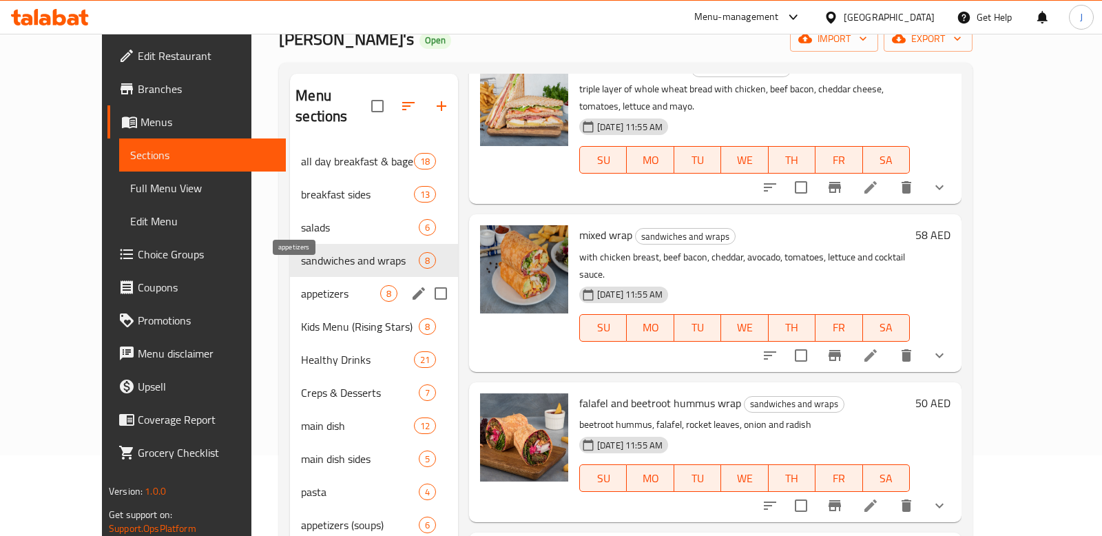
click at [302, 285] on span "appetizers" at bounding box center [340, 293] width 79 height 17
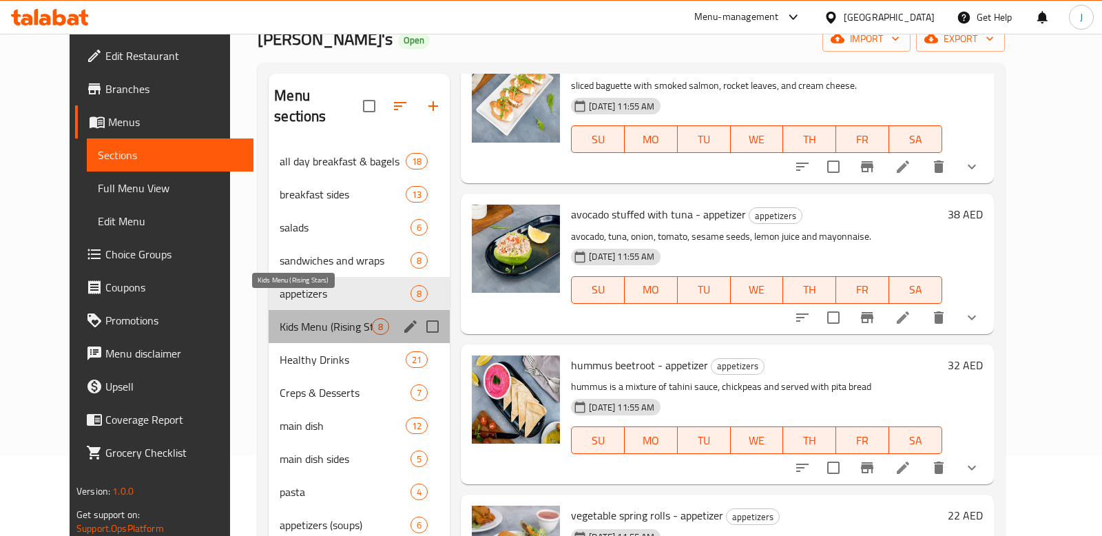
click at [307, 318] on span "Kids Menu (Rising Stars)" at bounding box center [326, 326] width 92 height 17
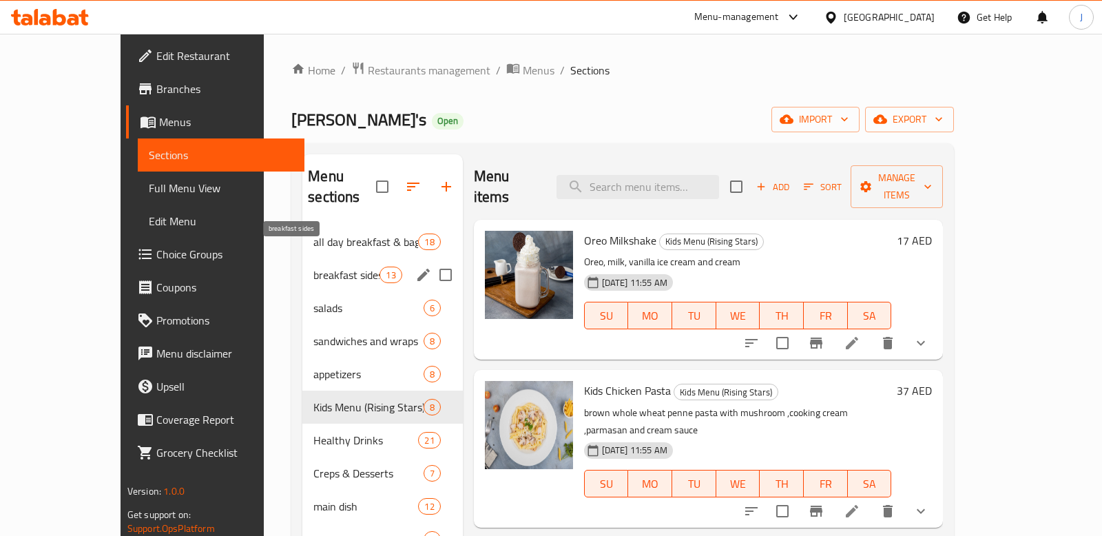
click at [313, 267] on span "breakfast sides" at bounding box center [346, 275] width 66 height 17
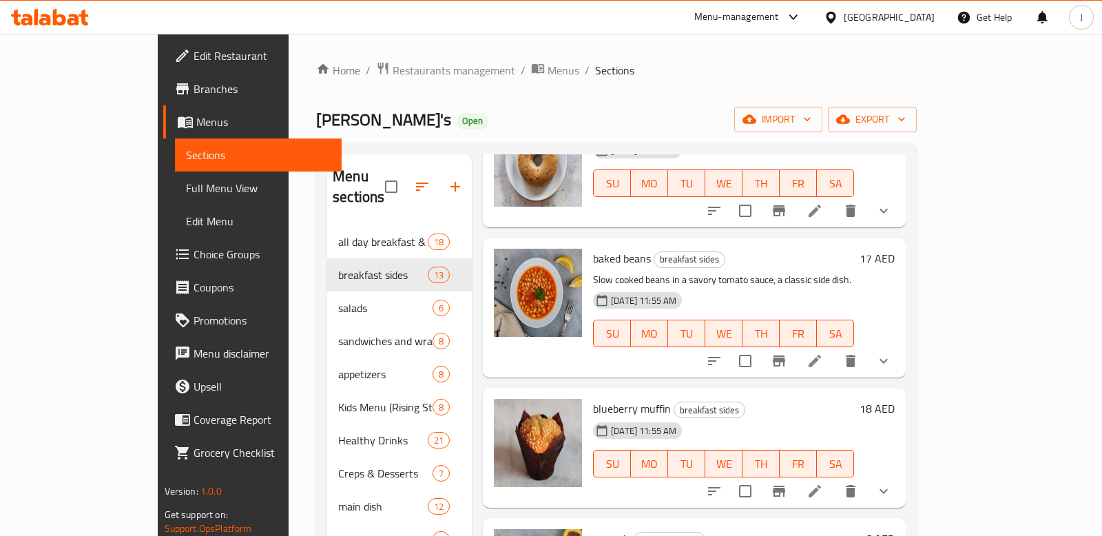
scroll to position [1291, 0]
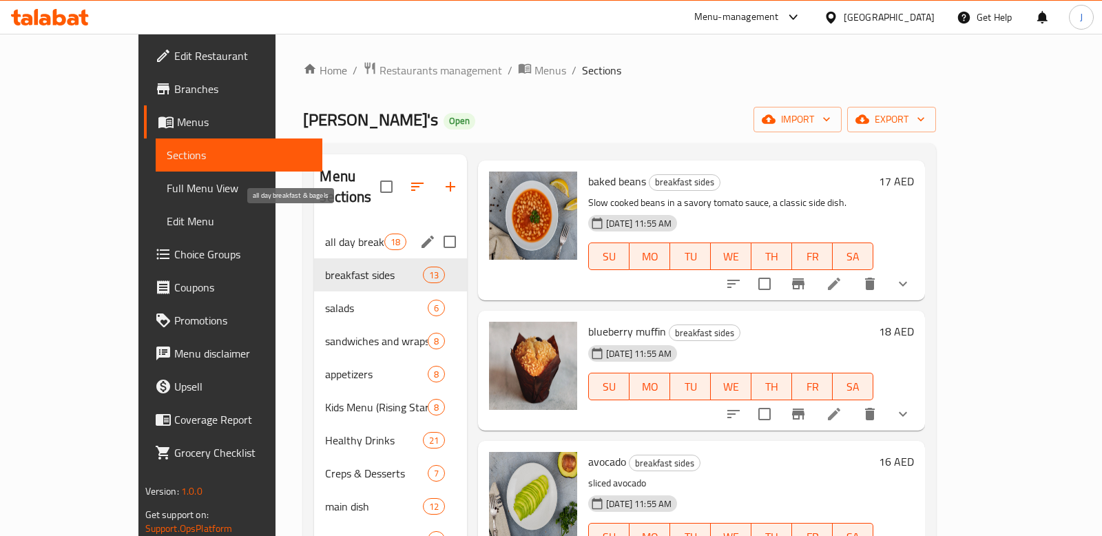
click at [325, 234] on span "all day breakfast & bagels" at bounding box center [354, 242] width 59 height 17
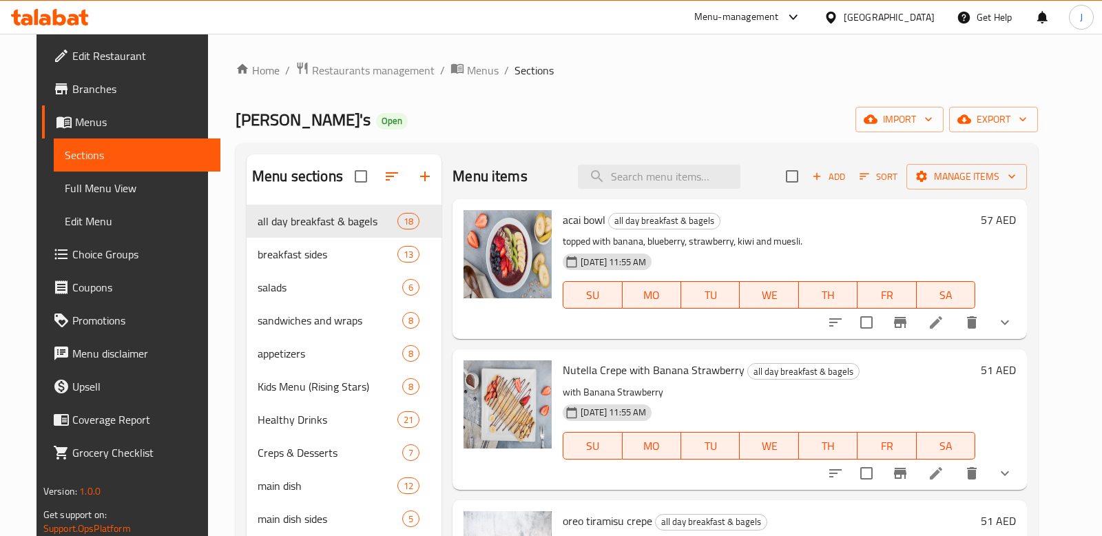
click at [1022, 320] on button "show more" at bounding box center [1005, 322] width 33 height 33
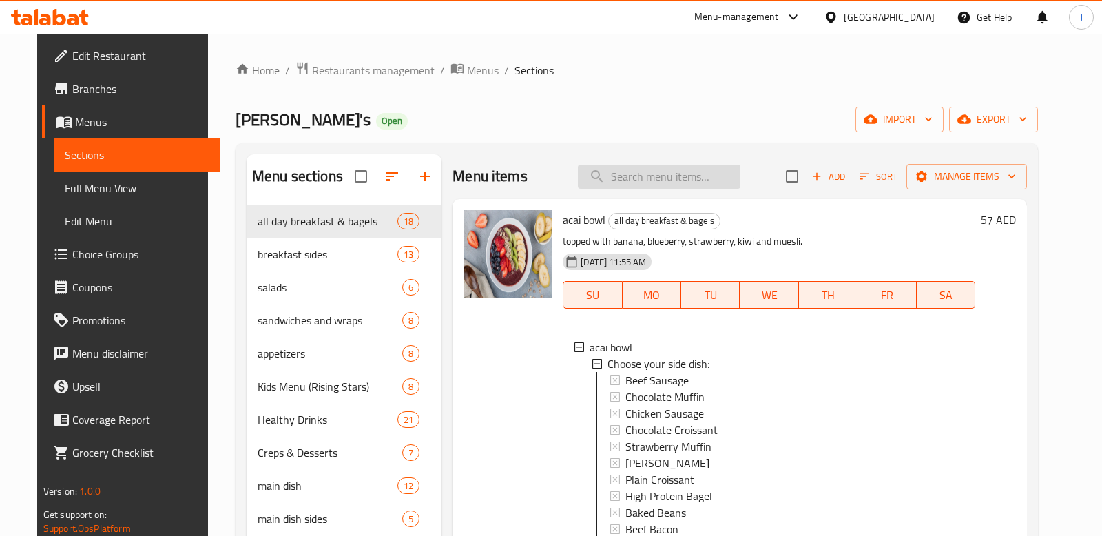
click at [668, 178] on input "search" at bounding box center [659, 177] width 163 height 24
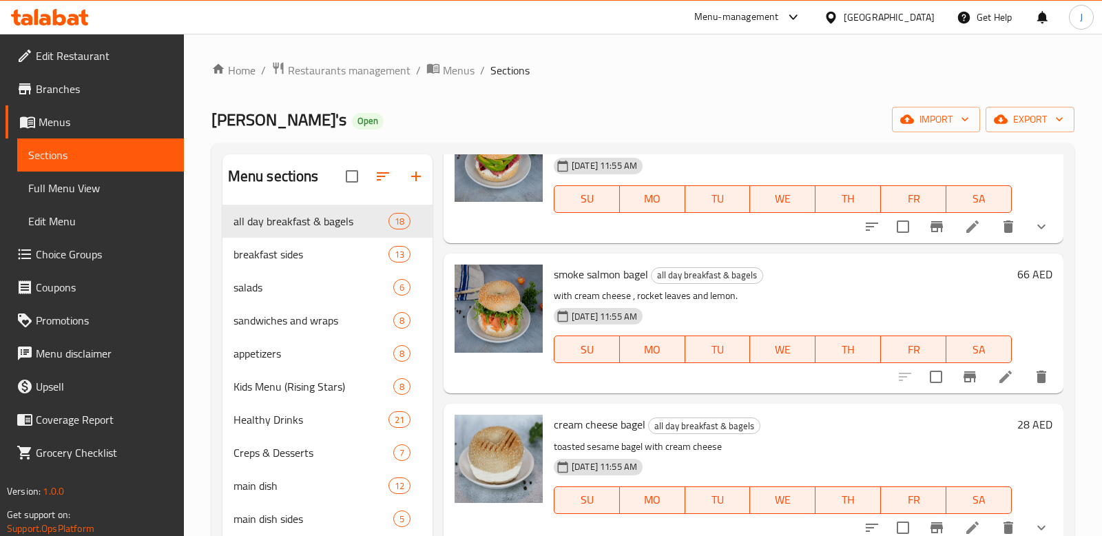
scroll to position [354, 0]
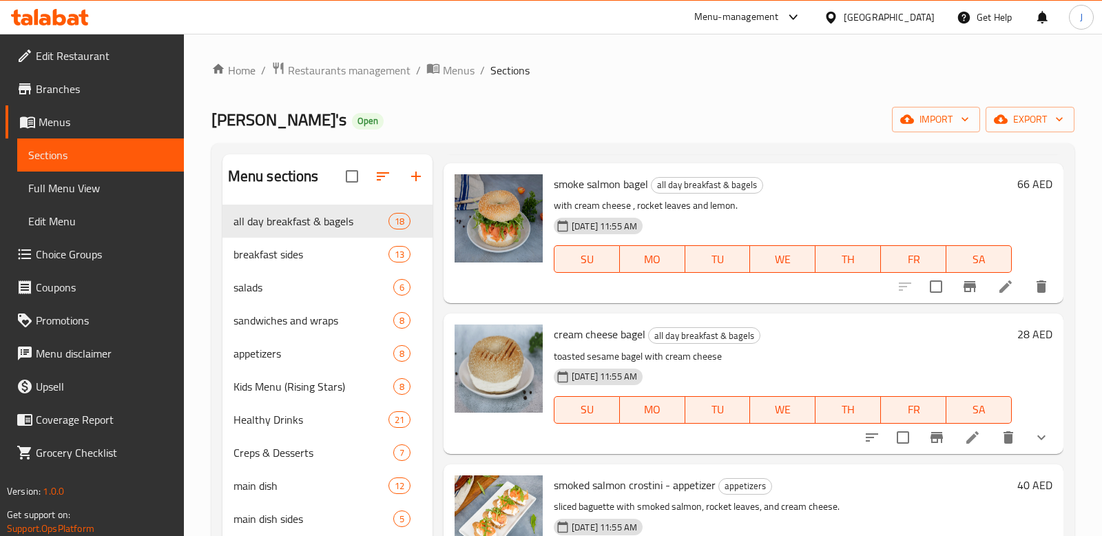
type input "cream cheese"
click at [1039, 434] on icon "show more" at bounding box center [1042, 437] width 17 height 17
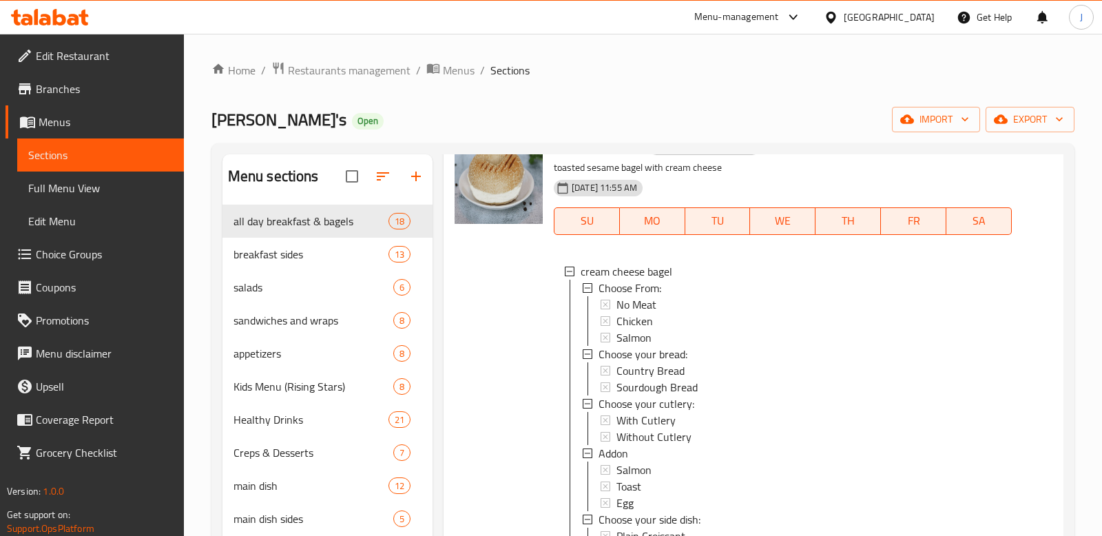
scroll to position [577, 0]
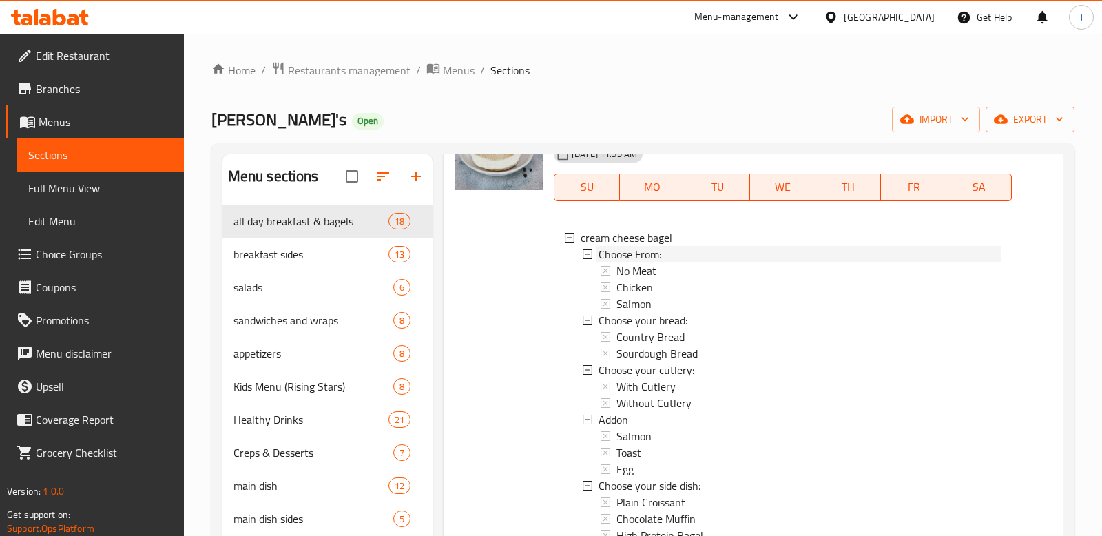
click at [588, 257] on icon at bounding box center [588, 254] width 10 height 10
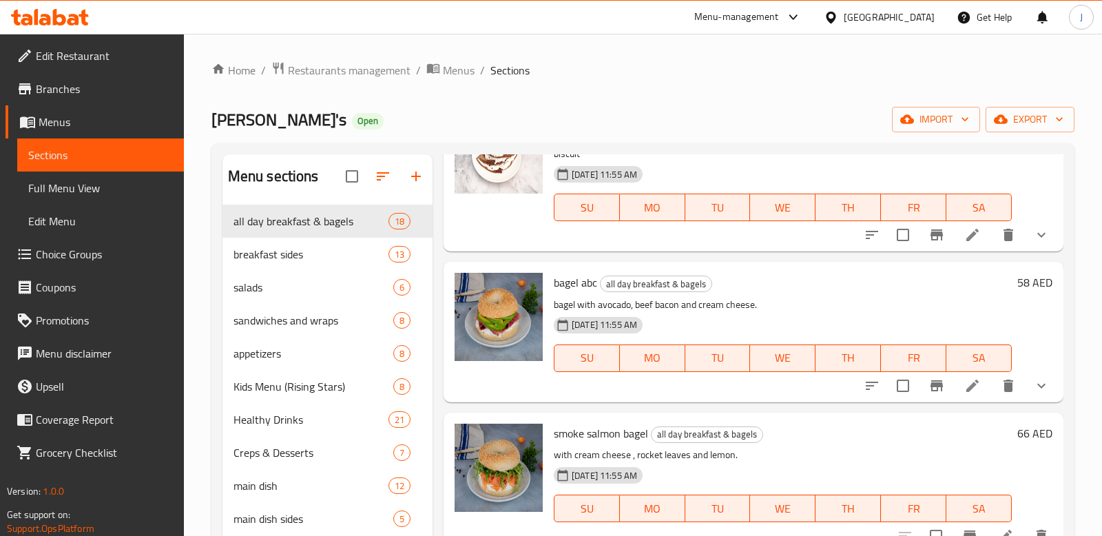
scroll to position [89, 0]
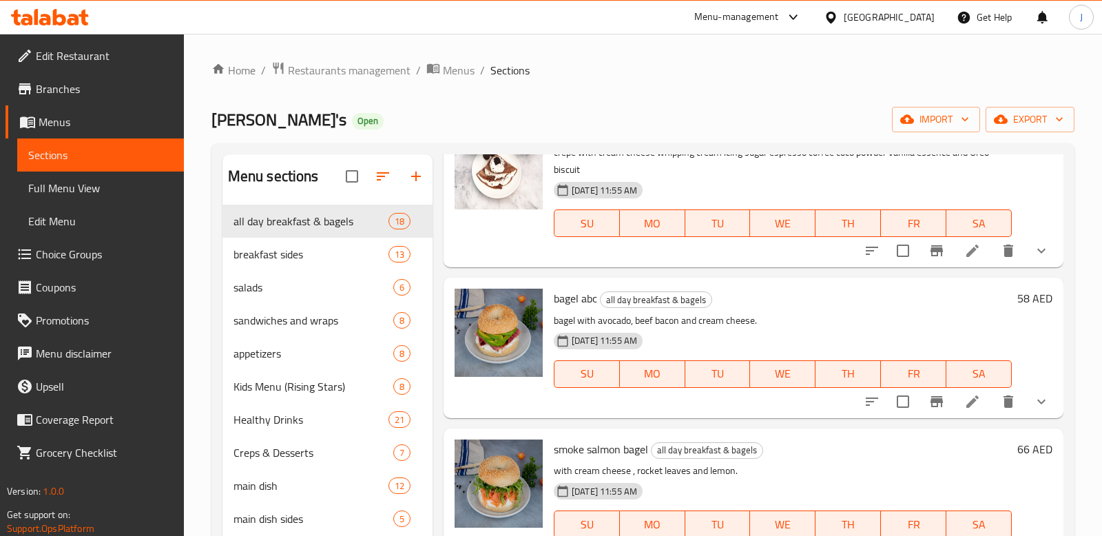
click at [518, 192] on img at bounding box center [499, 165] width 88 height 88
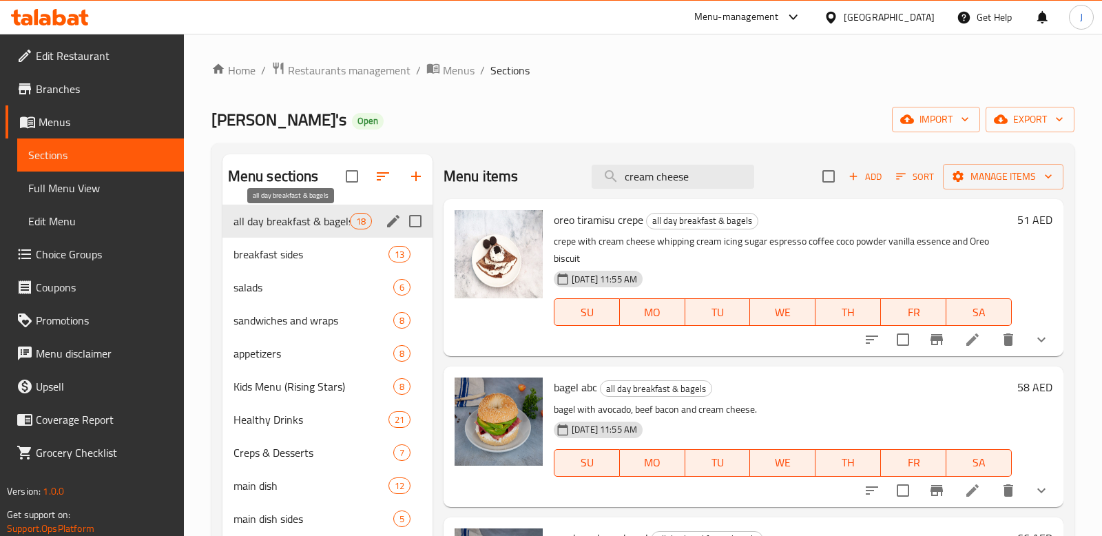
click at [316, 219] on span "all day breakfast & bagels" at bounding box center [292, 221] width 116 height 17
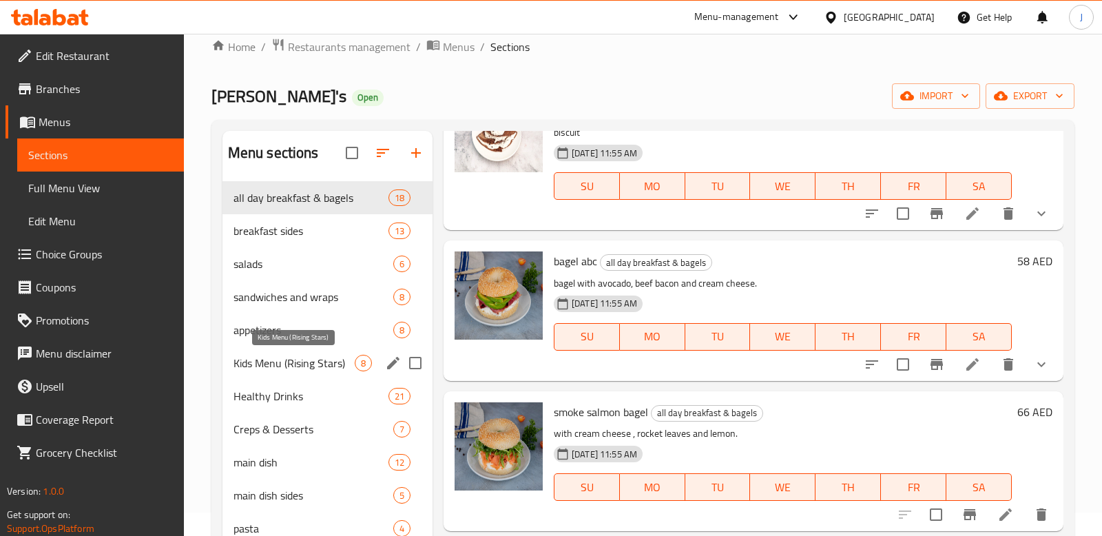
scroll to position [29, 0]
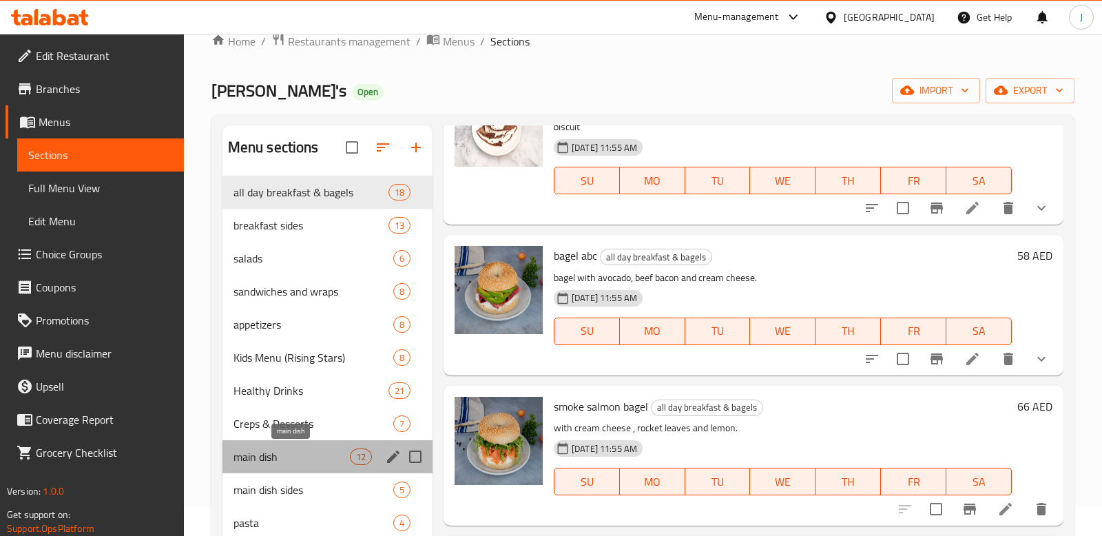
click at [274, 449] on span "main dish" at bounding box center [292, 457] width 116 height 17
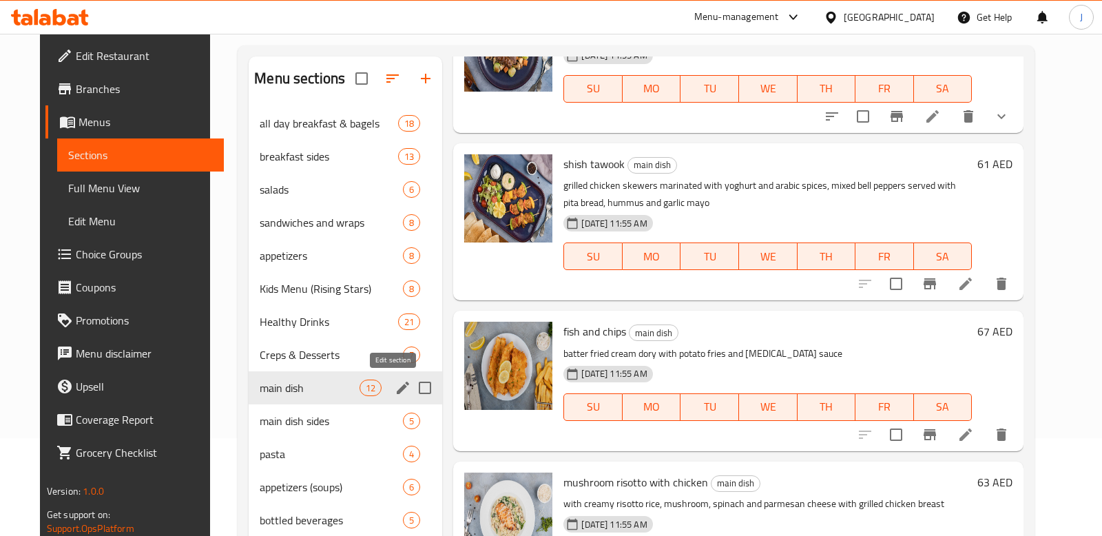
scroll to position [113, 0]
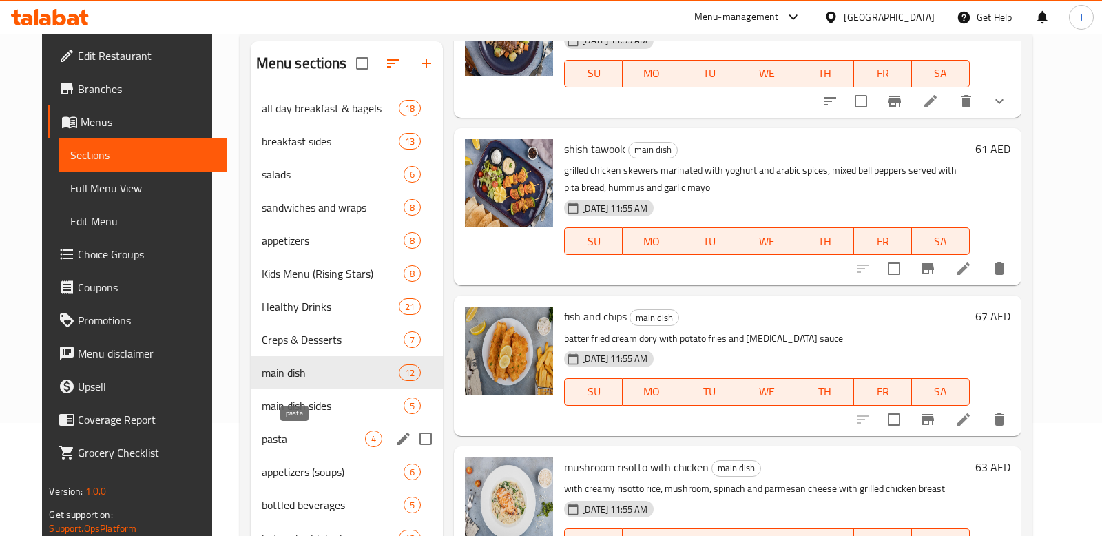
click at [315, 434] on span "pasta" at bounding box center [314, 439] width 104 height 17
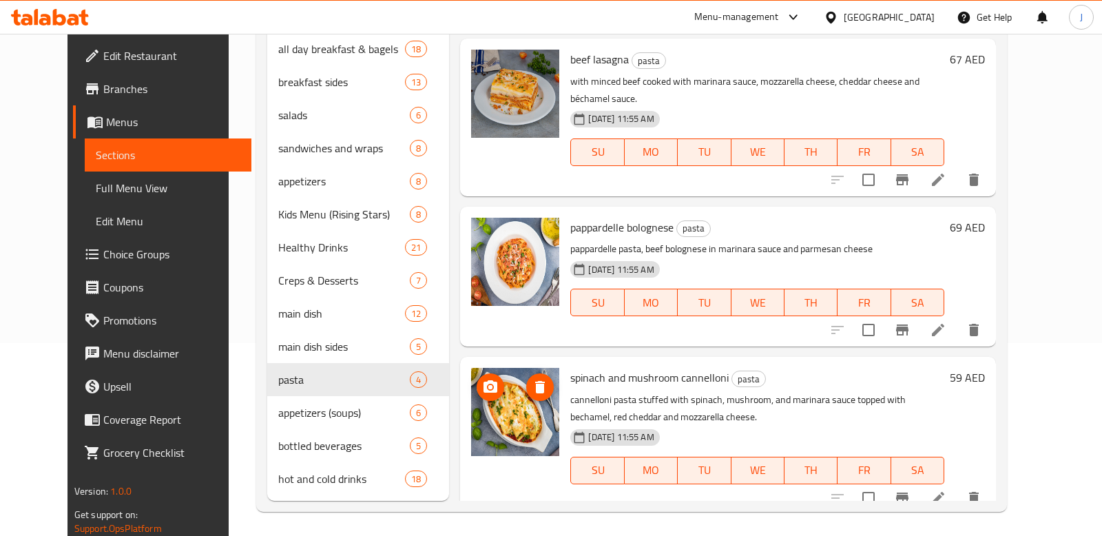
scroll to position [81, 0]
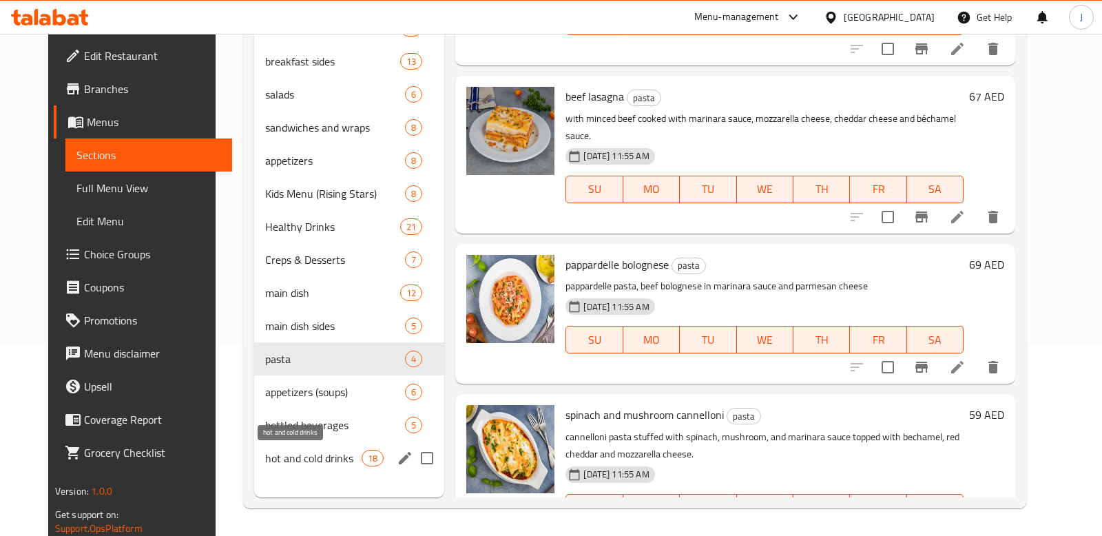
click at [313, 461] on span "hot and cold drinks" at bounding box center [313, 458] width 96 height 17
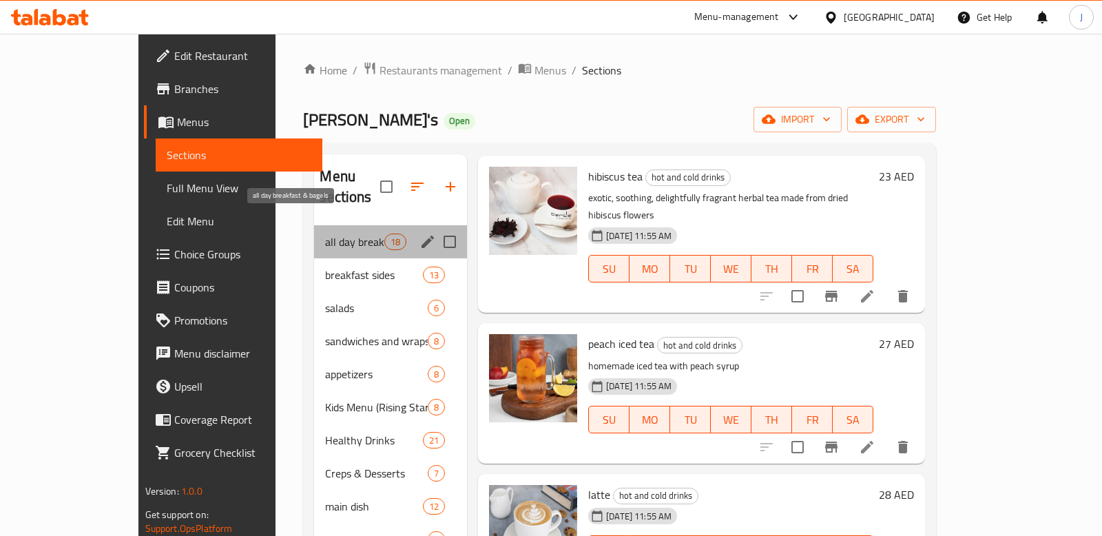
click at [325, 234] on span "all day breakfast & bagels" at bounding box center [354, 242] width 59 height 17
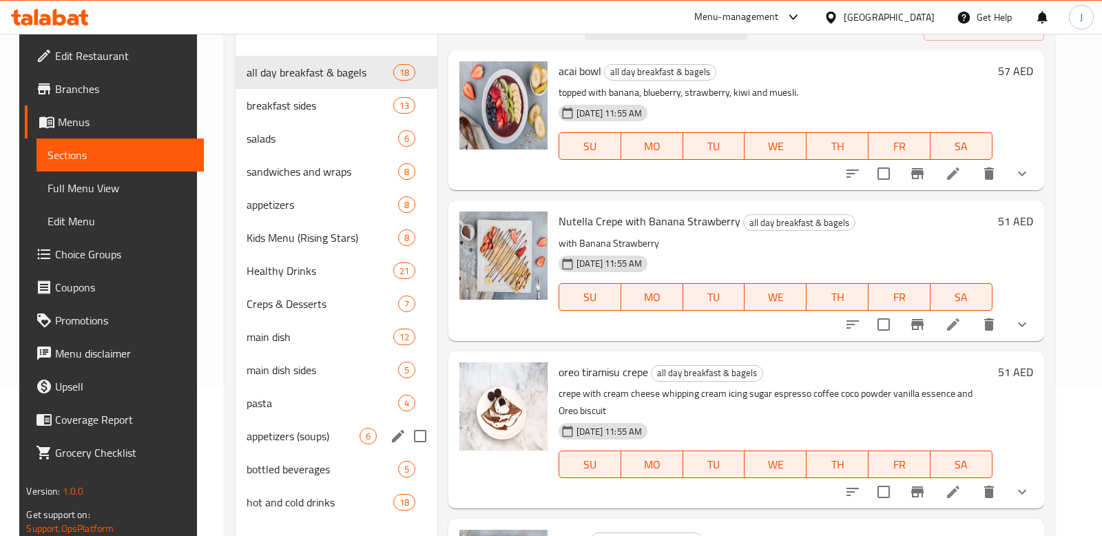
scroll to position [127, 0]
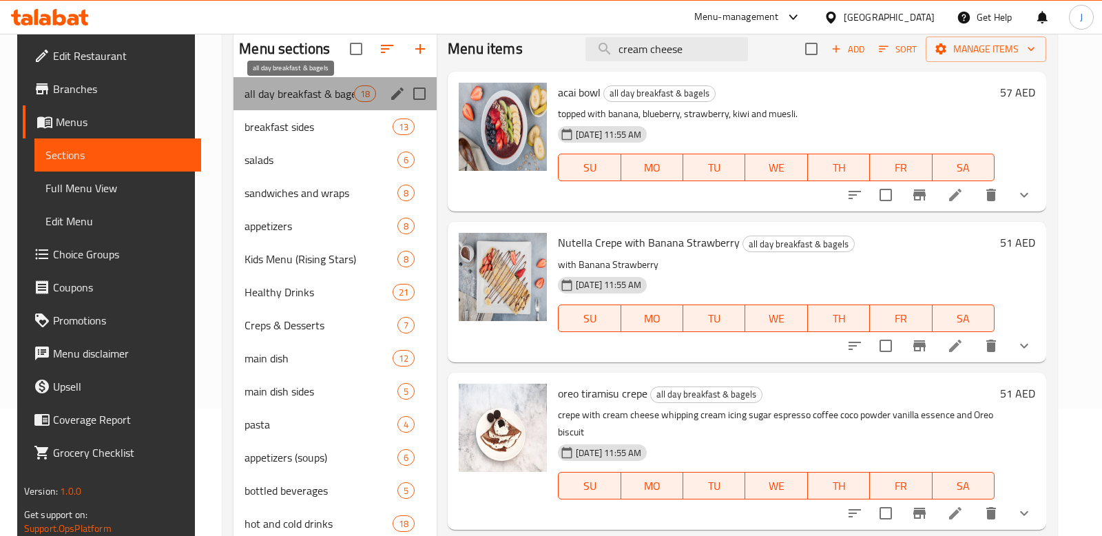
click at [291, 94] on span "all day breakfast & bagels" at bounding box center [300, 93] width 110 height 17
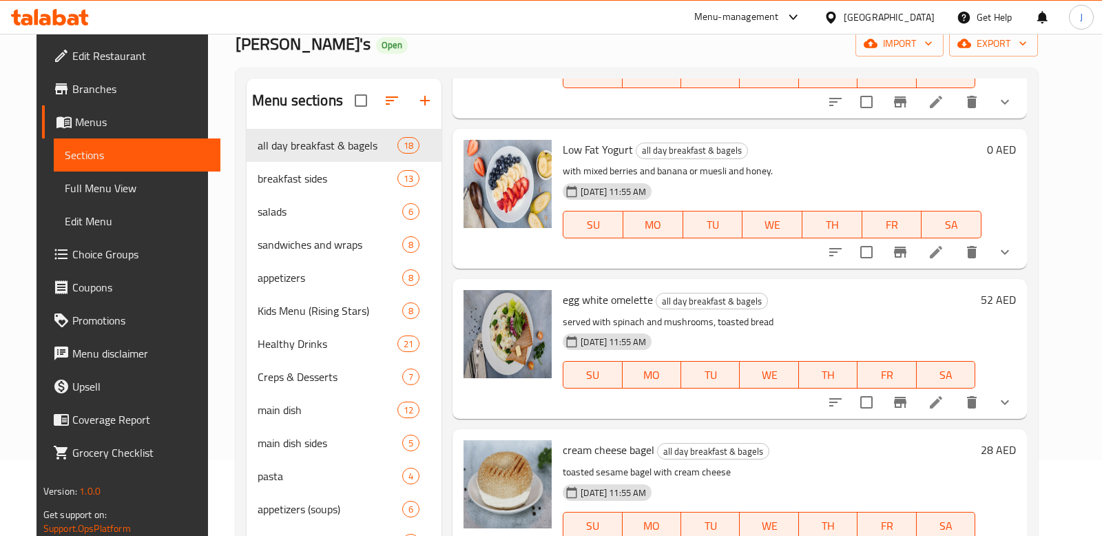
scroll to position [1259, 0]
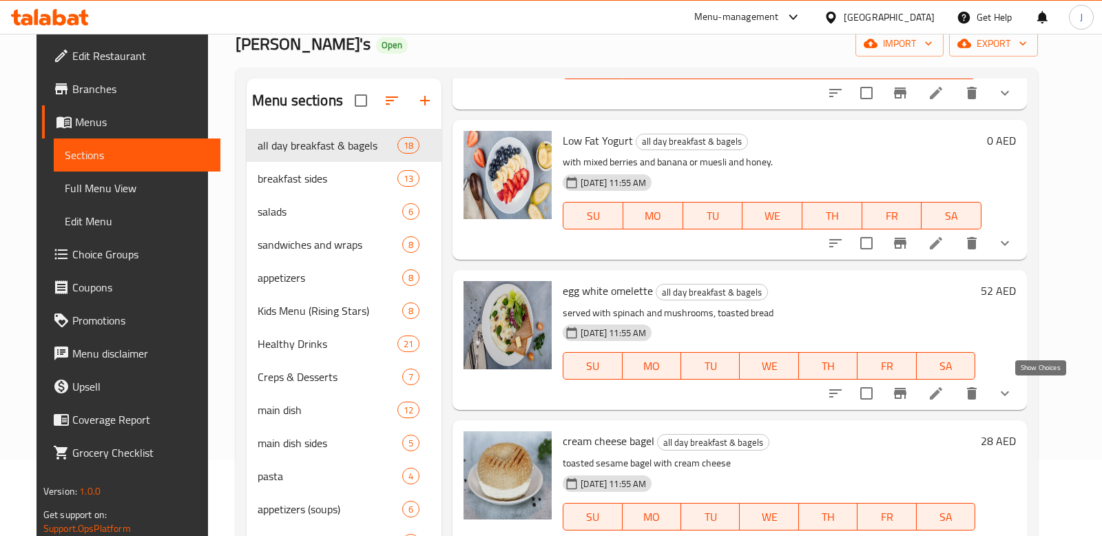
click at [1009, 393] on icon "show more" at bounding box center [1005, 393] width 8 height 5
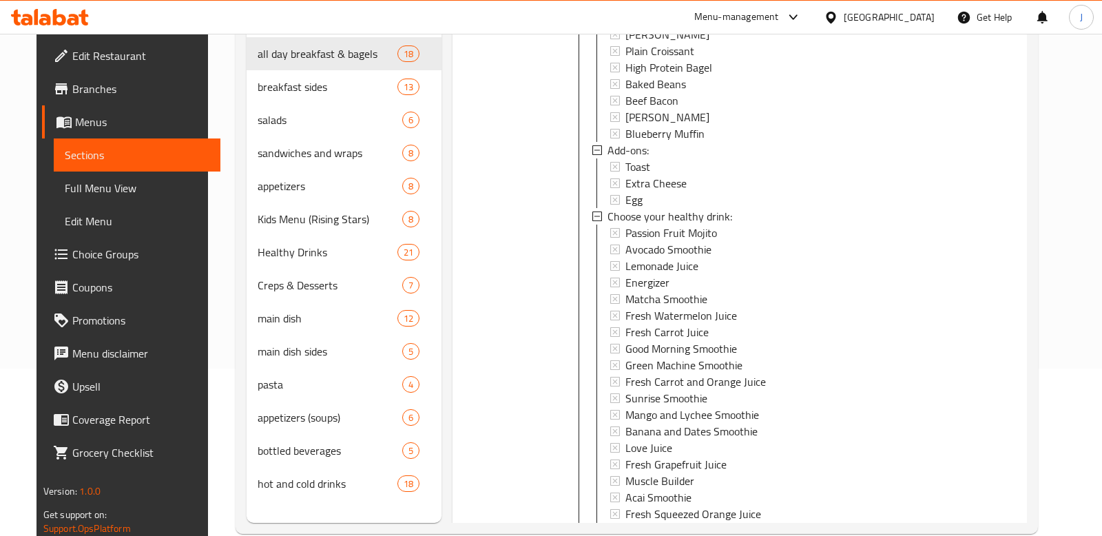
scroll to position [1698, 0]
